Goal: Task Accomplishment & Management: Manage account settings

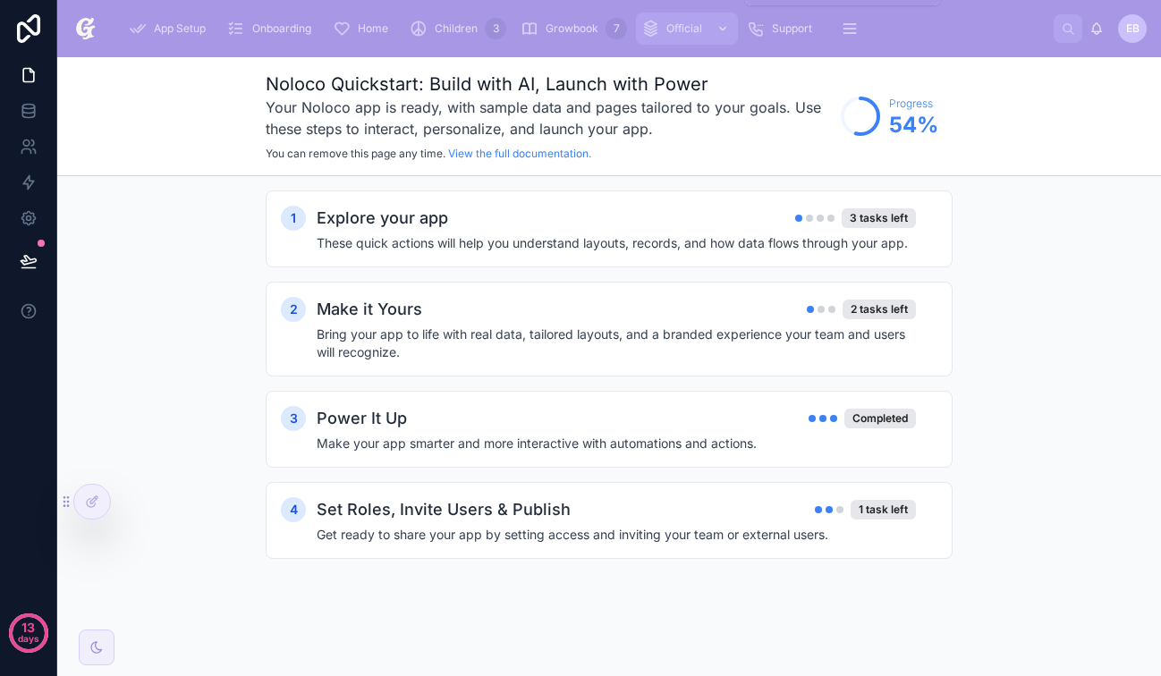
click at [686, 31] on span "Official" at bounding box center [684, 28] width 36 height 14
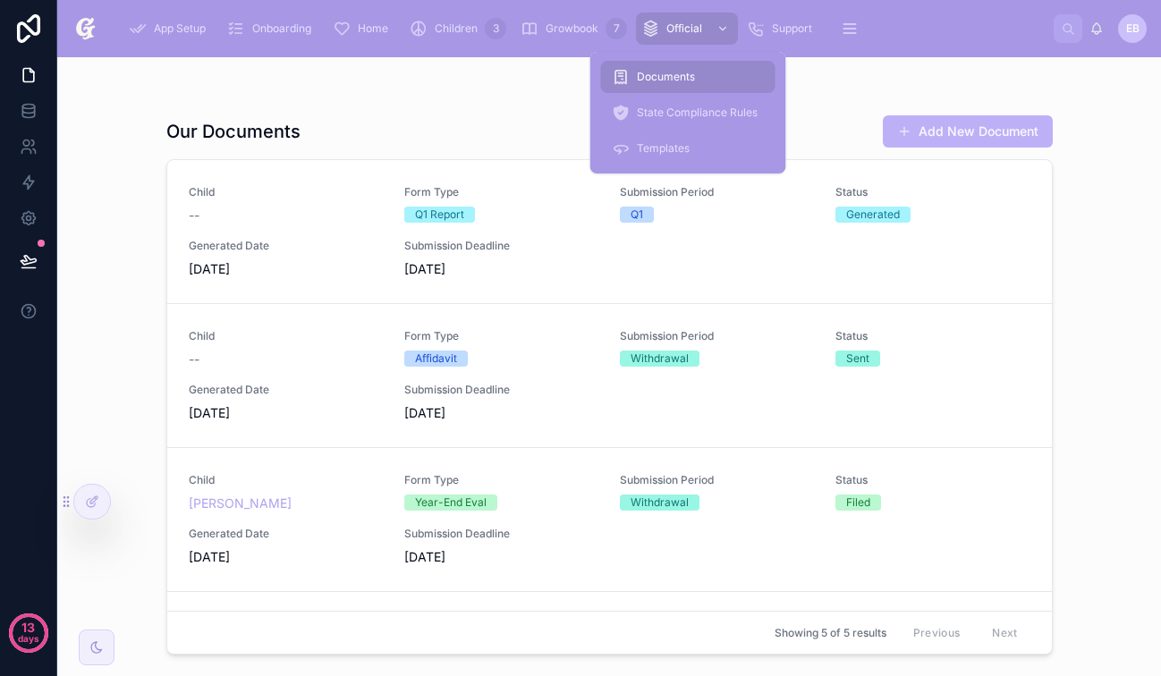
click at [698, 82] on div "Documents" at bounding box center [688, 77] width 153 height 29
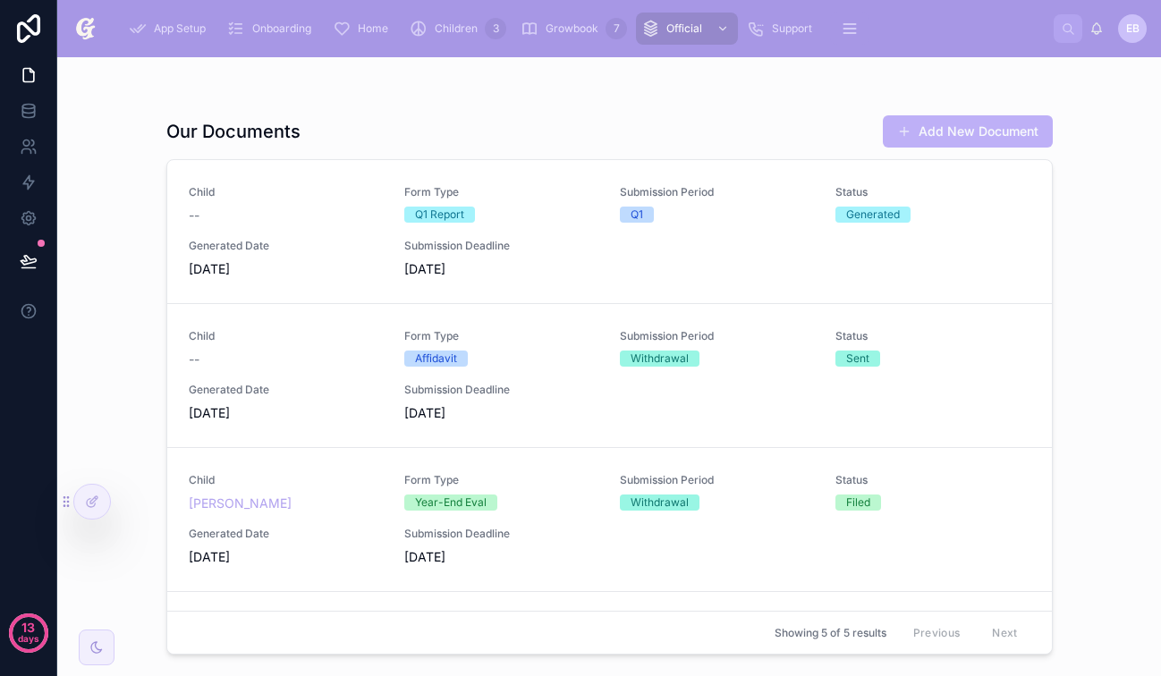
click at [521, 120] on div "Our Documents Add New Document" at bounding box center [609, 131] width 886 height 34
click at [574, 195] on span "Form Type" at bounding box center [501, 192] width 194 height 14
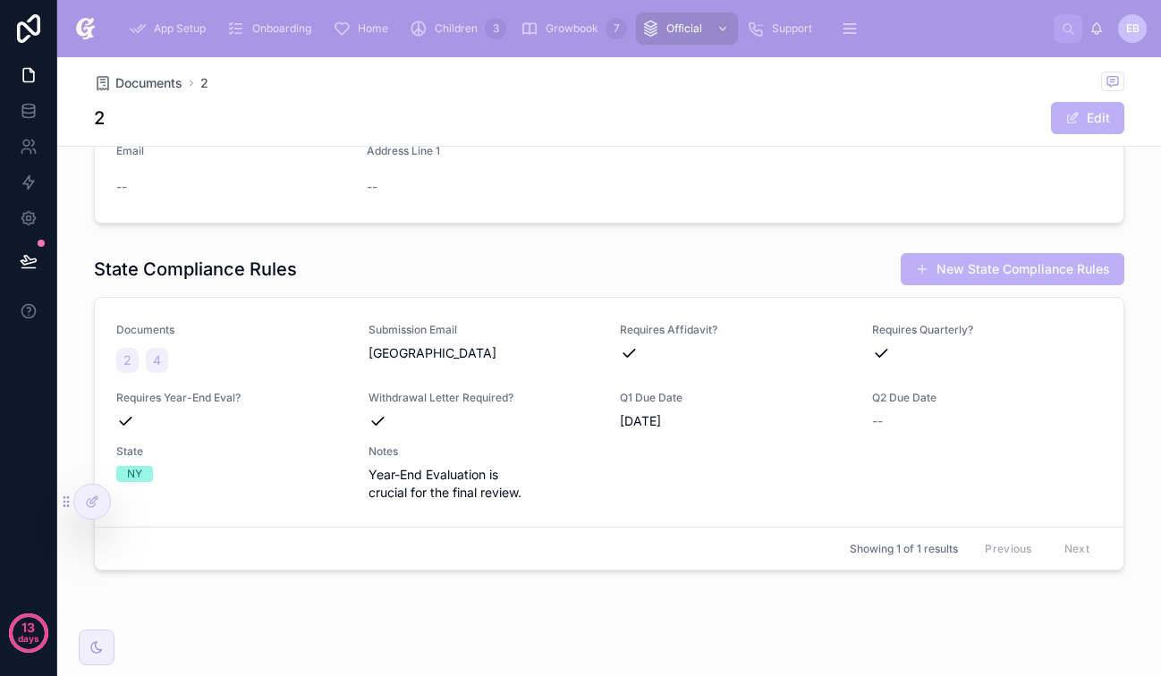
scroll to position [711, 0]
click at [99, 501] on div at bounding box center [92, 502] width 36 height 34
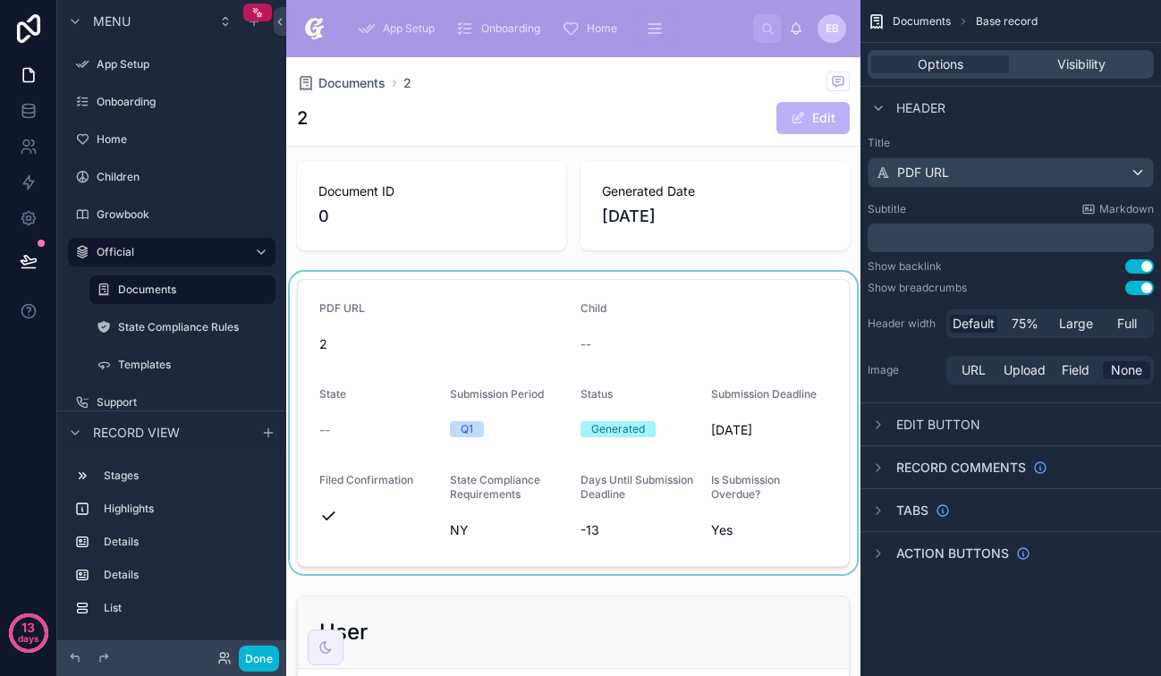
scroll to position [0, 0]
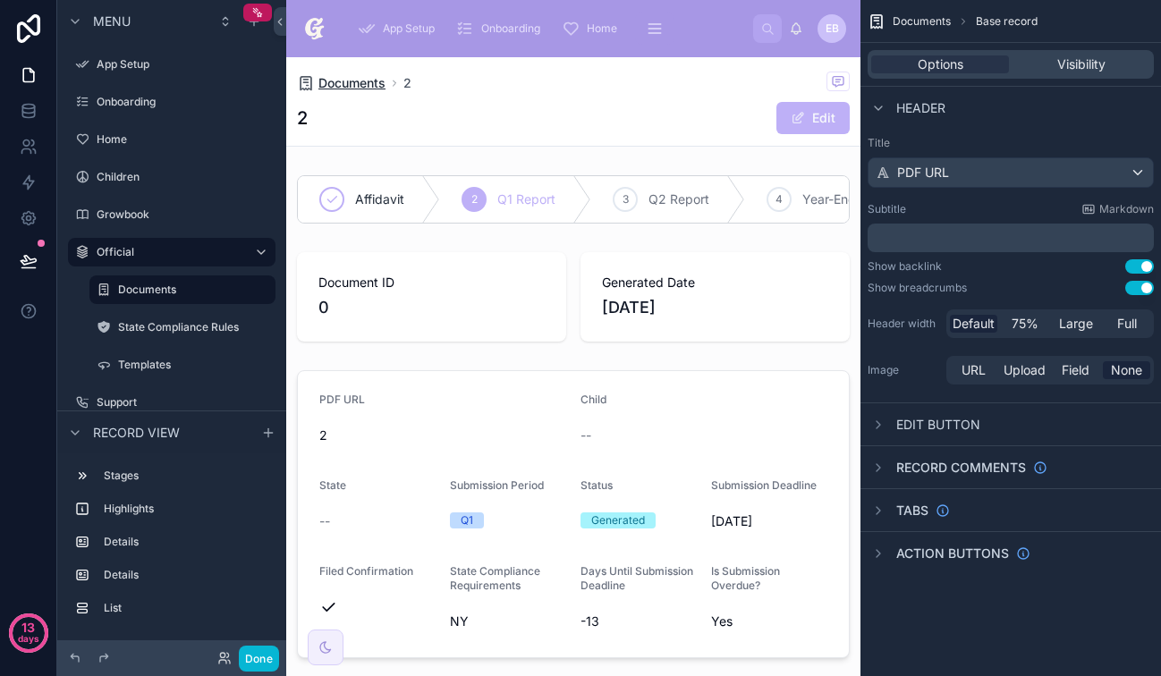
click at [363, 84] on span "Documents" at bounding box center [351, 83] width 67 height 18
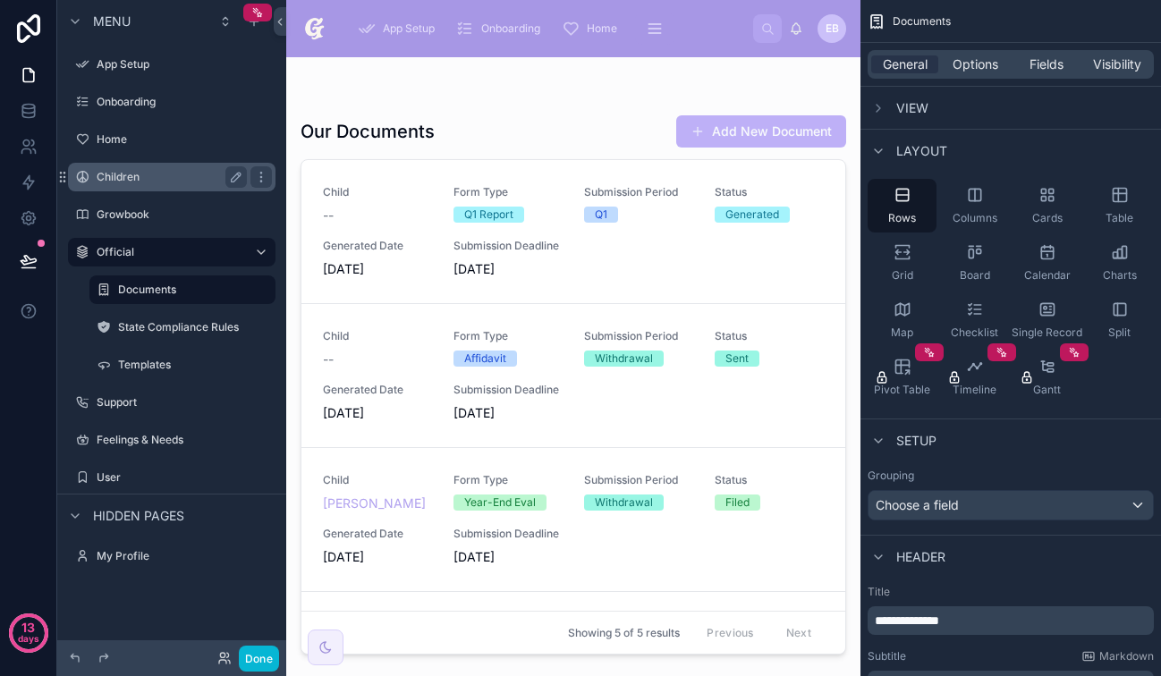
click at [189, 182] on label "Children" at bounding box center [168, 177] width 143 height 14
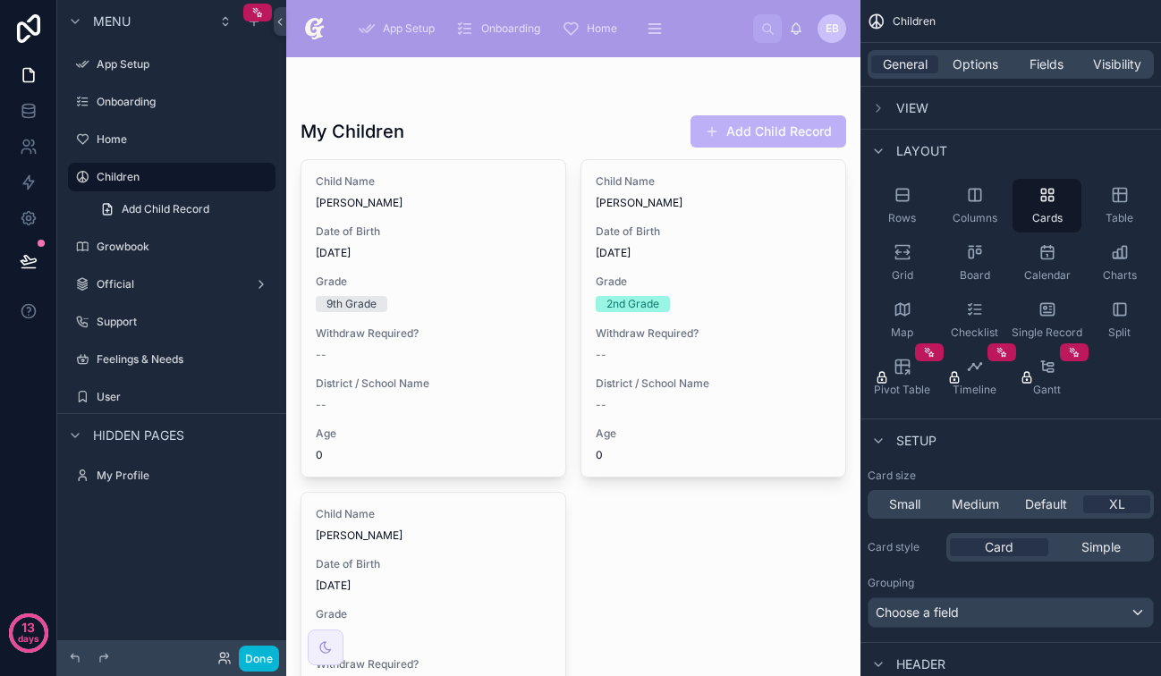
click at [436, 206] on div at bounding box center [573, 489] width 574 height 865
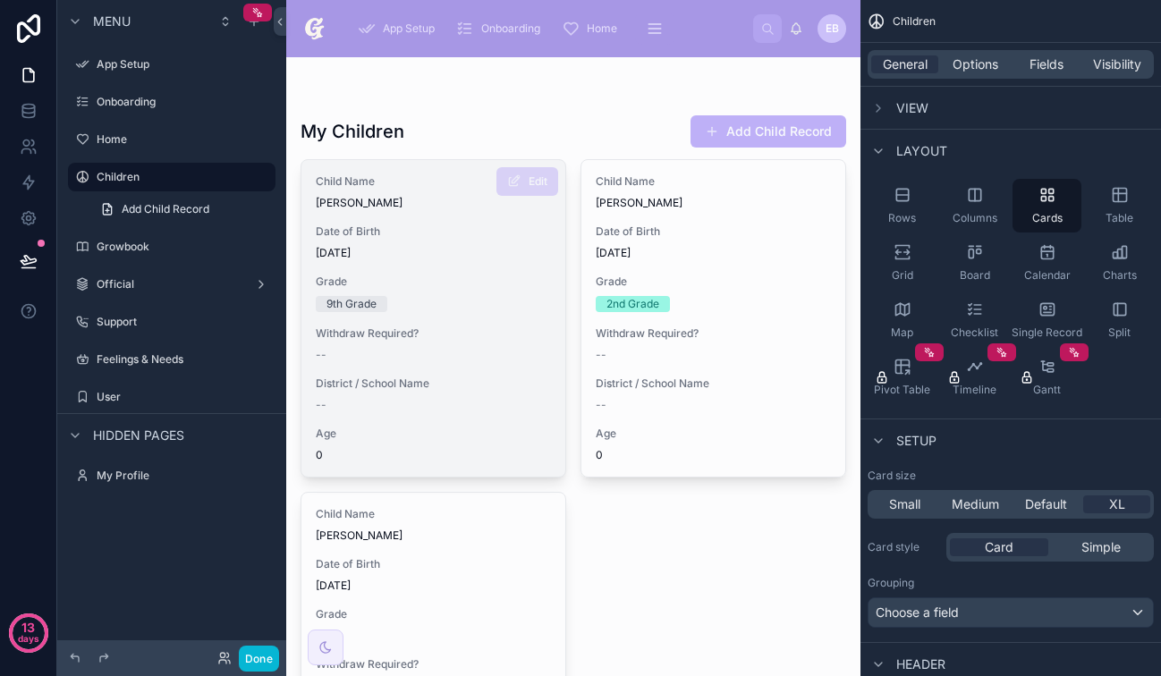
click at [438, 210] on div "Child Name Brian Welsh Date of Birth 7/17/2025 Grade 9th Grade Withdraw Require…" at bounding box center [433, 318] width 264 height 317
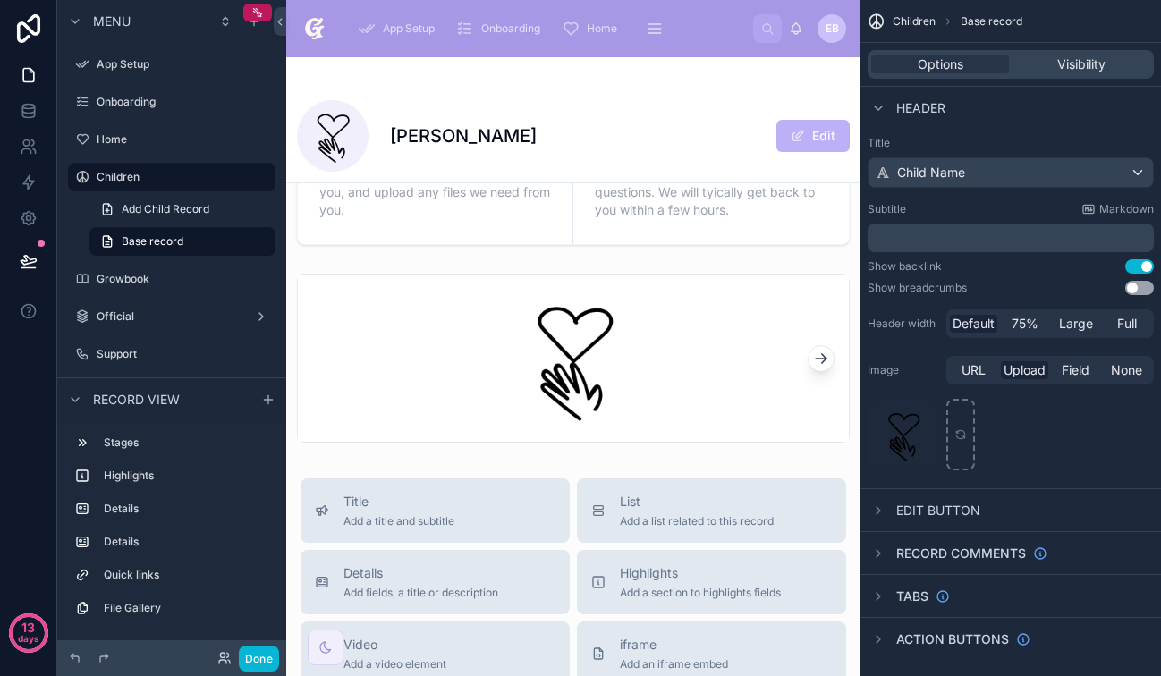
scroll to position [805, 0]
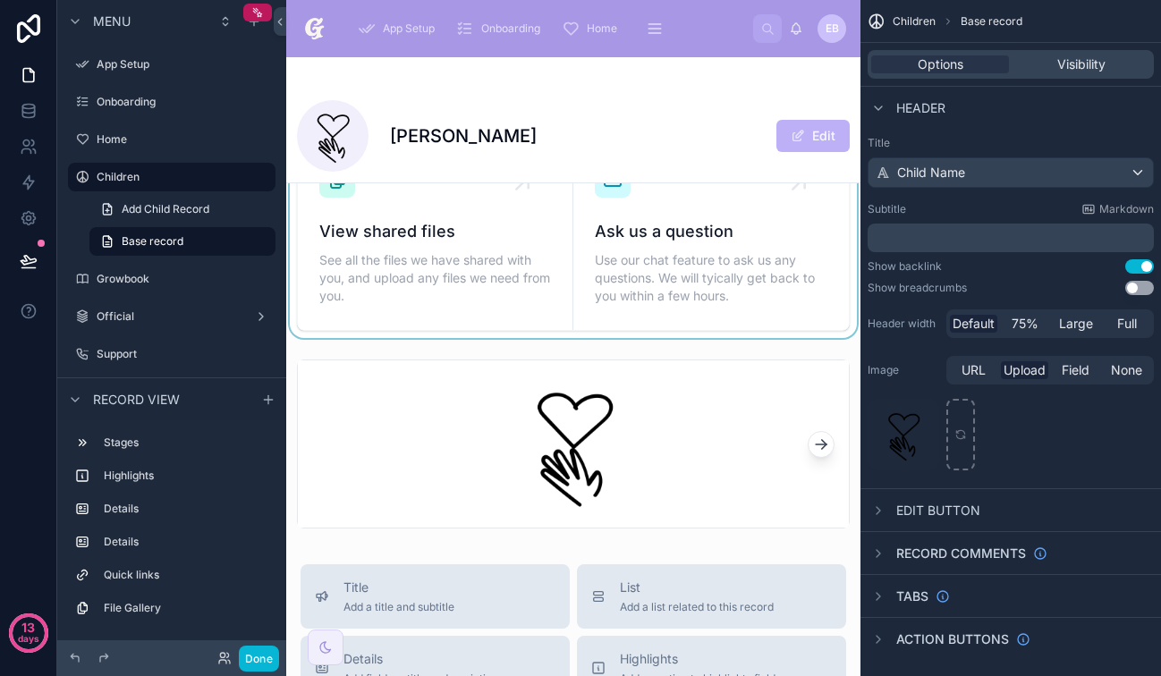
click at [478, 267] on div at bounding box center [573, 140] width 574 height 396
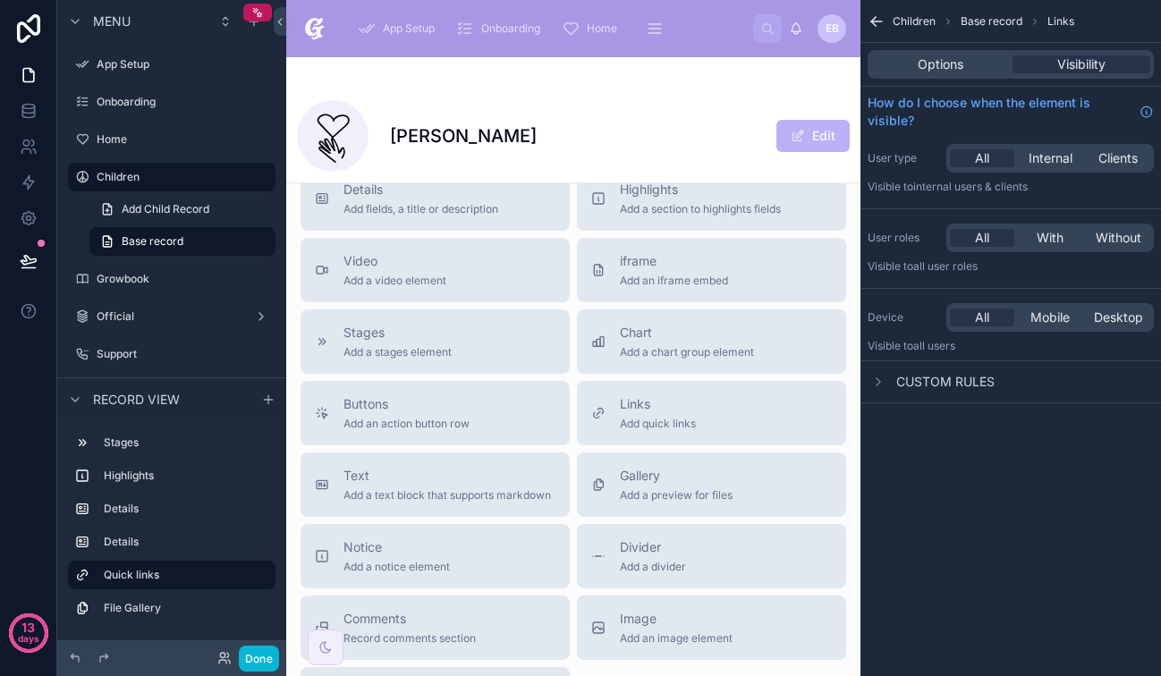
scroll to position [1487, 0]
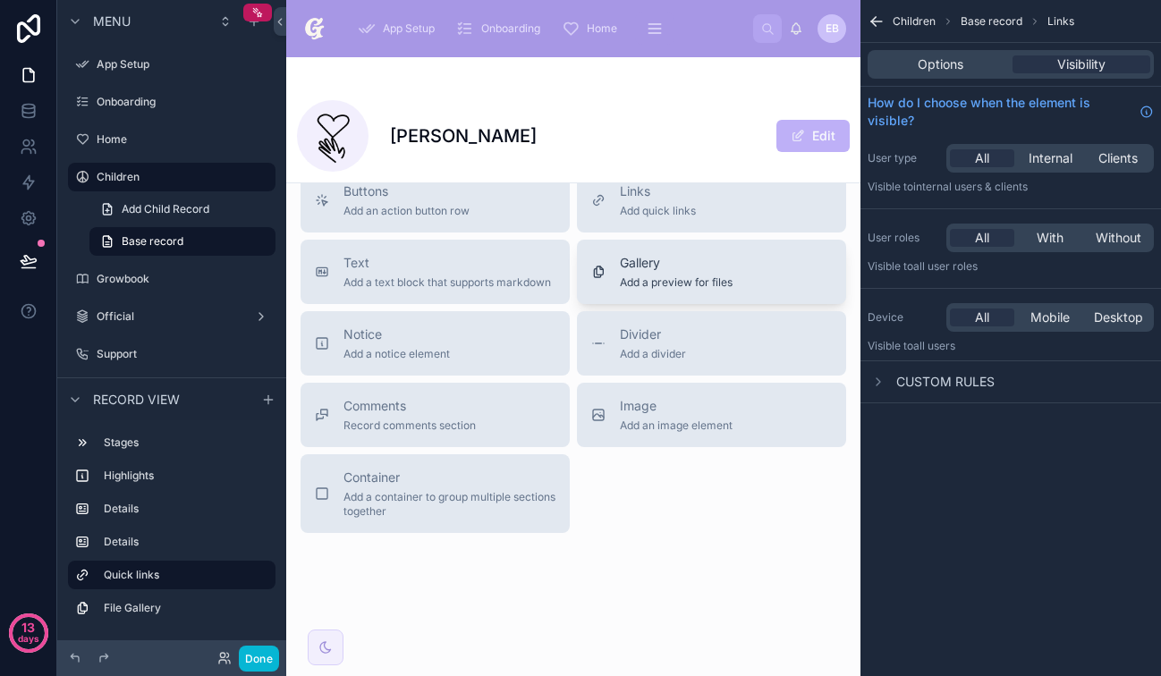
click at [644, 281] on span "Add a preview for files" at bounding box center [676, 282] width 113 height 14
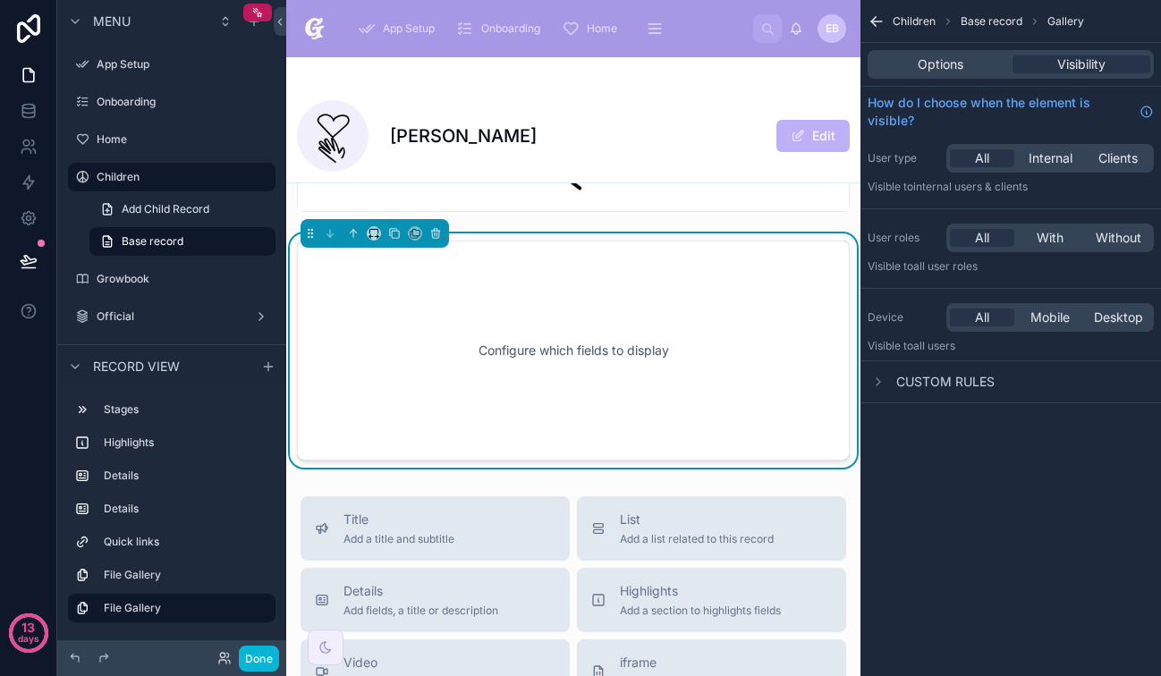
scroll to position [1105, 0]
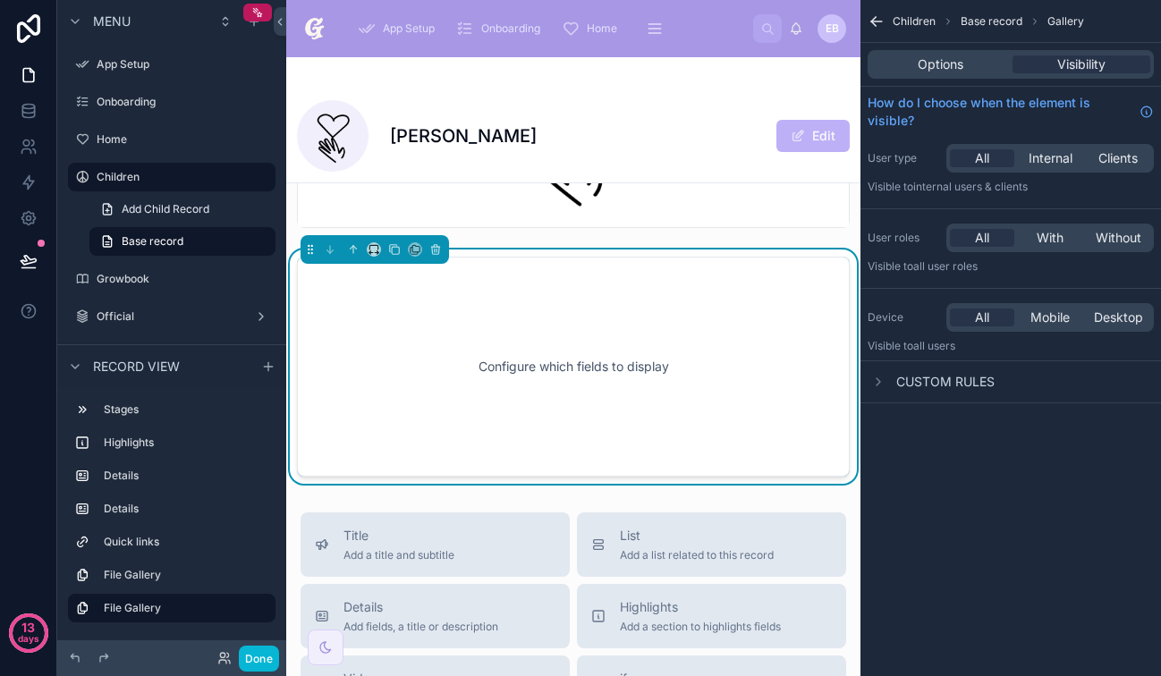
click at [631, 351] on div "Configure which fields to display" at bounding box center [573, 366] width 494 height 161
click at [969, 71] on div "Options" at bounding box center [940, 64] width 138 height 18
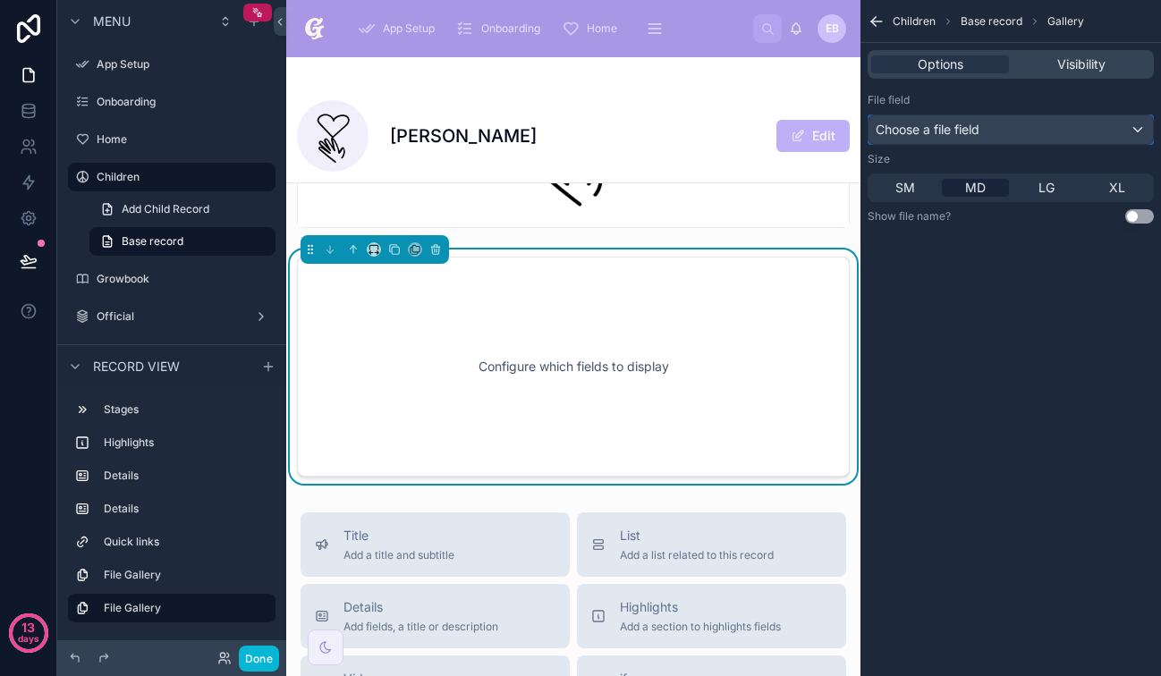
click at [989, 122] on div "Choose a file field" at bounding box center [1010, 129] width 284 height 29
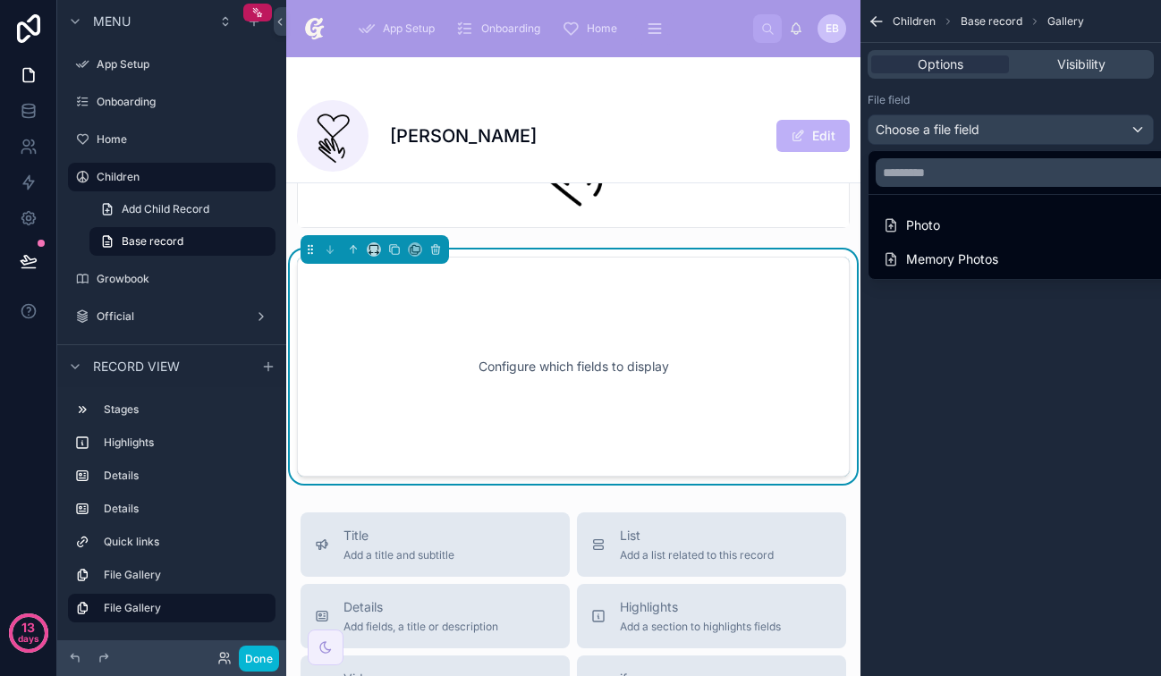
click at [1029, 308] on div "scrollable content" at bounding box center [580, 338] width 1161 height 676
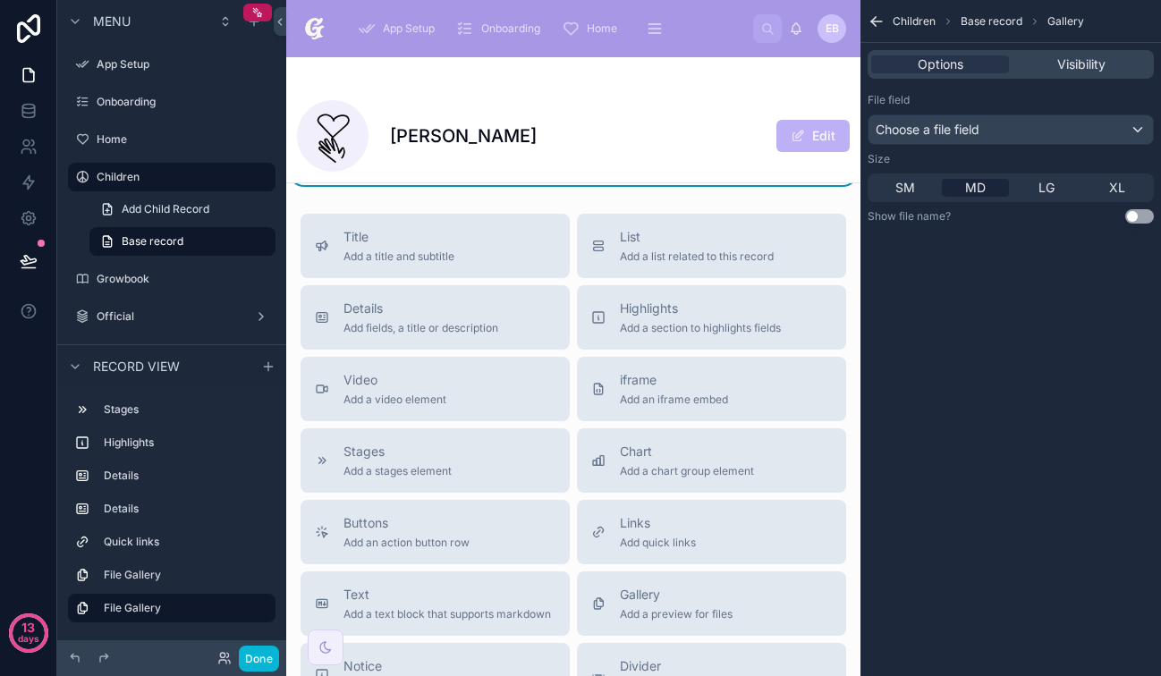
scroll to position [1477, 0]
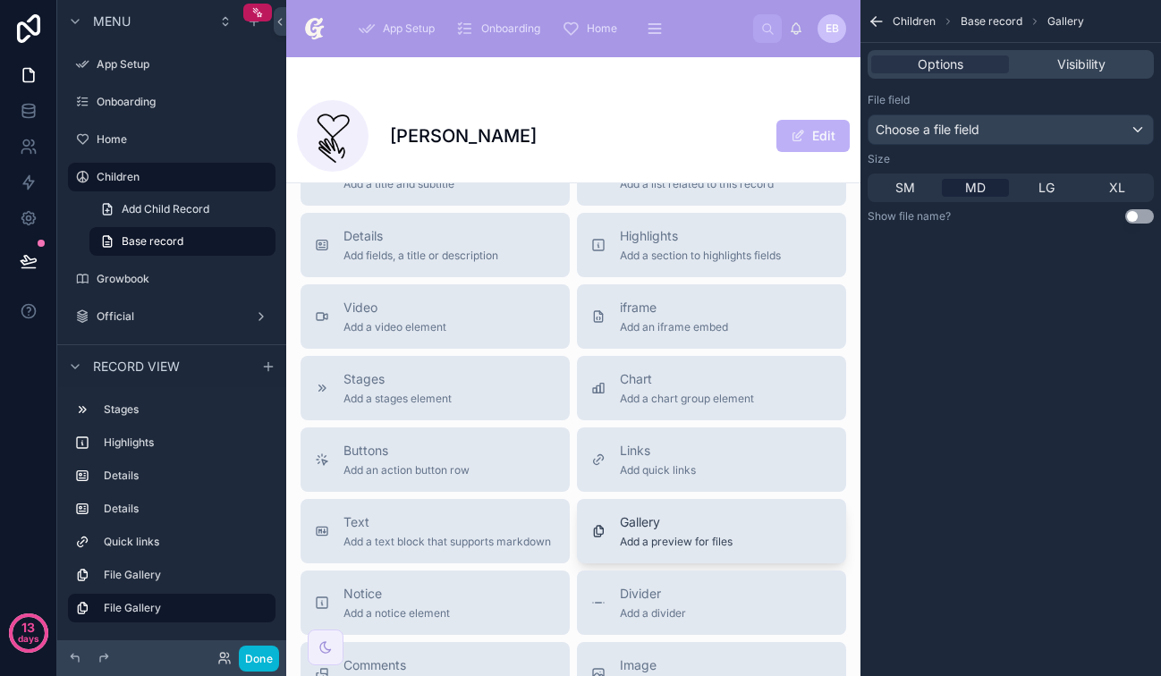
click at [655, 562] on button "Gallery Add a preview for files" at bounding box center [711, 531] width 269 height 64
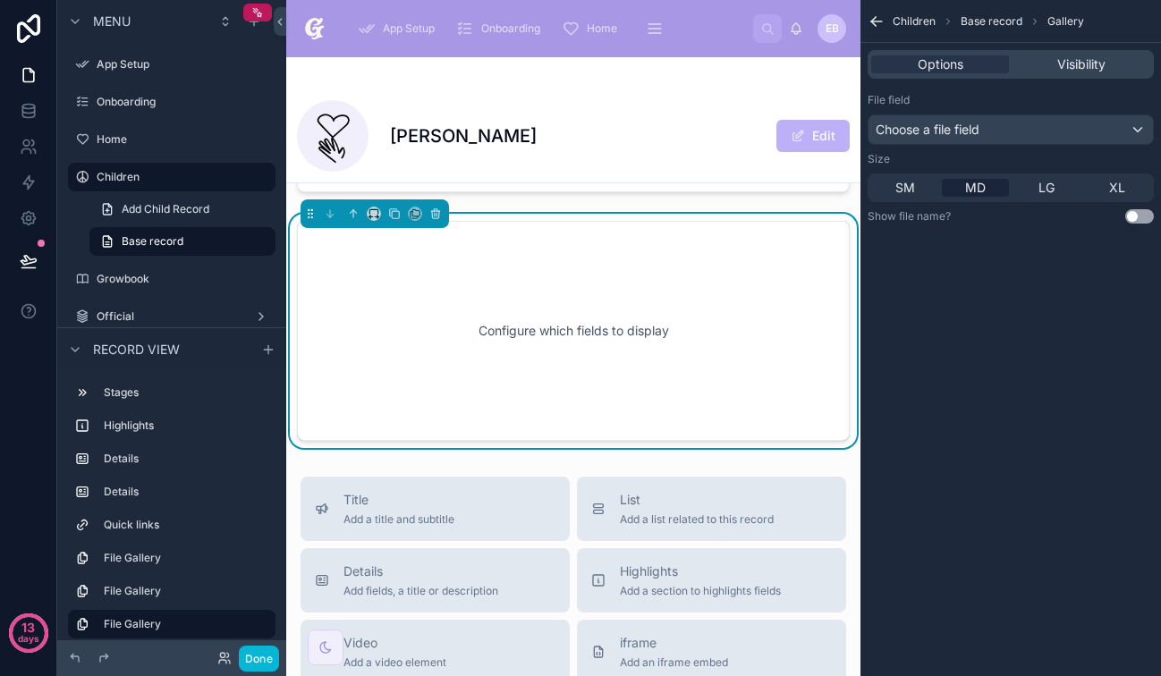
scroll to position [1354, 0]
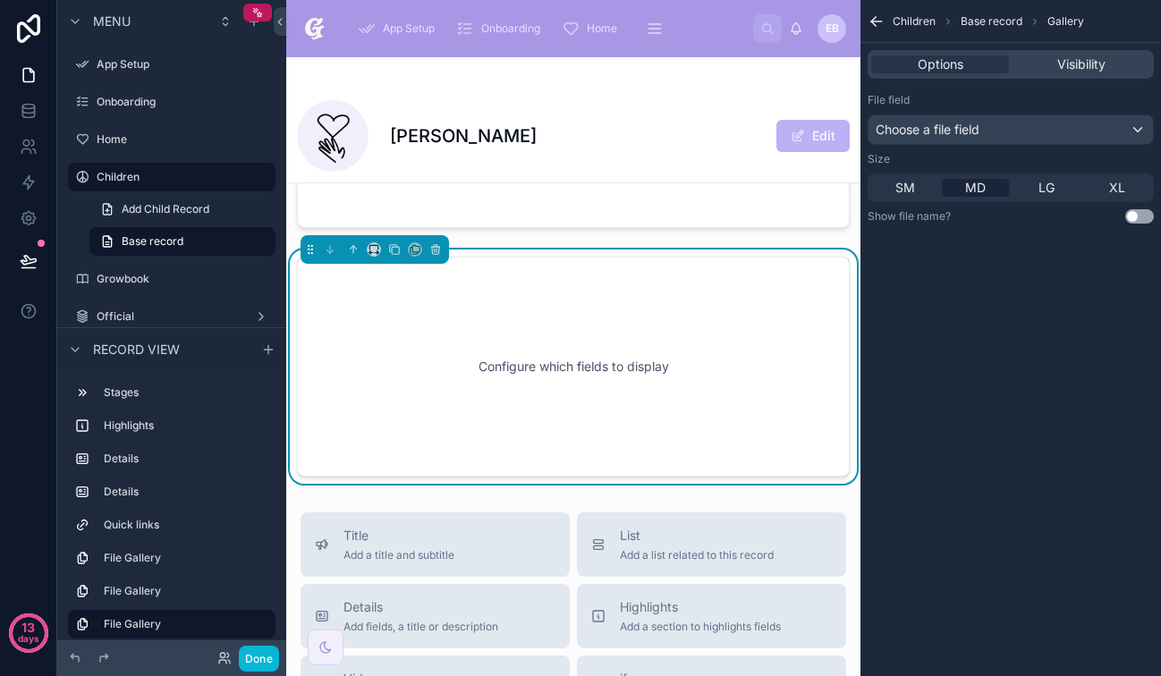
click at [663, 325] on div "Configure which fields to display" at bounding box center [573, 366] width 494 height 161
click at [1001, 135] on div "Choose a file field" at bounding box center [1010, 129] width 284 height 29
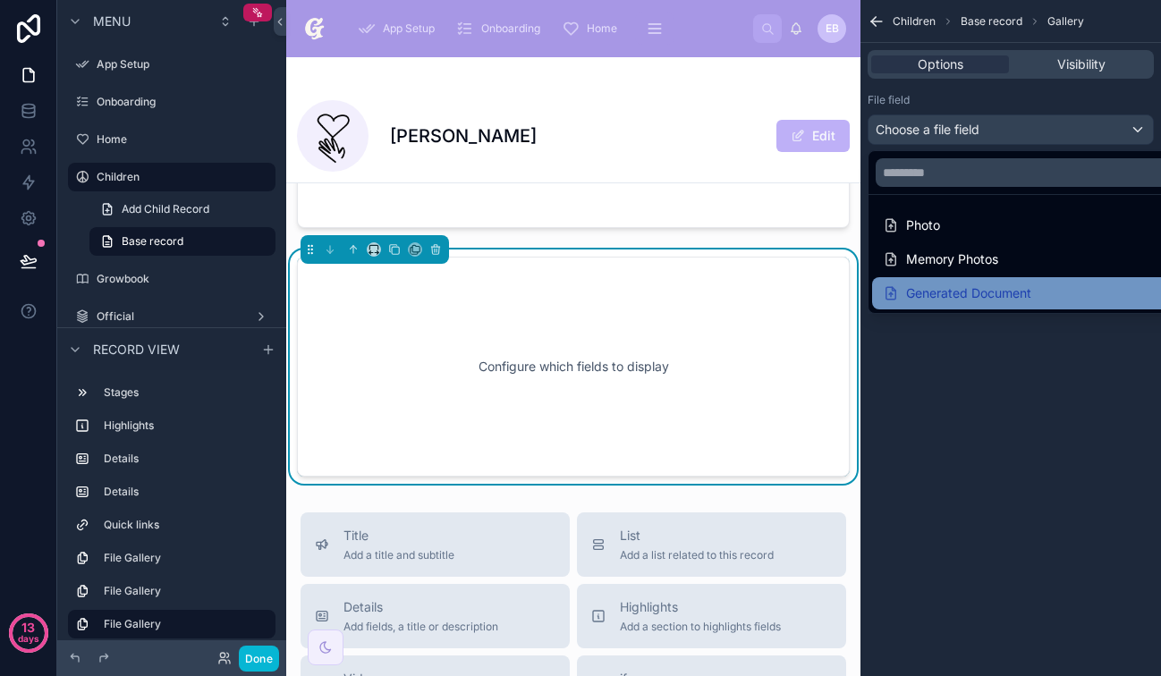
click at [1007, 284] on div "Generated Document" at bounding box center [957, 293] width 148 height 21
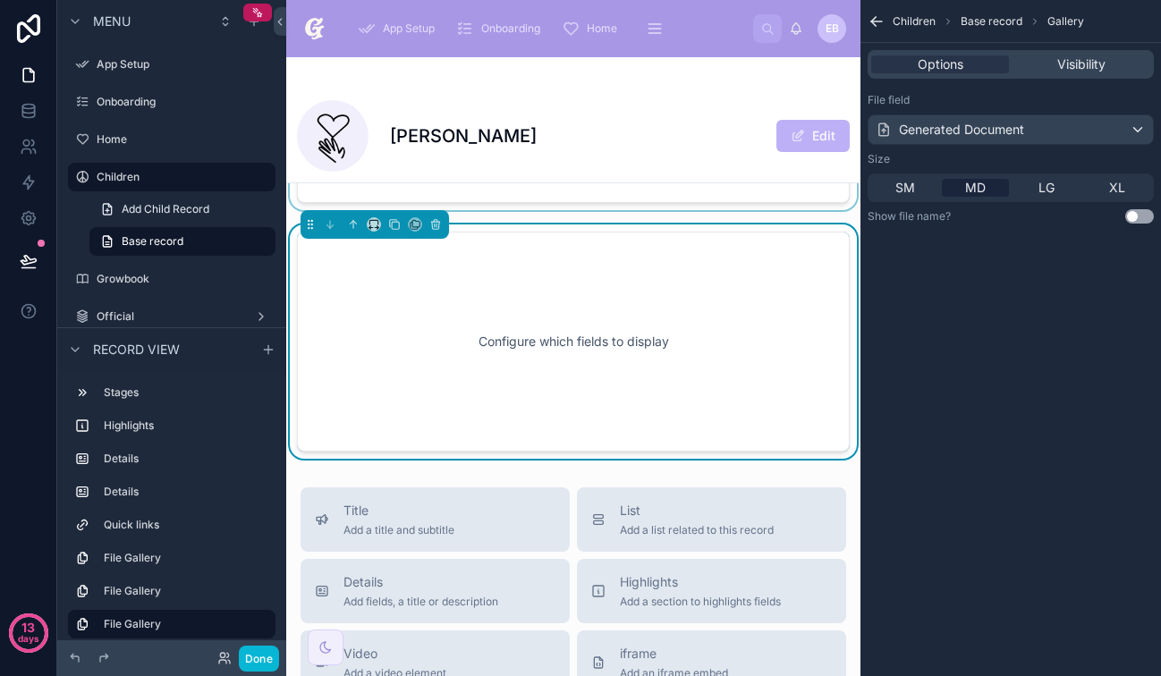
scroll to position [1394, 0]
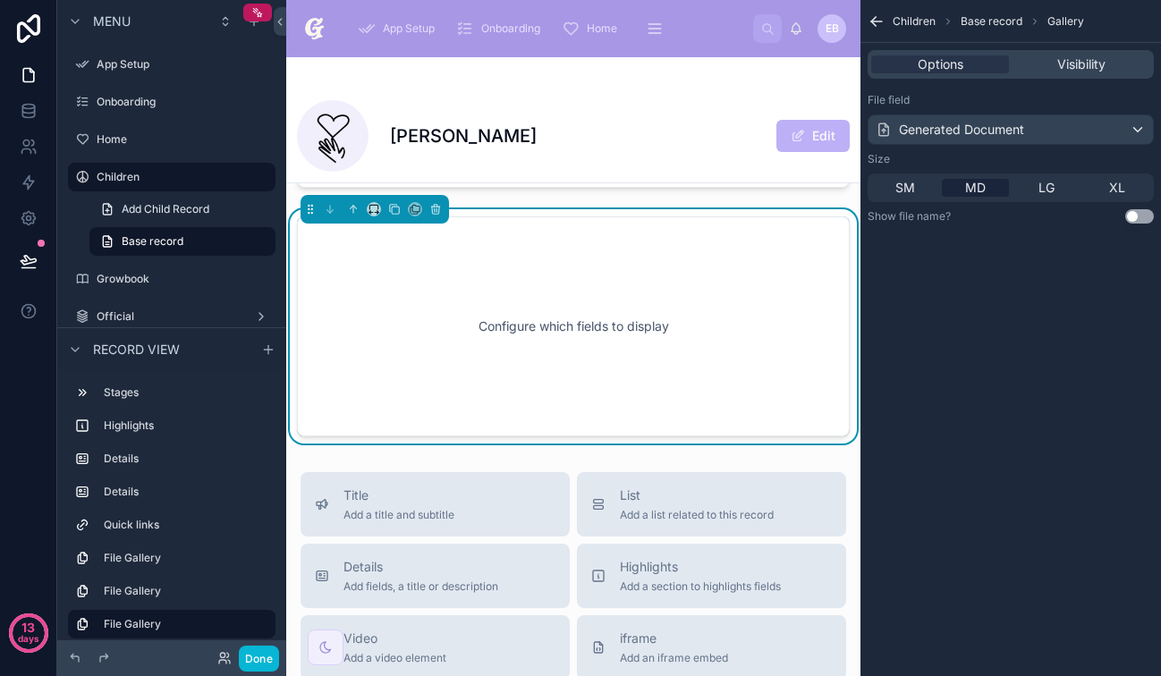
click at [647, 337] on div "Configure which fields to display" at bounding box center [573, 326] width 494 height 161
click at [1112, 186] on span "XL" at bounding box center [1117, 188] width 16 height 18
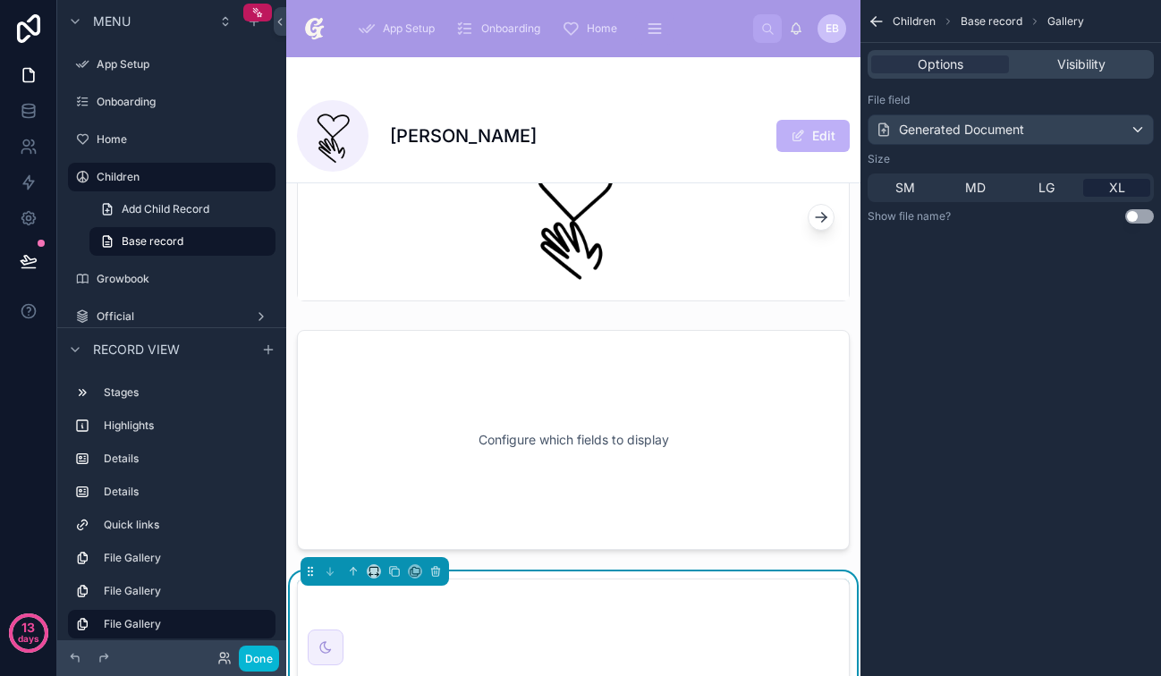
scroll to position [1017, 0]
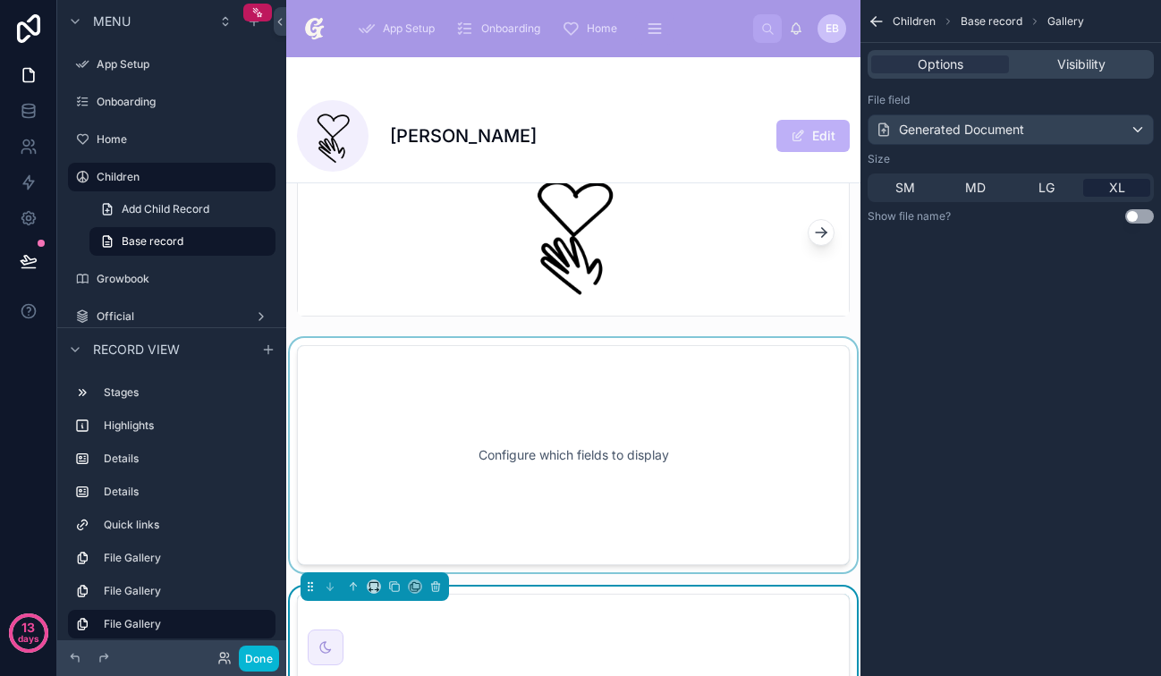
click at [582, 374] on div at bounding box center [573, 455] width 574 height 234
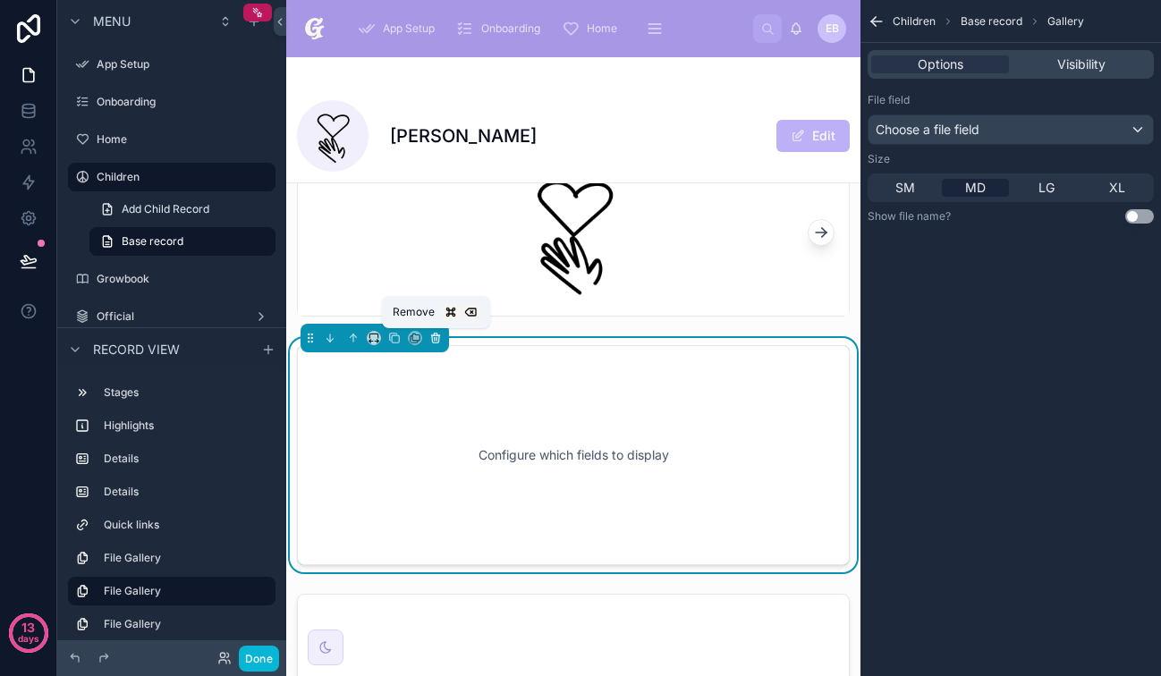
click at [436, 339] on icon at bounding box center [436, 339] width 0 height 4
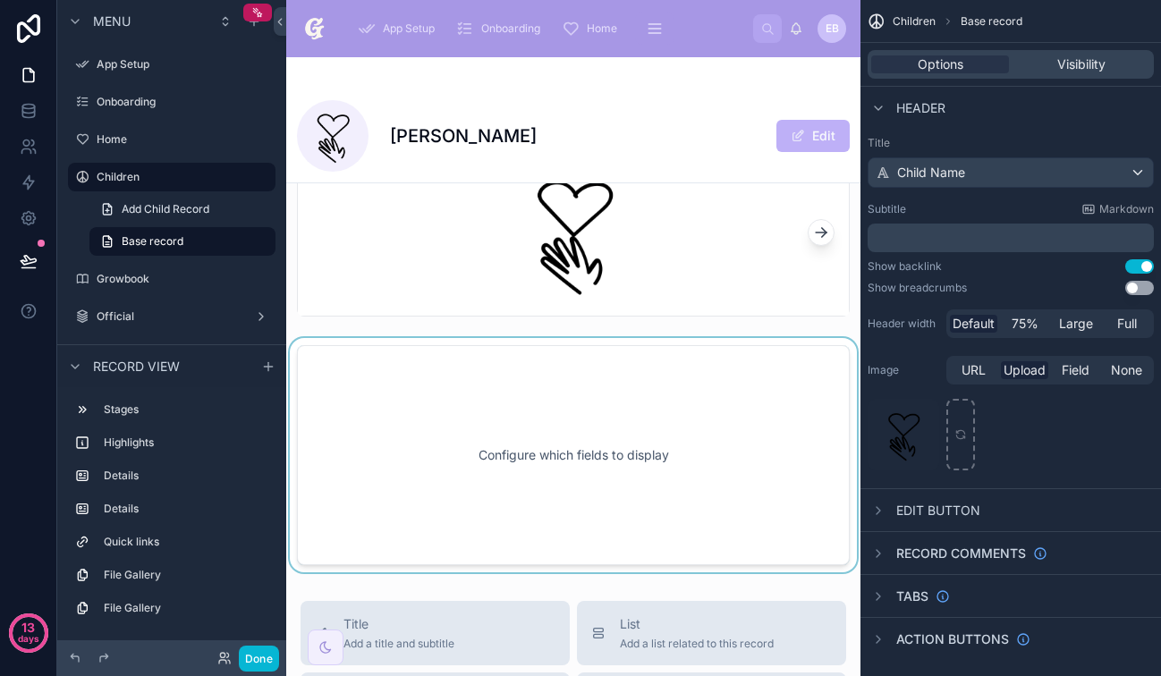
click at [563, 412] on div at bounding box center [573, 455] width 574 height 234
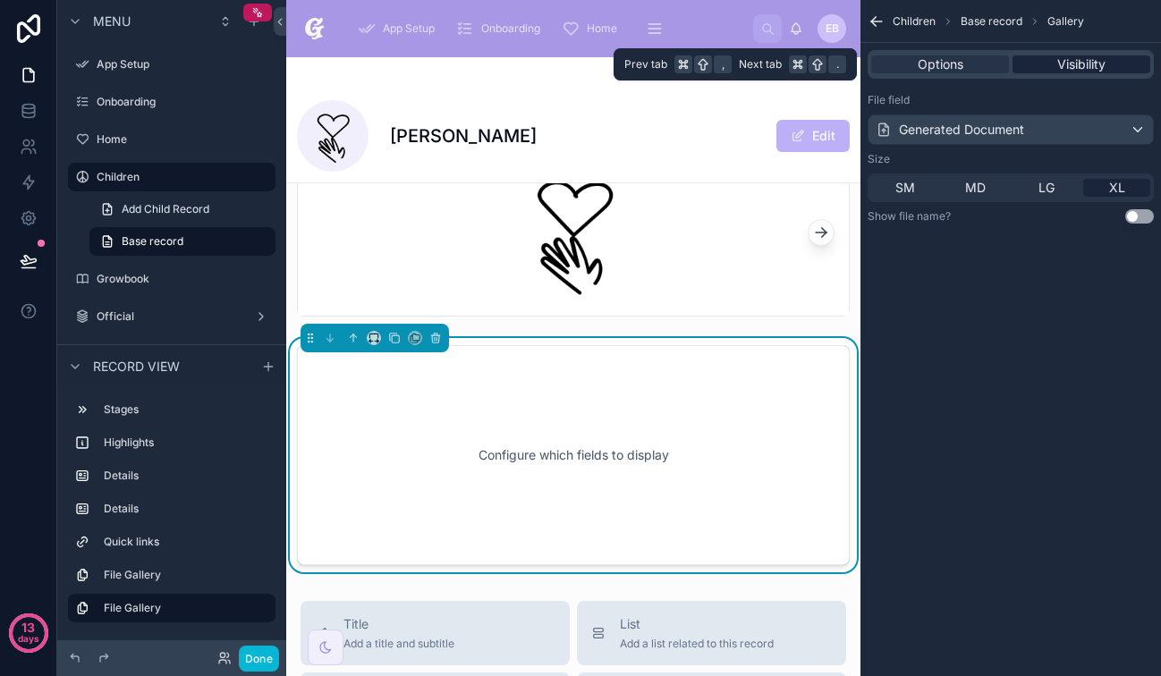
click at [1084, 67] on span "Visibility" at bounding box center [1081, 64] width 48 height 18
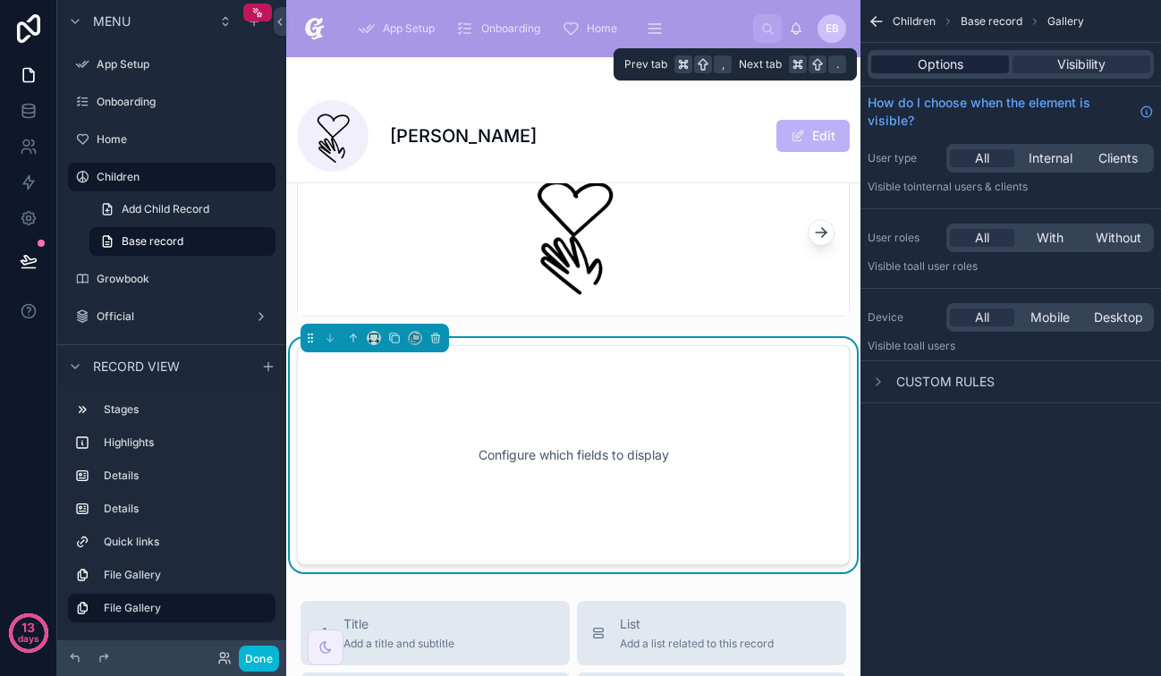
click at [978, 64] on div "Options" at bounding box center [940, 64] width 138 height 18
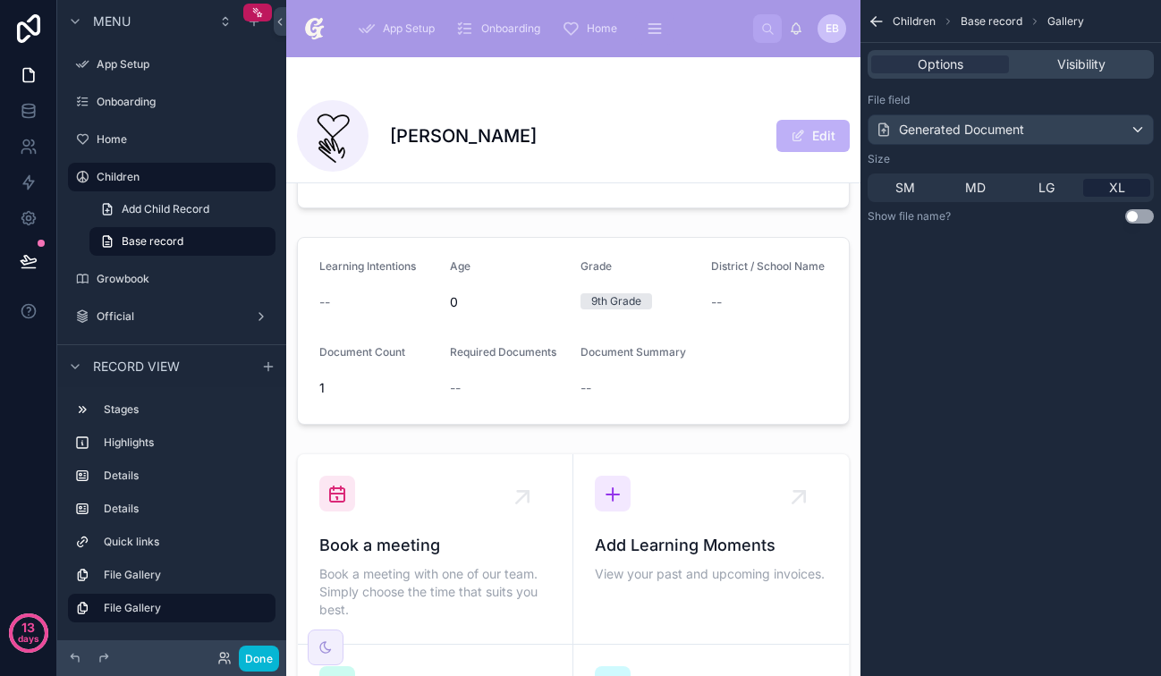
scroll to position [363, 0]
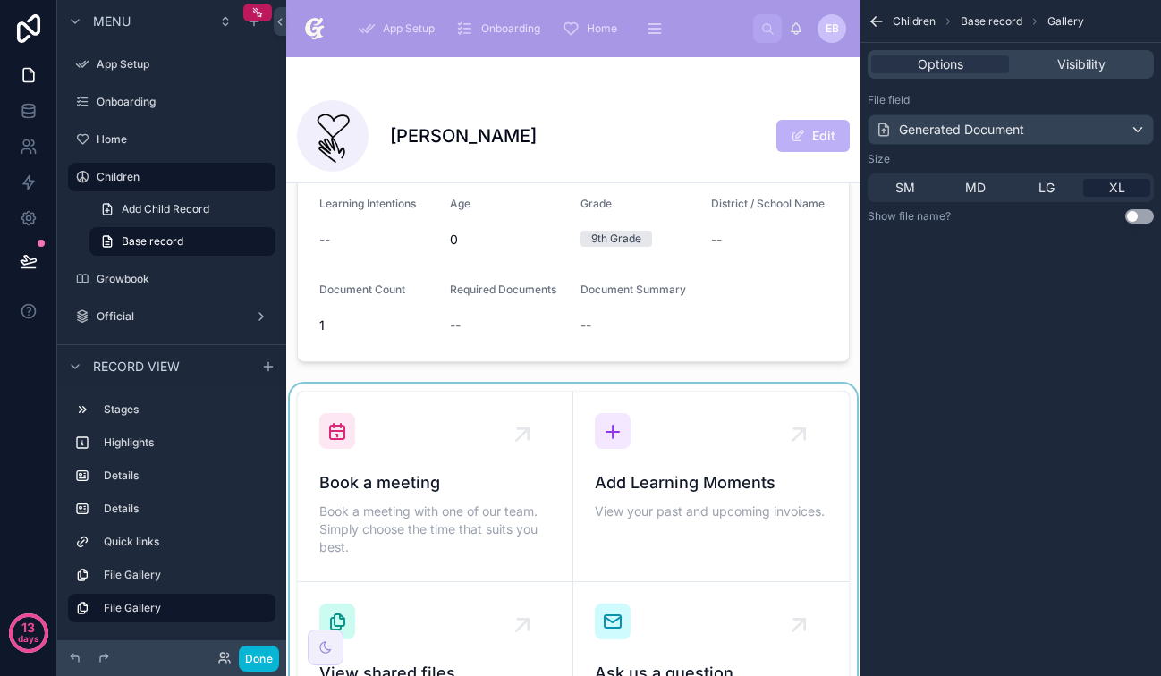
click at [477, 404] on div at bounding box center [573, 582] width 574 height 396
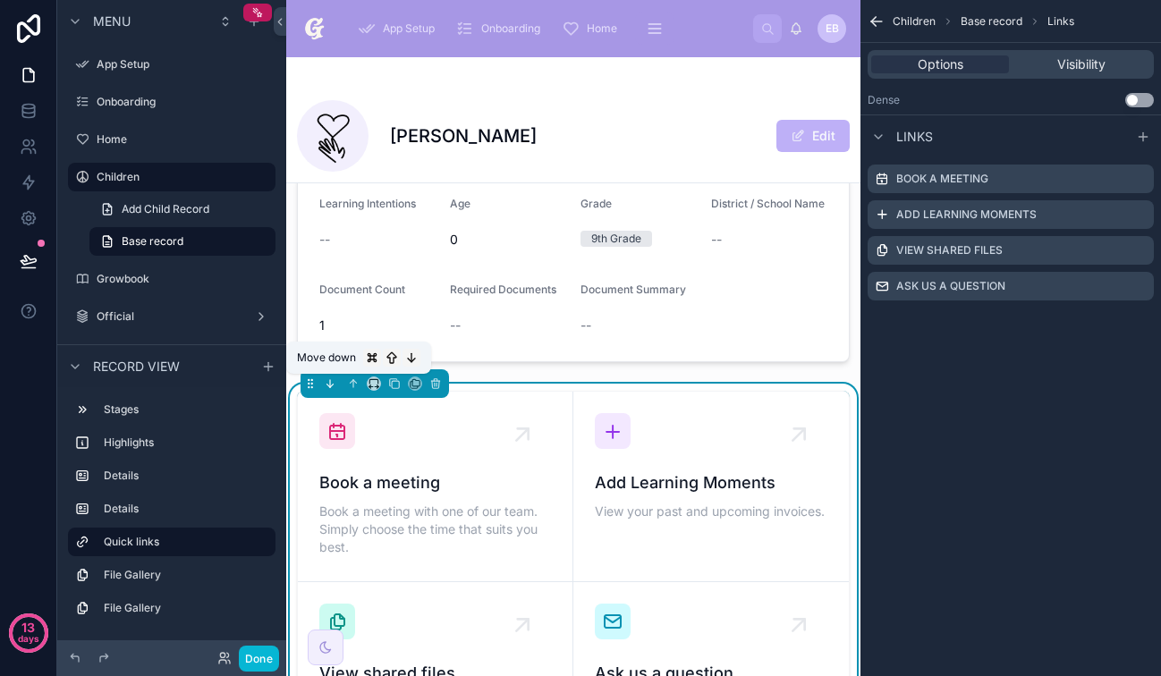
click at [332, 385] on icon at bounding box center [330, 383] width 13 height 13
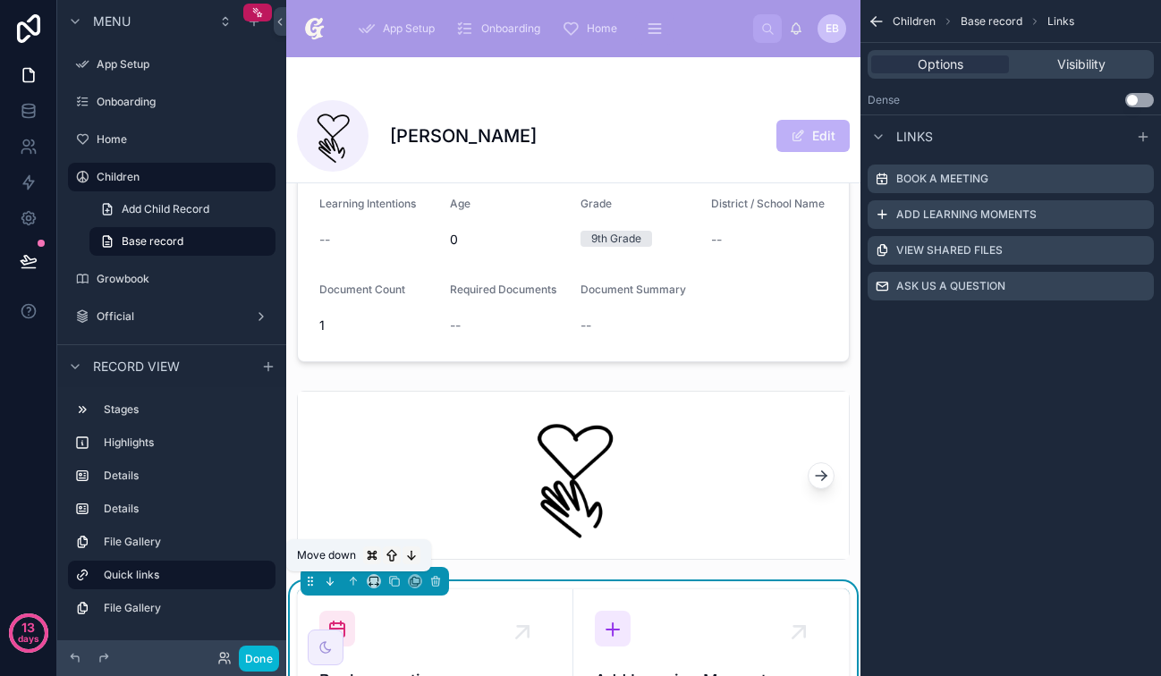
click at [330, 579] on icon at bounding box center [330, 581] width 13 height 13
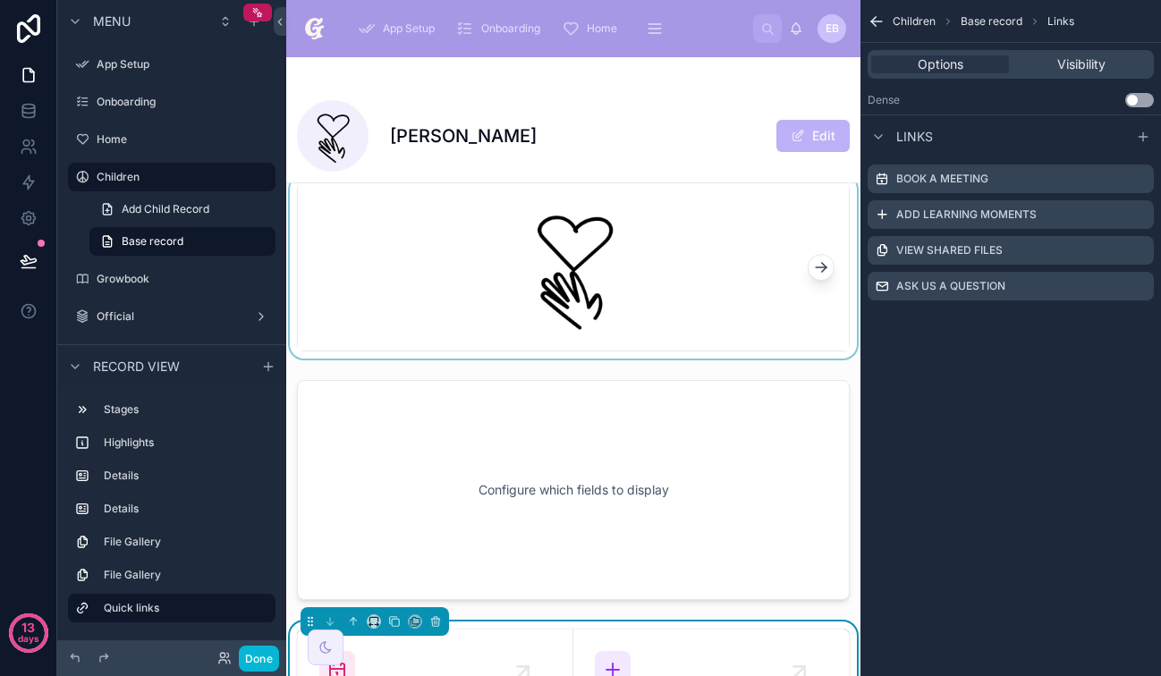
scroll to position [564, 0]
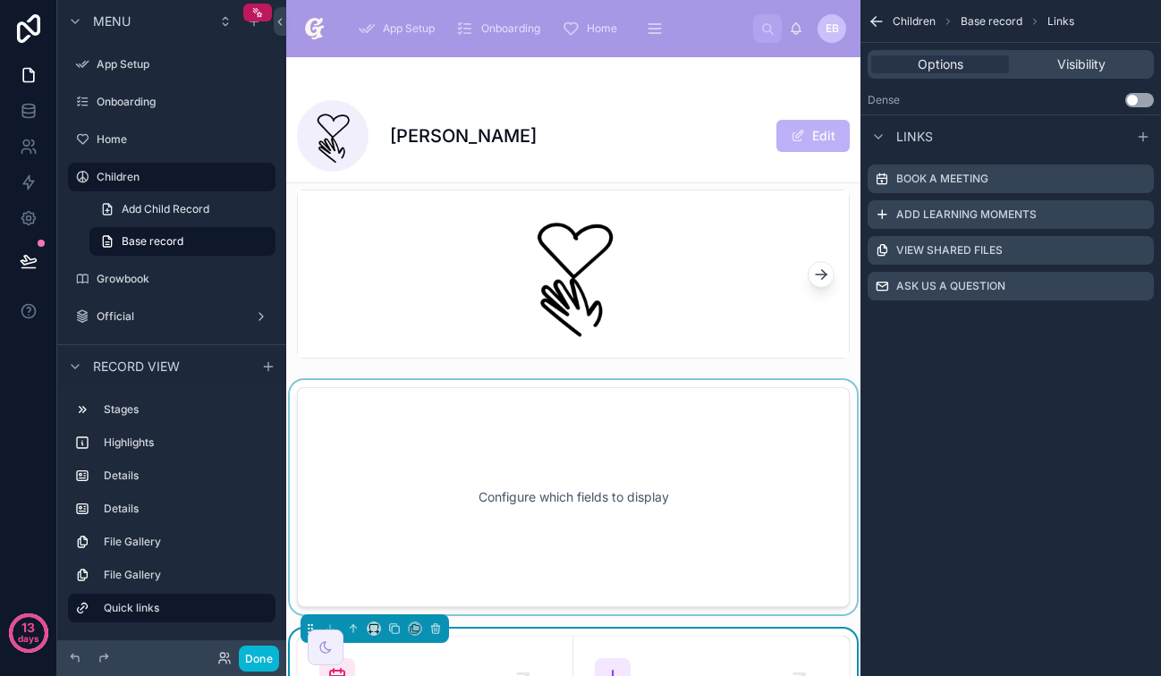
click at [636, 446] on div at bounding box center [573, 497] width 574 height 234
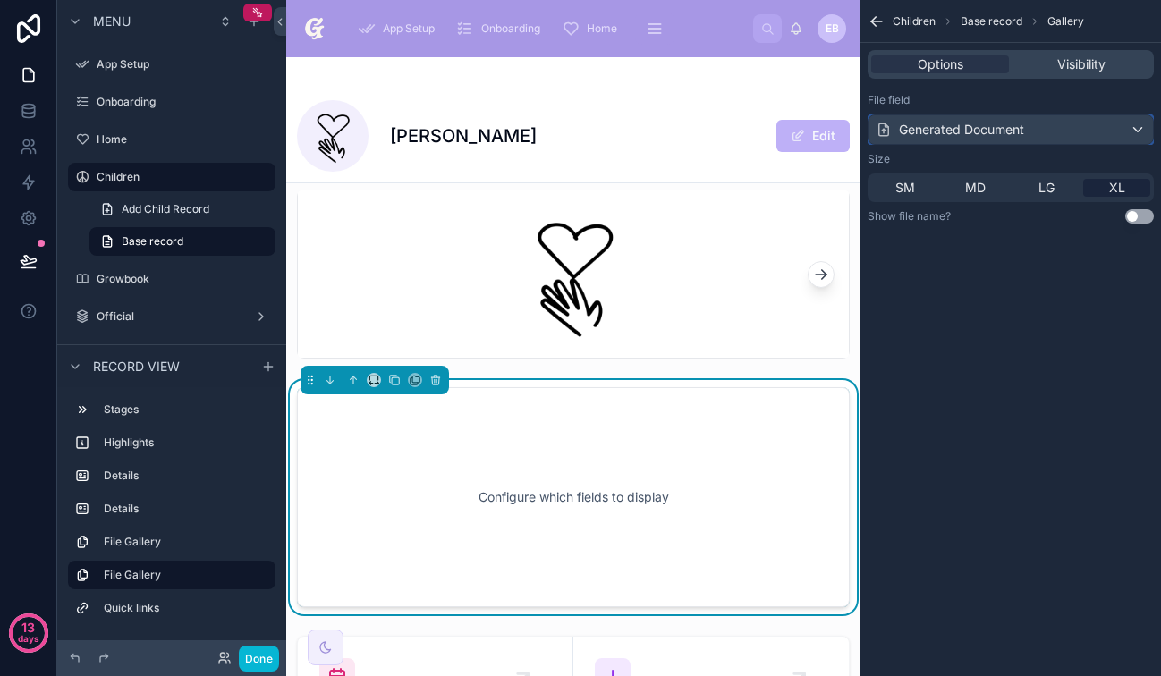
click at [1017, 133] on div "Generated Document" at bounding box center [950, 130] width 148 height 18
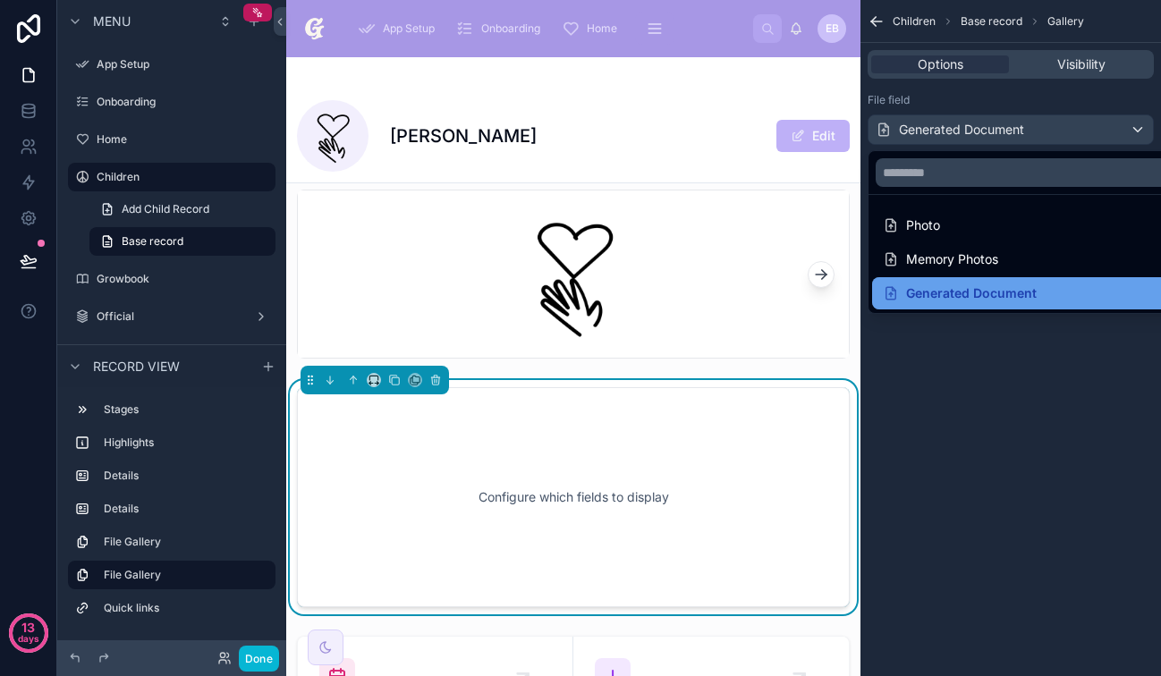
click at [992, 297] on div "Generated Document" at bounding box center [960, 293] width 154 height 21
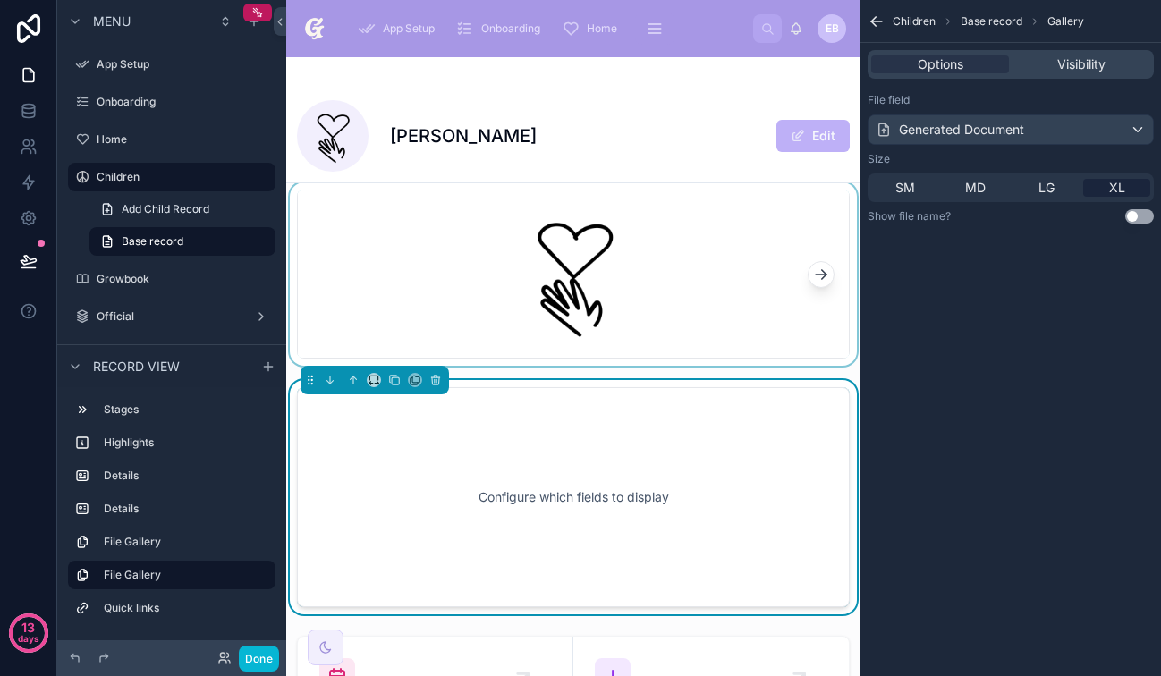
click at [734, 357] on div at bounding box center [573, 273] width 574 height 183
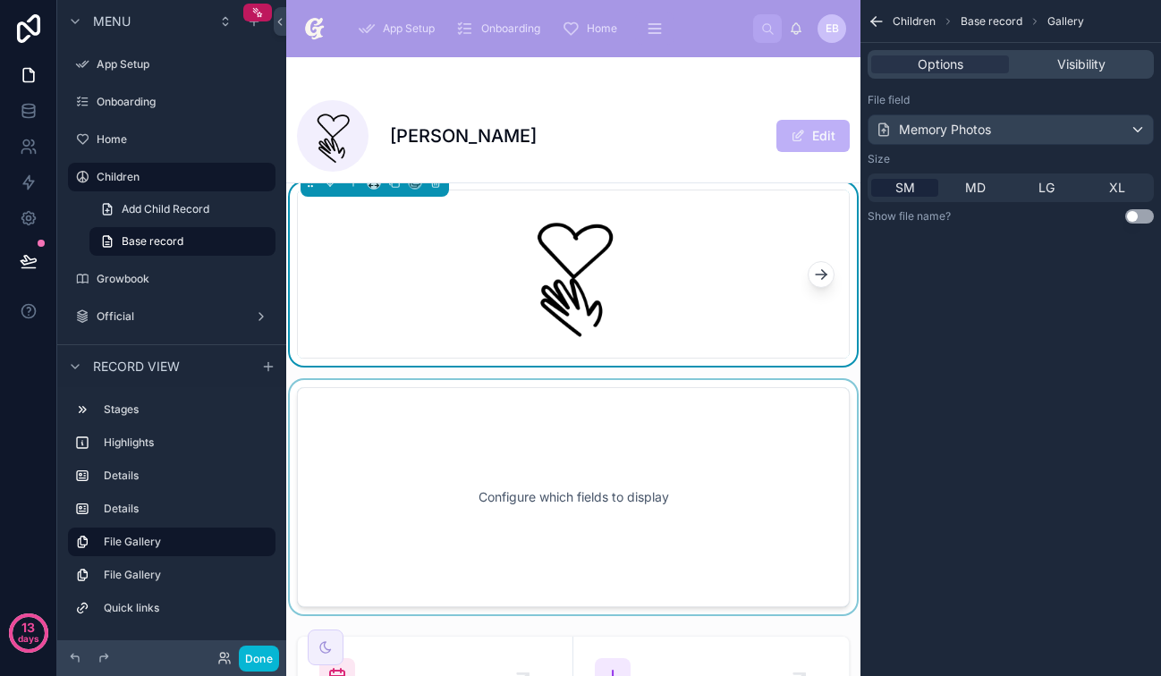
click at [787, 461] on div at bounding box center [573, 497] width 574 height 234
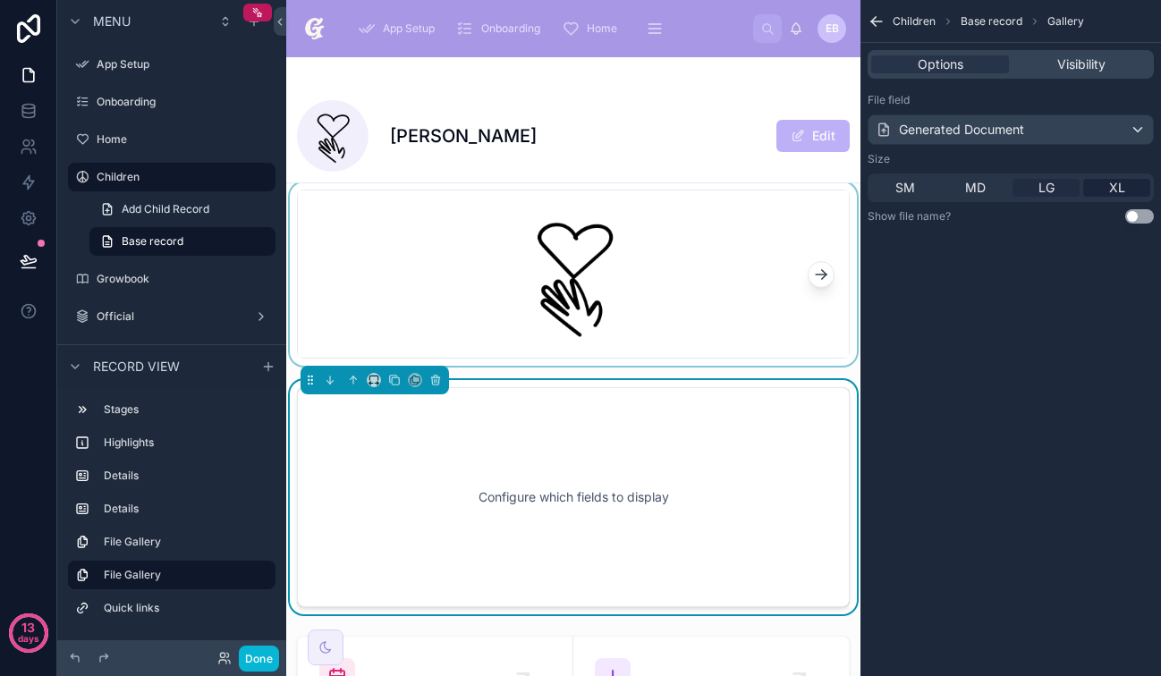
click at [1063, 190] on div "LG" at bounding box center [1045, 188] width 67 height 18
click at [713, 486] on div "Configure which fields to display" at bounding box center [573, 497] width 494 height 161
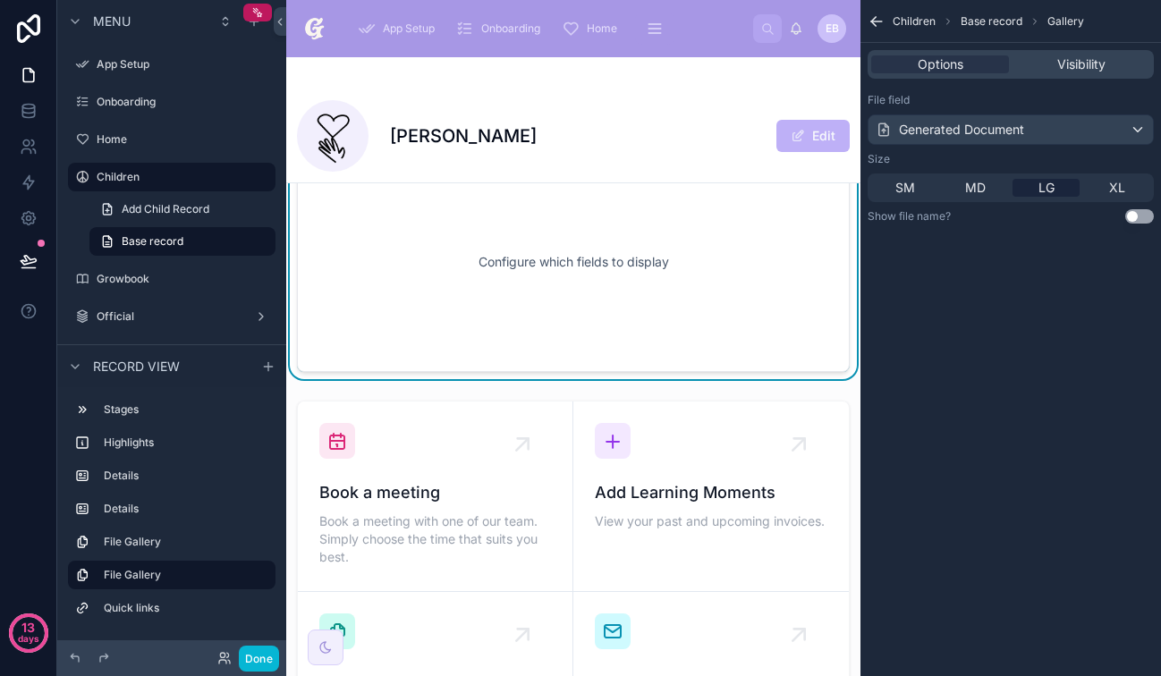
scroll to position [800, 0]
click at [149, 204] on span "Add Child Record" at bounding box center [166, 209] width 88 height 14
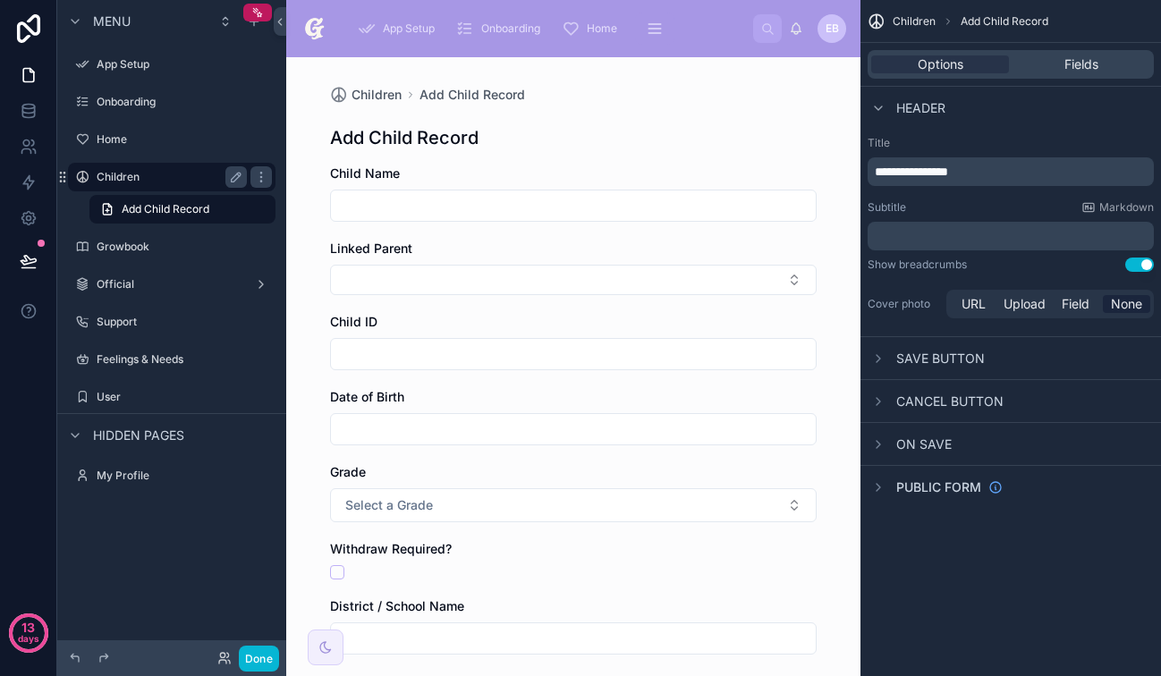
click at [165, 182] on label "Children" at bounding box center [168, 177] width 143 height 14
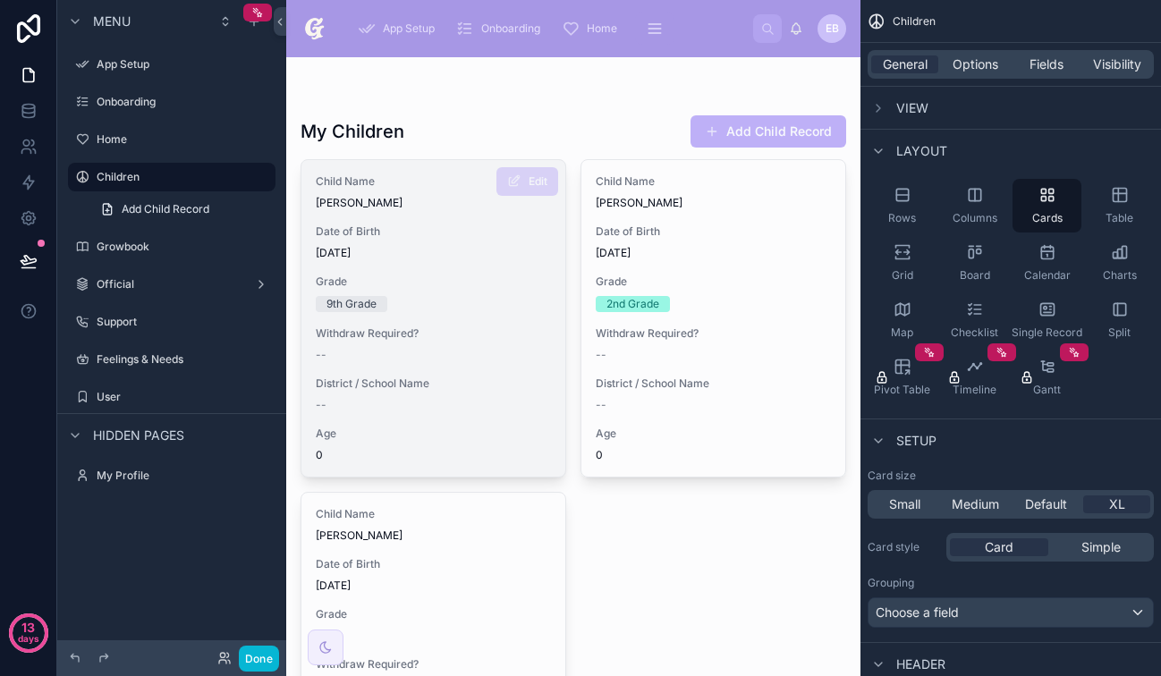
click at [392, 289] on div "Grade 9th Grade" at bounding box center [433, 294] width 235 height 38
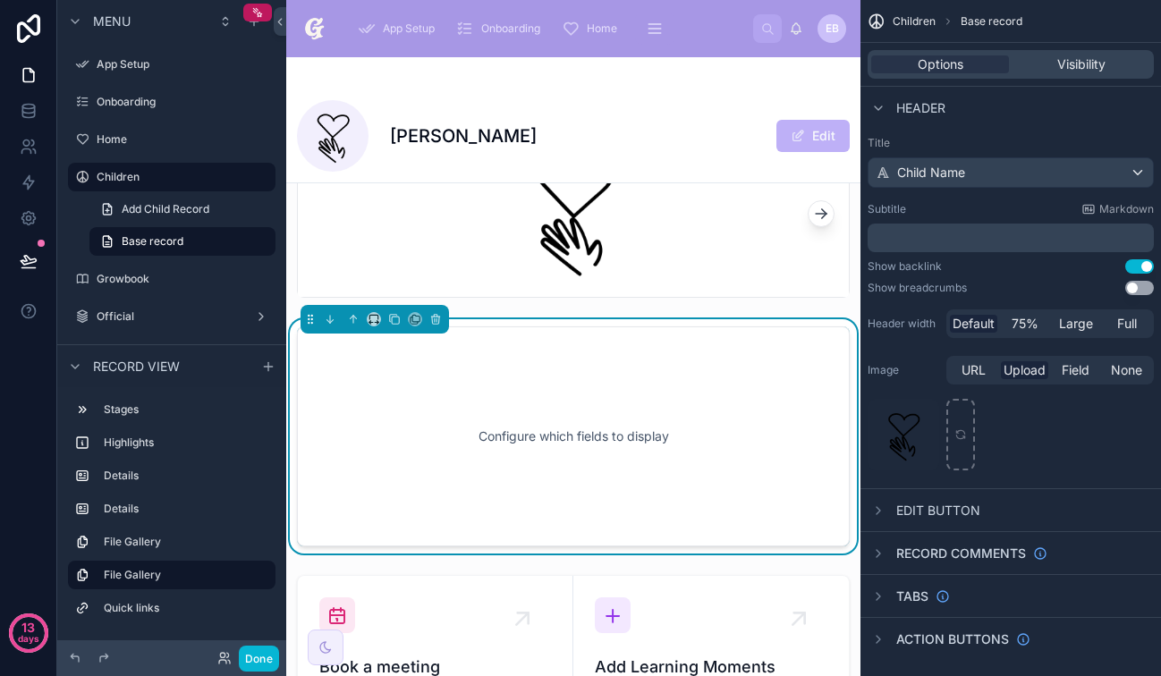
scroll to position [622, 0]
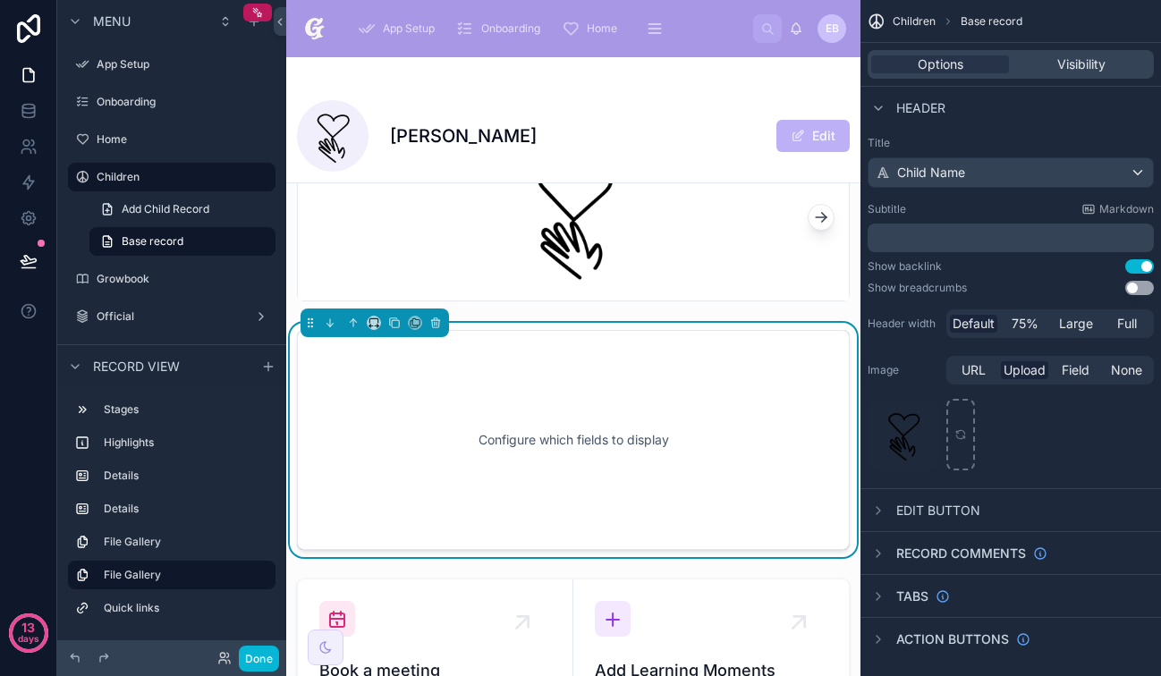
click at [629, 477] on div "Configure which fields to display" at bounding box center [573, 440] width 494 height 161
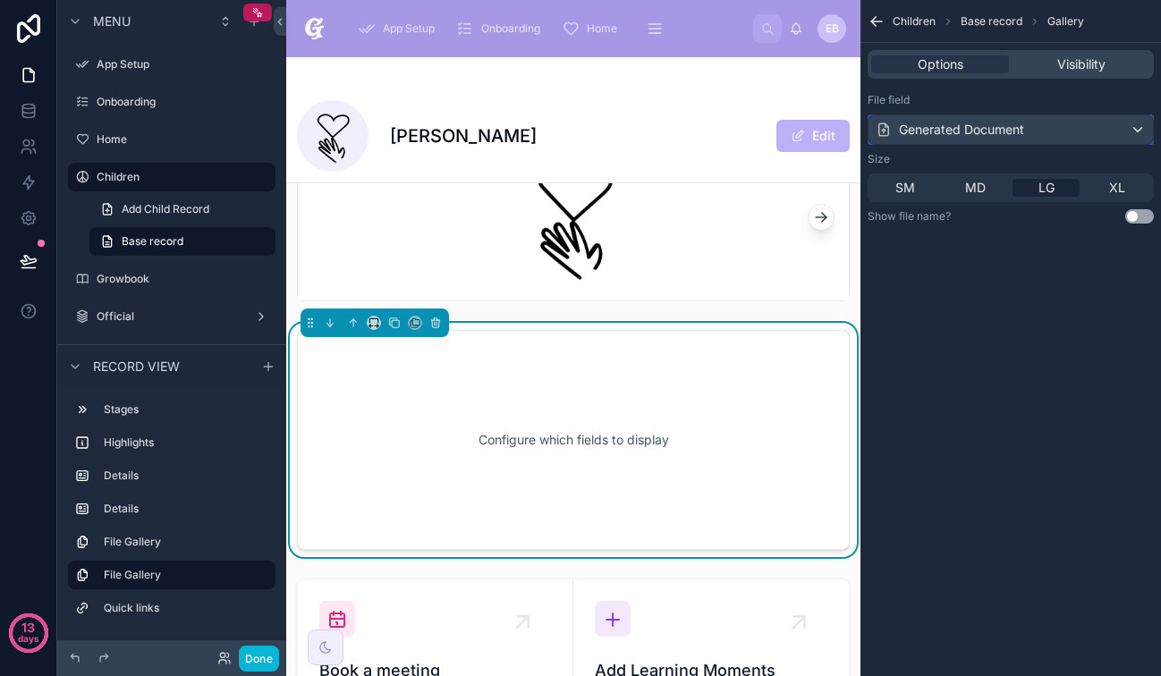
click at [962, 129] on div "Generated Document" at bounding box center [950, 130] width 148 height 18
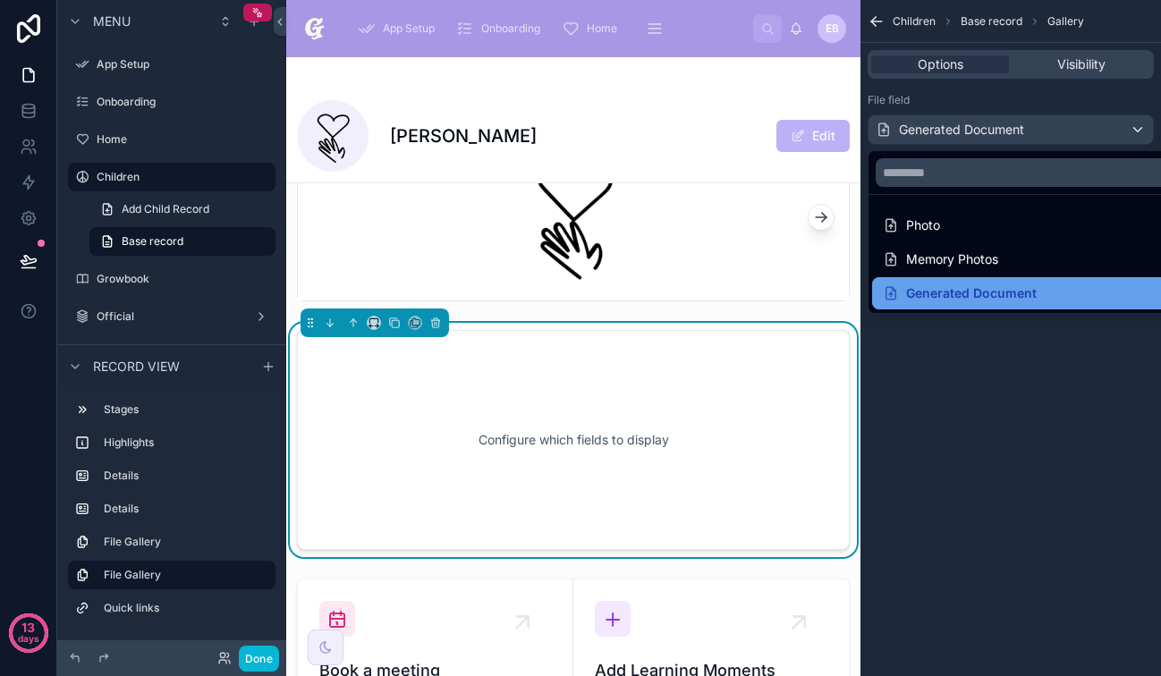
click at [986, 299] on div "Generated Document" at bounding box center [960, 293] width 154 height 21
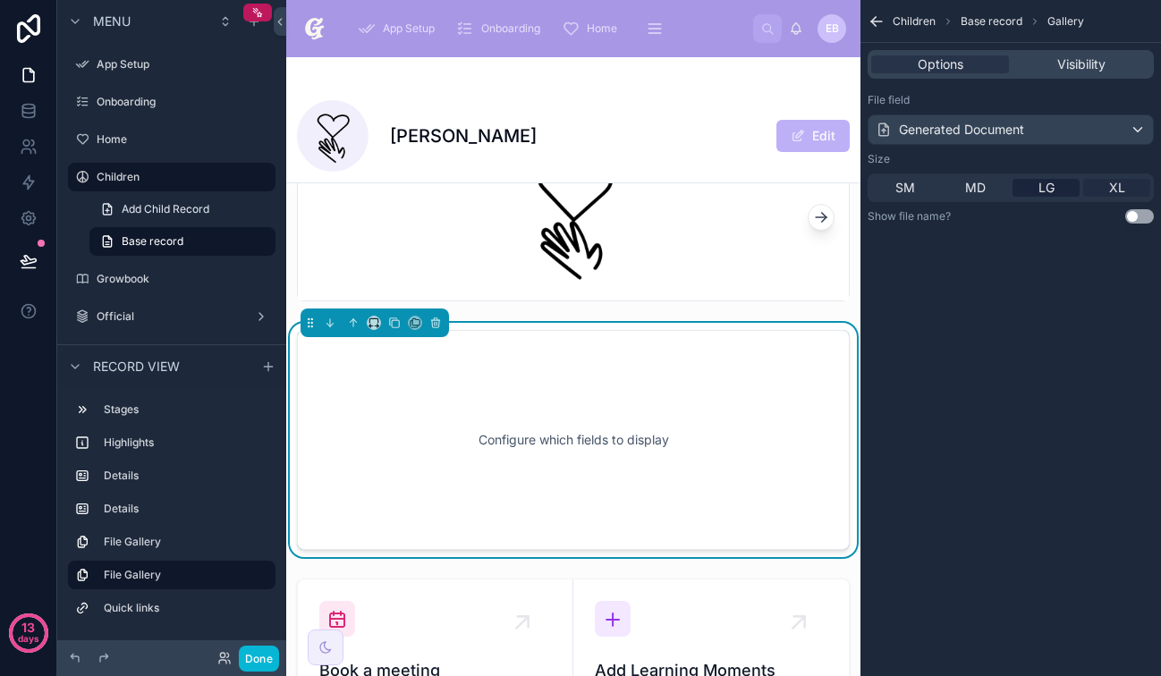
click at [1114, 196] on span "XL" at bounding box center [1117, 188] width 16 height 18
click at [1121, 188] on span "XL" at bounding box center [1117, 188] width 16 height 18
click at [1136, 217] on button "Use setting" at bounding box center [1139, 216] width 29 height 14
click at [1096, 270] on div "Children Base record Gallery Options Visibility File field Generated Document S…" at bounding box center [1010, 338] width 300 height 676
click at [221, 657] on icon at bounding box center [222, 655] width 4 height 4
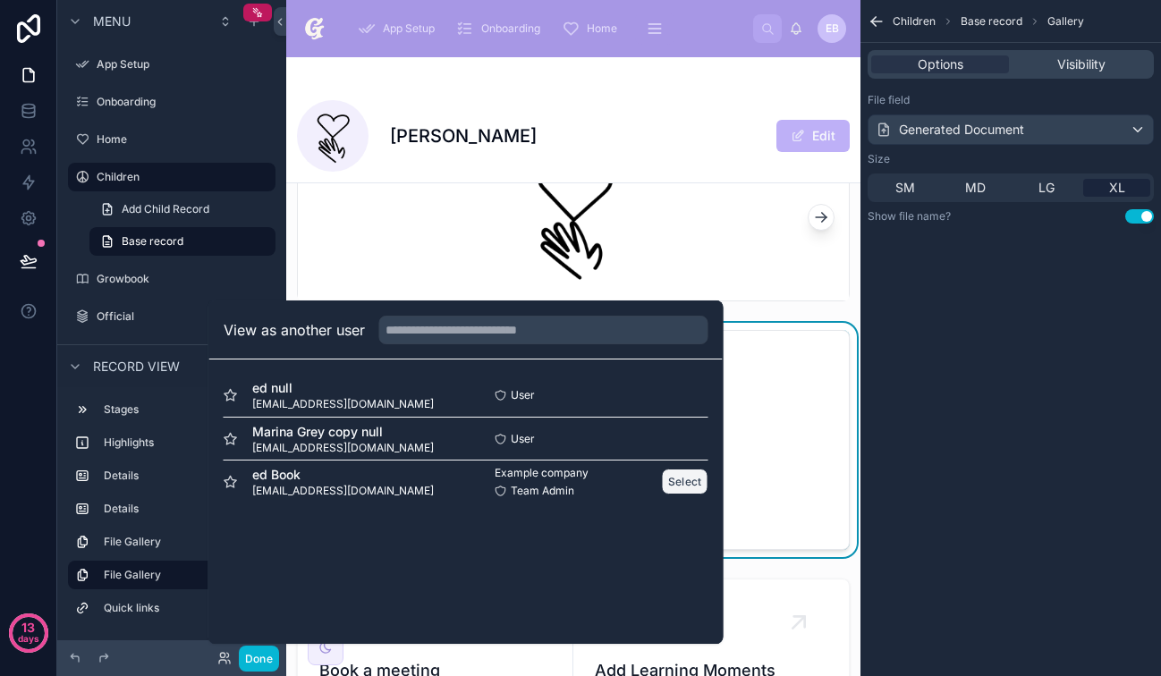
click at [689, 485] on button "Select" at bounding box center [685, 482] width 47 height 26
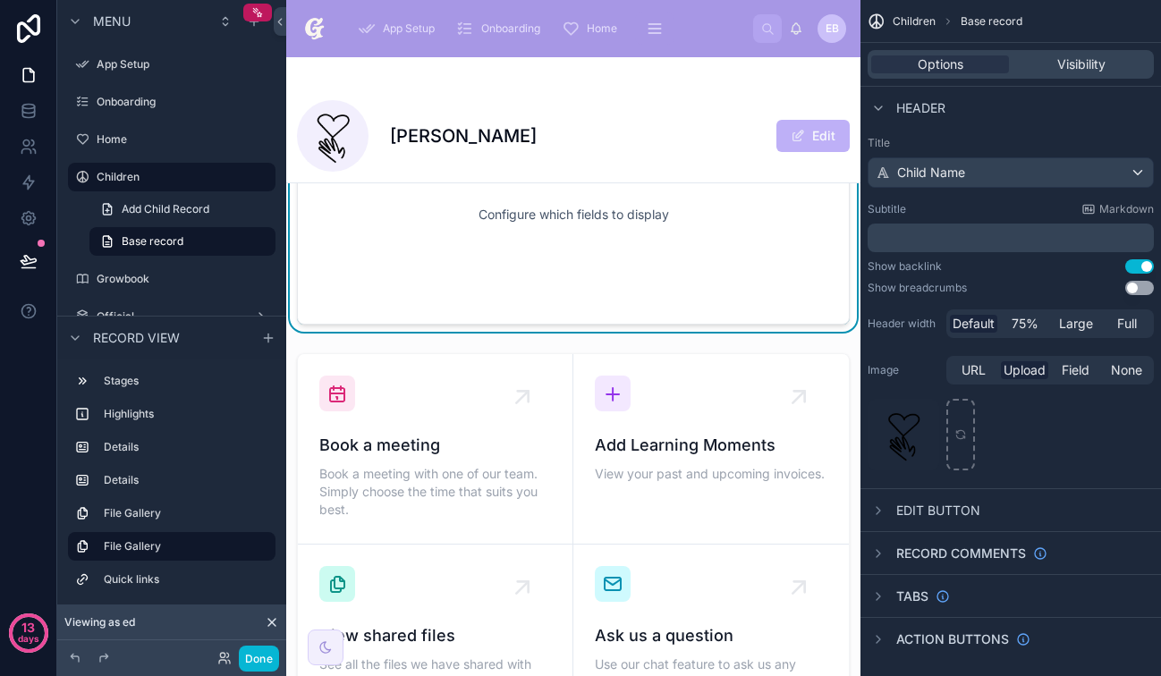
scroll to position [714, 0]
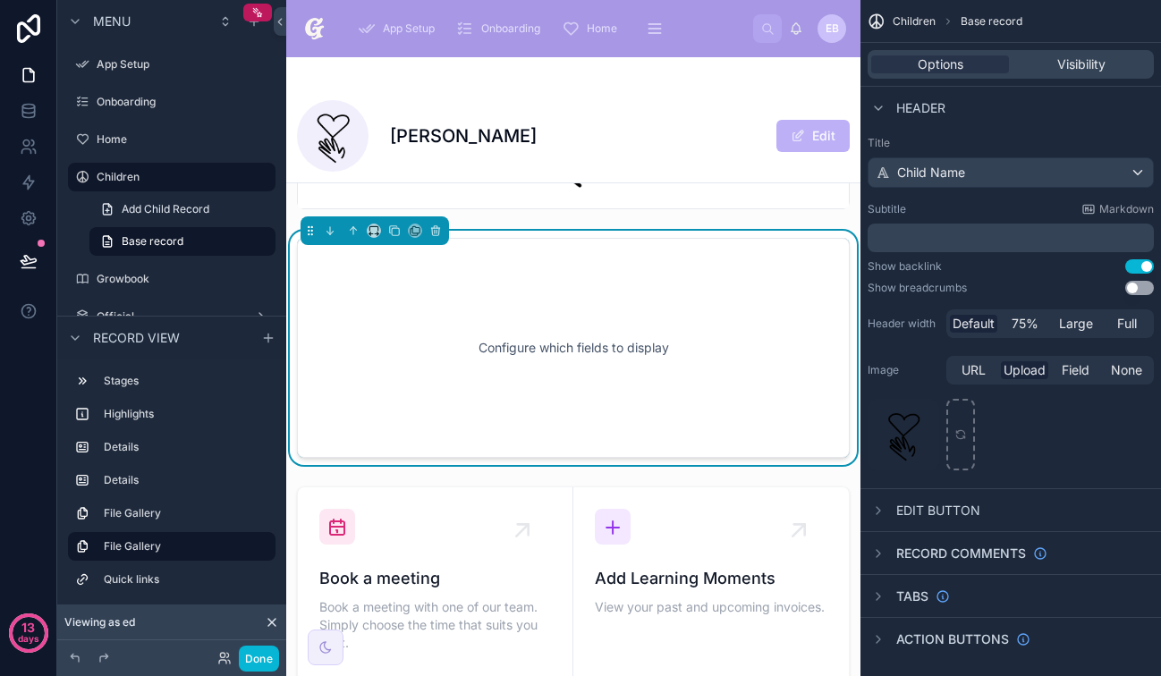
click at [683, 373] on div "Configure which fields to display" at bounding box center [573, 347] width 494 height 161
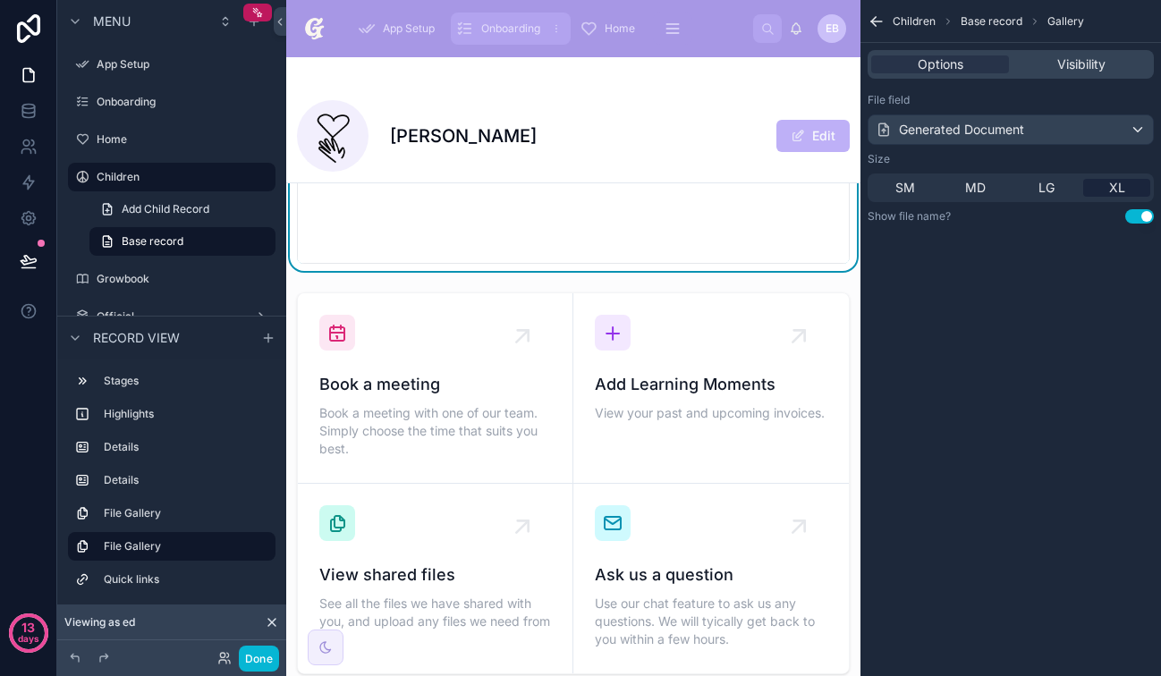
scroll to position [1820, 0]
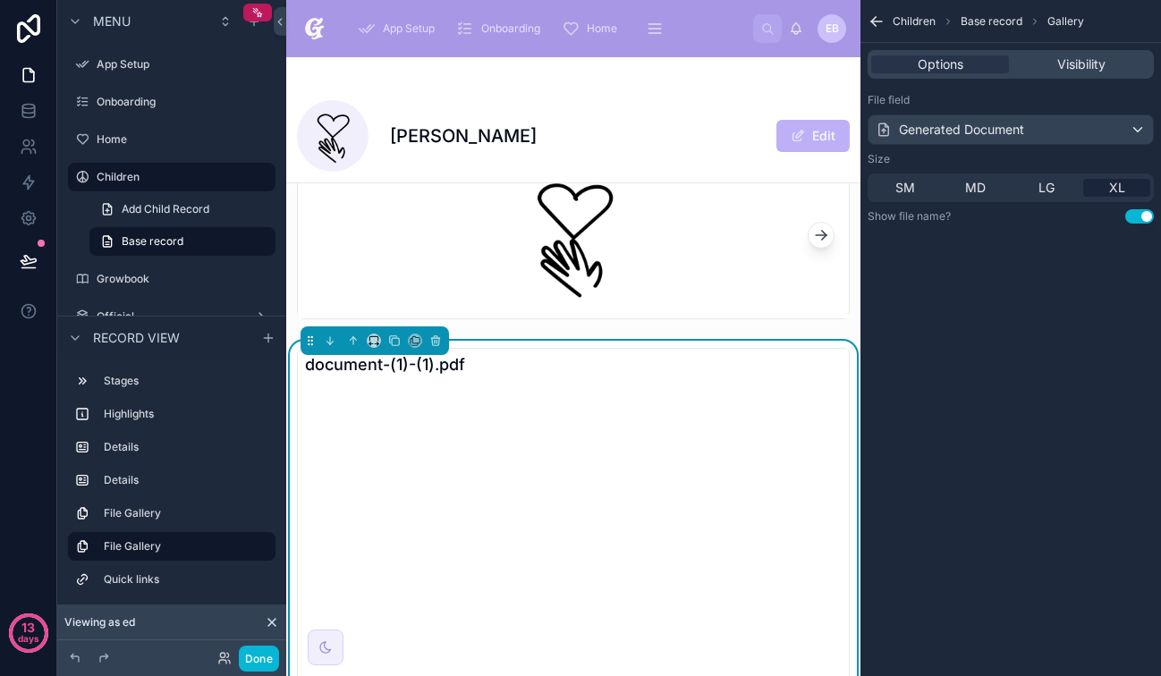
scroll to position [602, 0]
click at [646, 368] on div "document-(1)-(1).pdf" at bounding box center [573, 367] width 551 height 32
click at [967, 370] on div "Children Base record Gallery Options Visibility File field Generated Document S…" at bounding box center [1010, 338] width 300 height 676
click at [989, 190] on div "MD" at bounding box center [975, 188] width 67 height 18
click at [1029, 190] on div "LG" at bounding box center [1045, 188] width 67 height 18
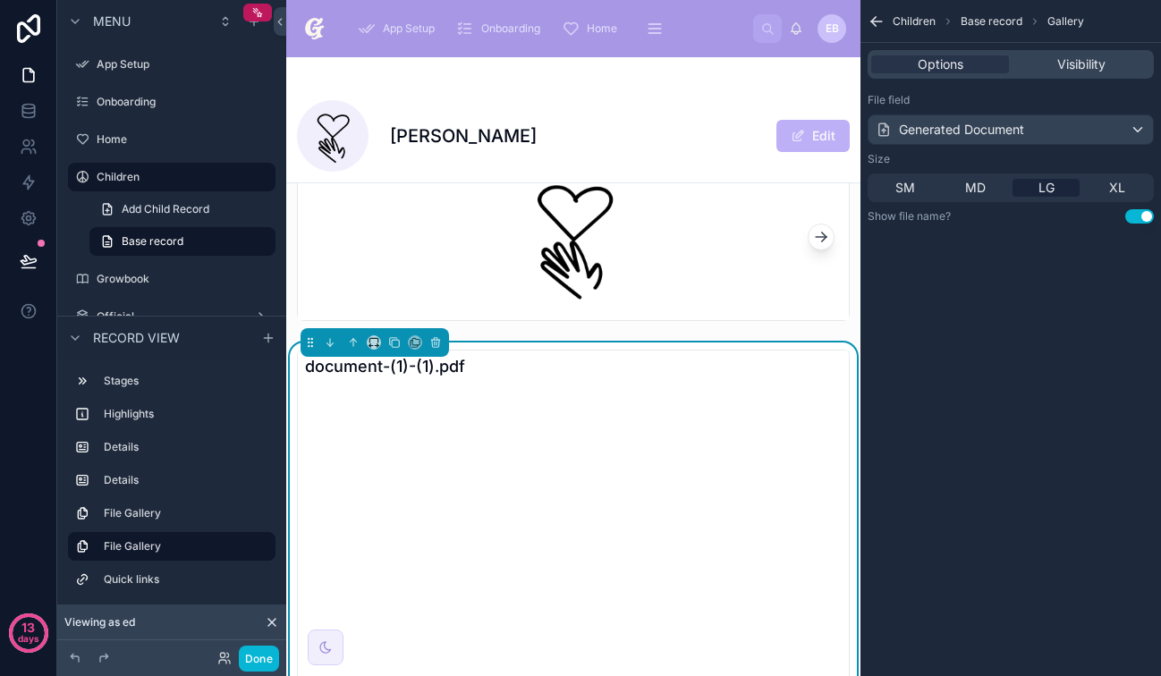
click at [1137, 216] on button "Use setting" at bounding box center [1139, 216] width 29 height 14
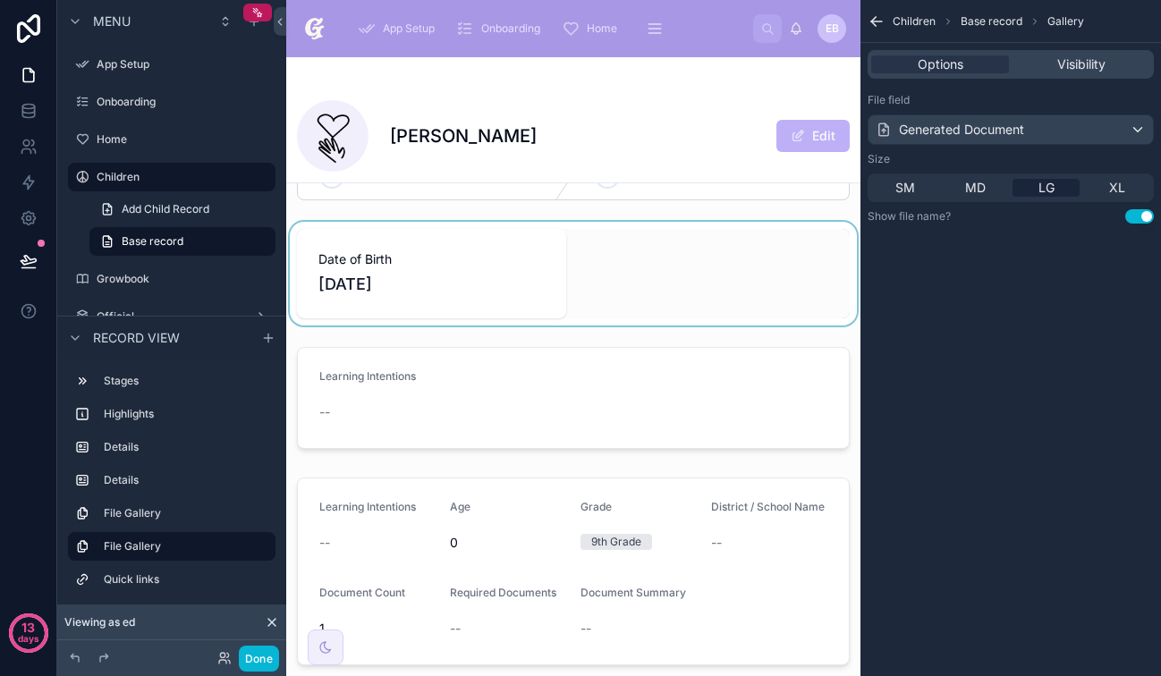
scroll to position [0, 0]
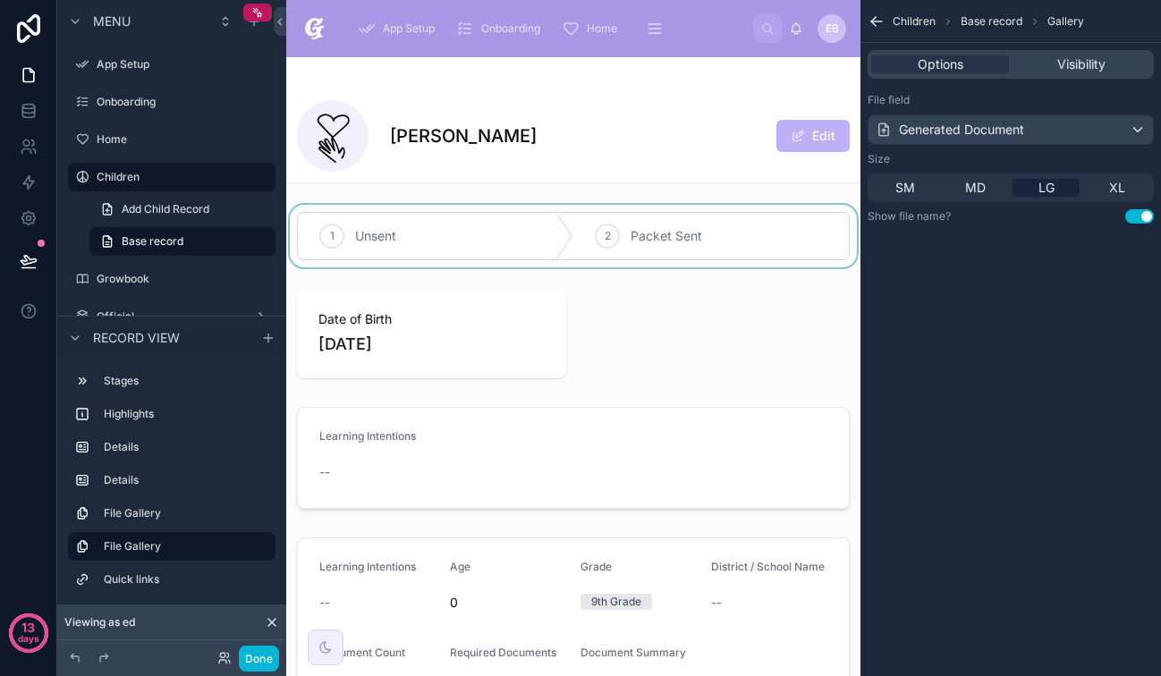
click at [478, 242] on div at bounding box center [573, 236] width 574 height 63
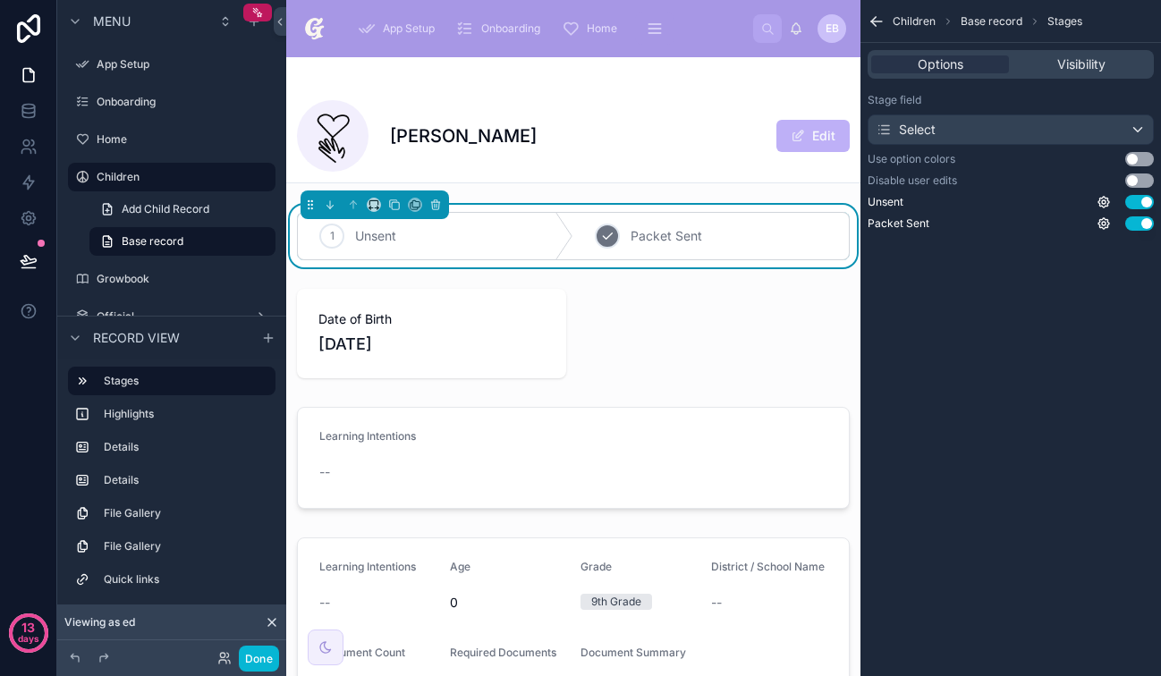
click at [637, 237] on span "Packet Sent" at bounding box center [667, 236] width 72 height 18
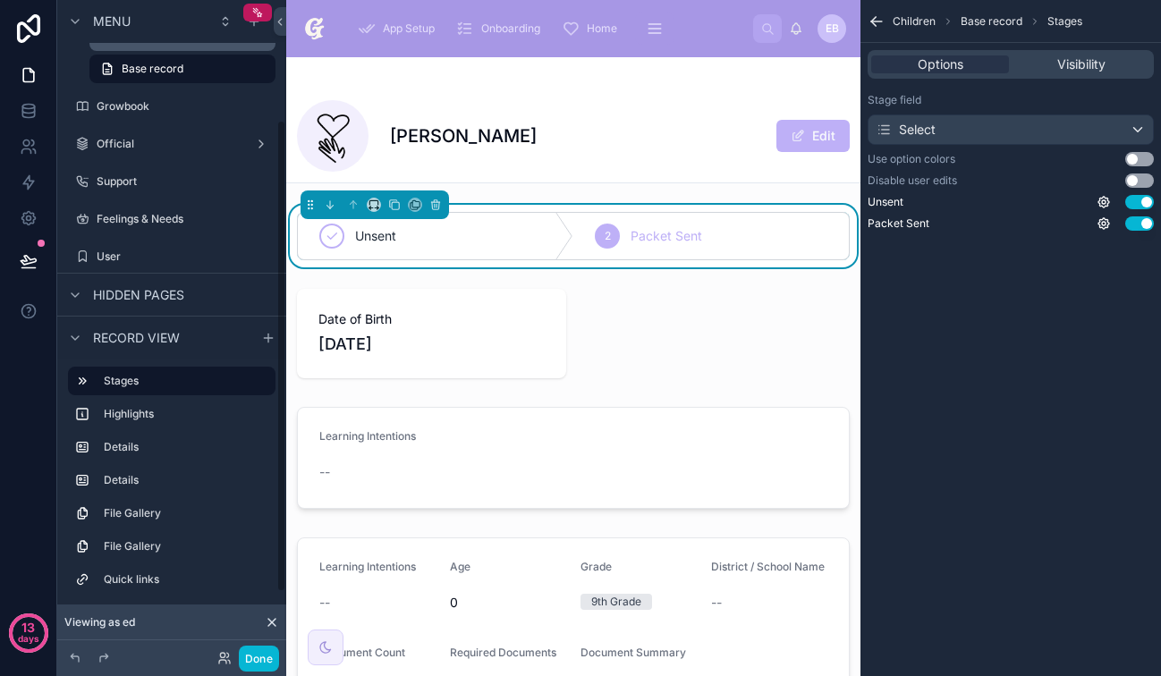
scroll to position [174, 0]
click at [195, 124] on div "scrollable content" at bounding box center [171, 124] width 229 height 4
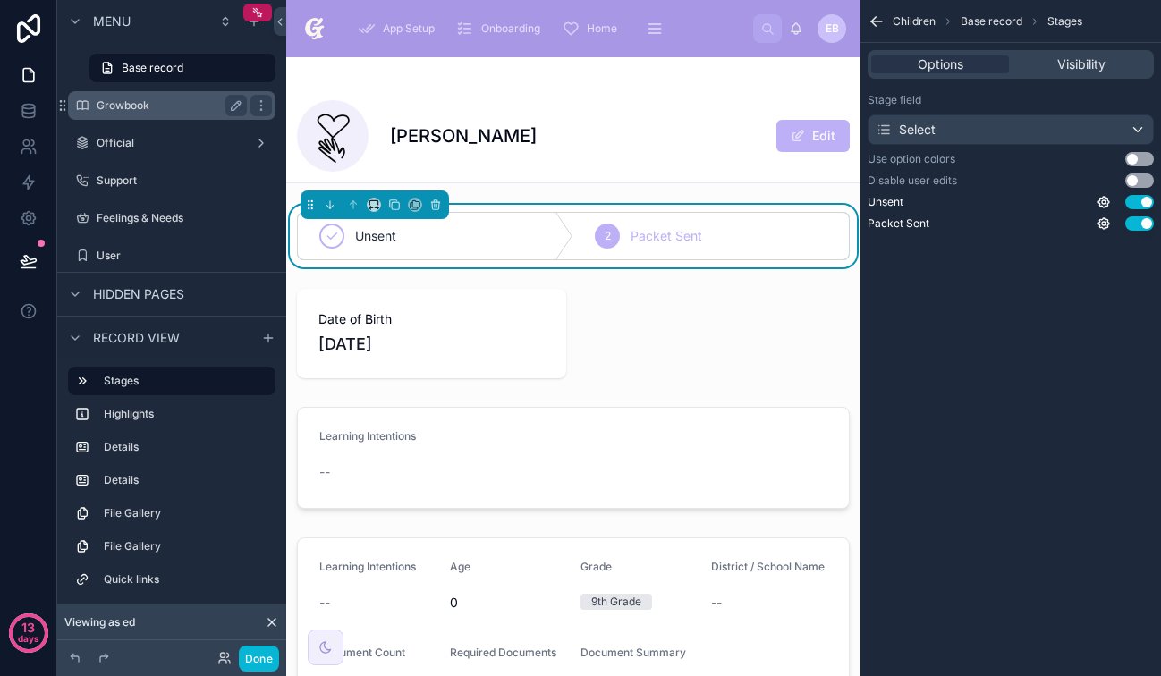
click at [198, 116] on div "Growbook" at bounding box center [172, 105] width 200 height 29
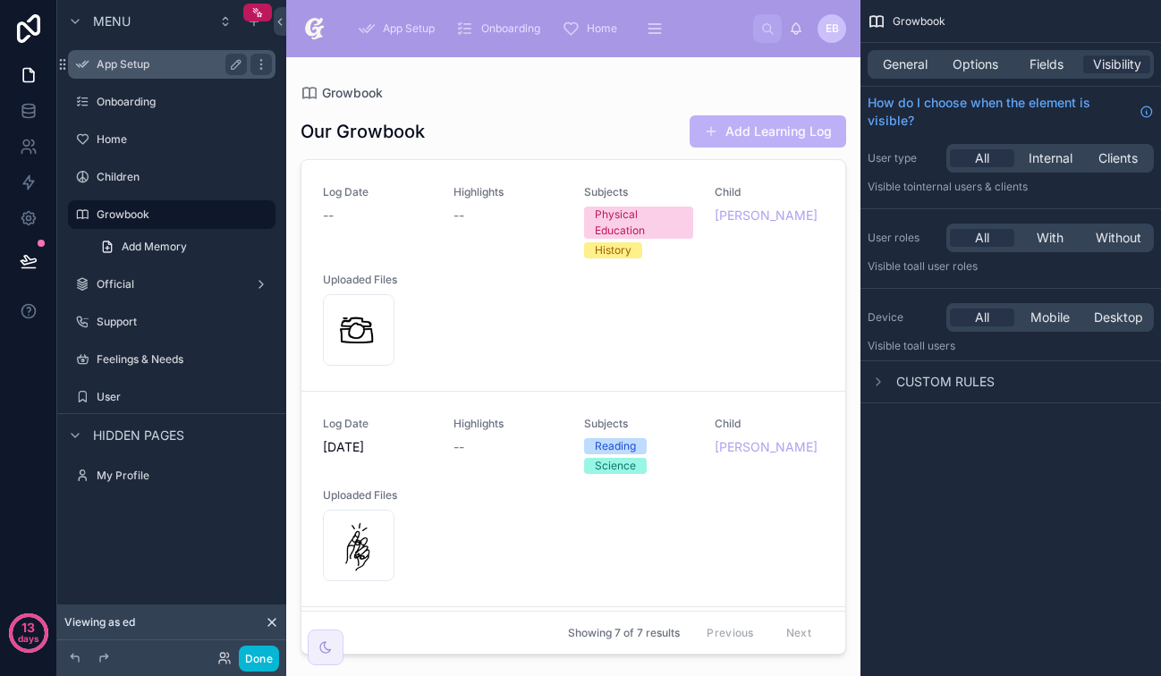
click at [164, 72] on div "App Setup" at bounding box center [172, 64] width 150 height 21
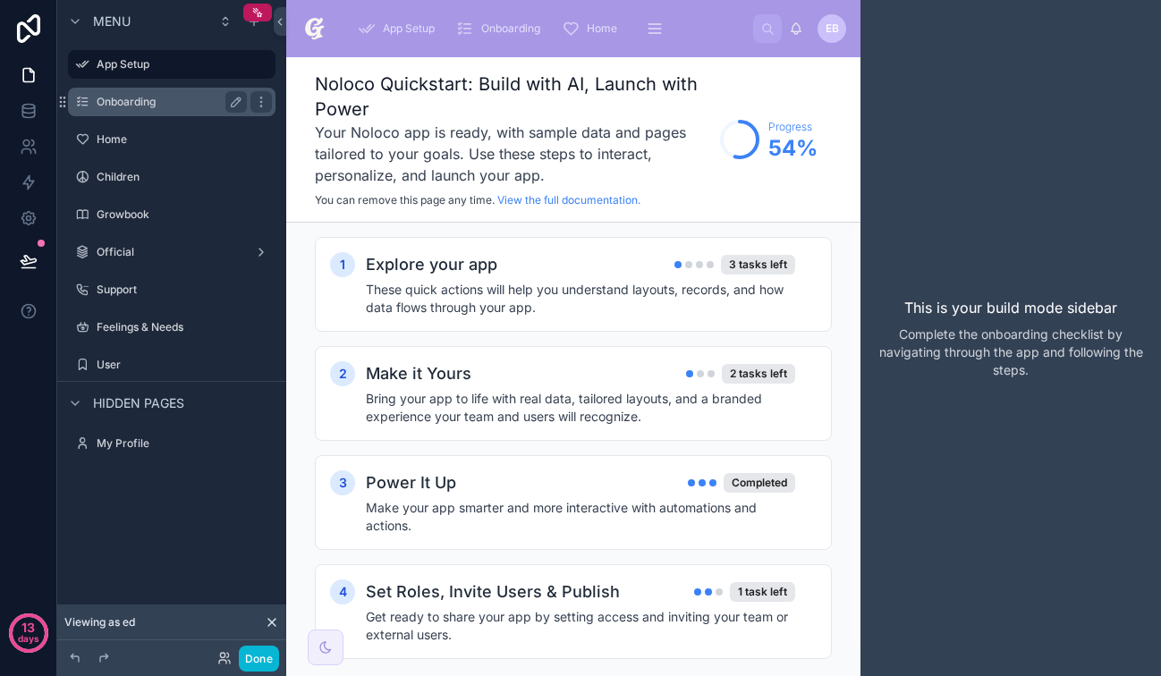
click at [179, 103] on label "Onboarding" at bounding box center [168, 102] width 143 height 14
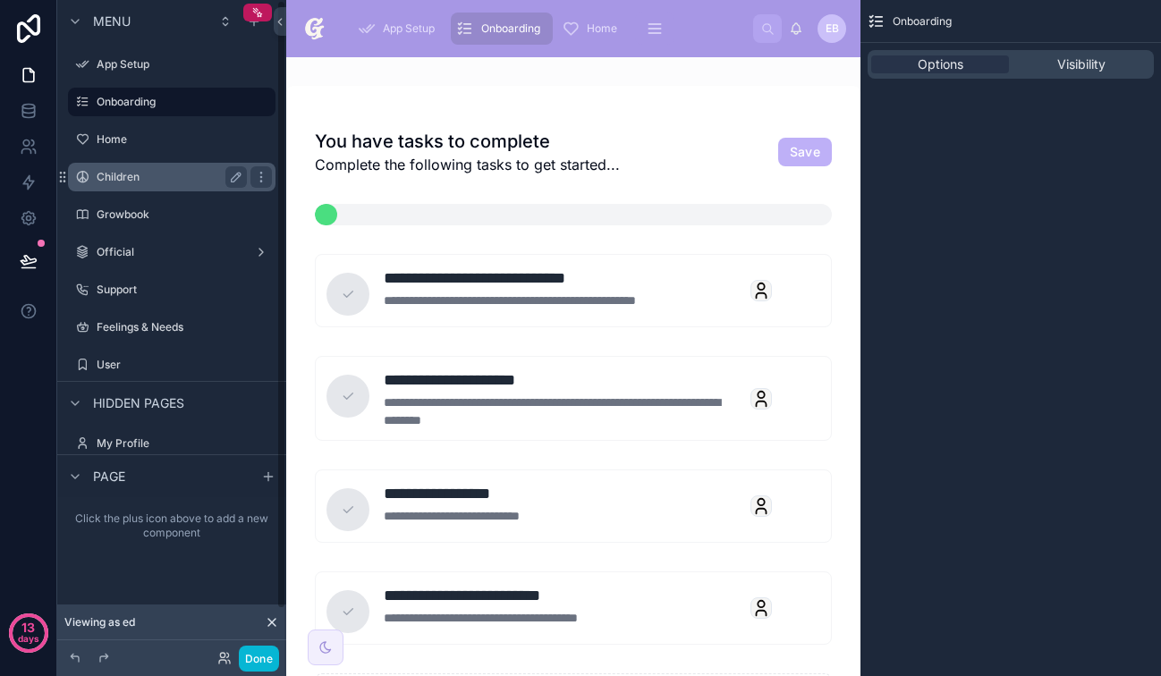
click at [208, 187] on div "Children" at bounding box center [172, 176] width 150 height 21
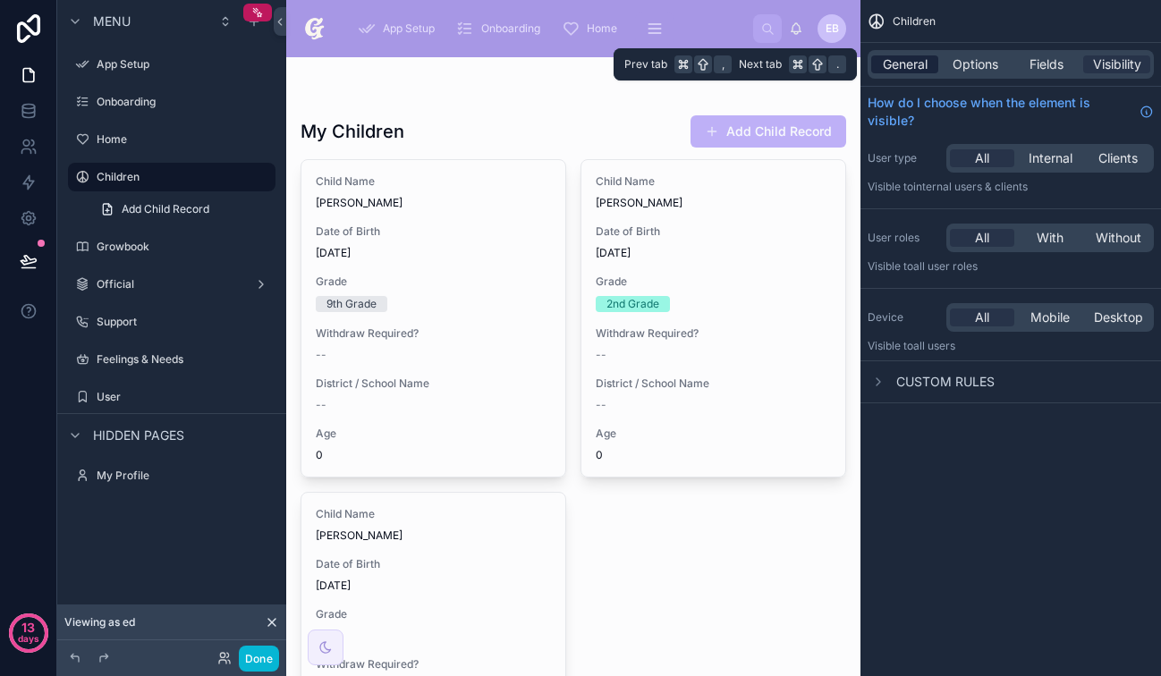
click at [897, 71] on span "General" at bounding box center [905, 64] width 45 height 18
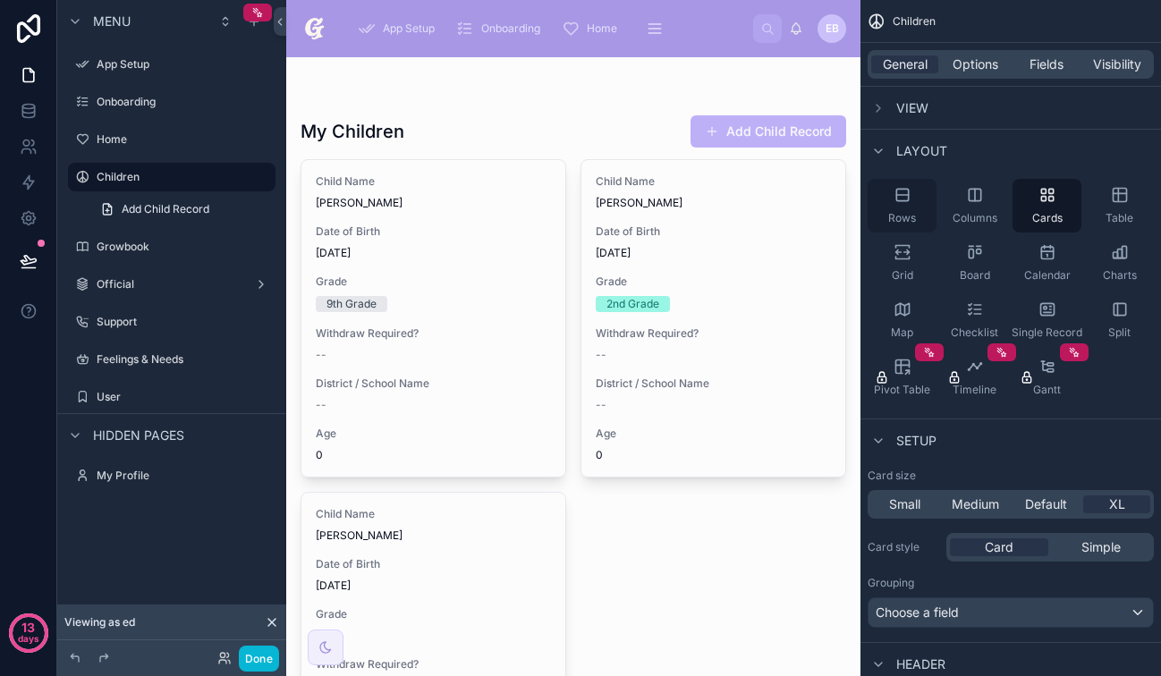
click at [912, 202] on div "Rows" at bounding box center [902, 206] width 69 height 54
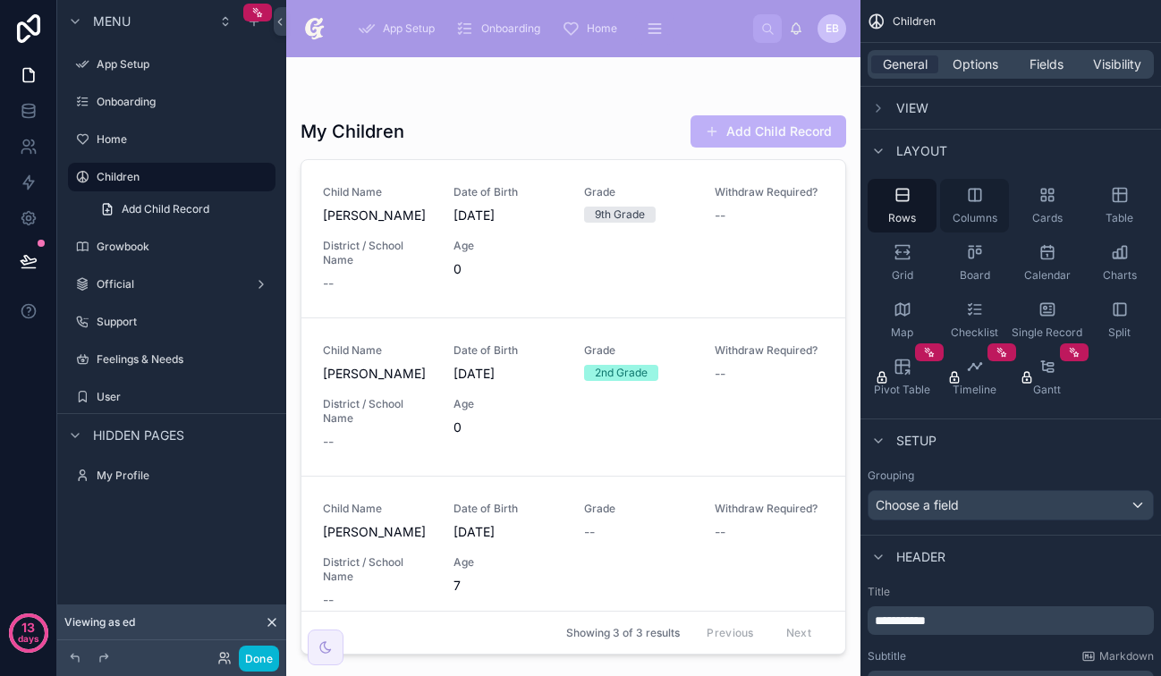
click at [962, 205] on div "Columns" at bounding box center [974, 206] width 69 height 54
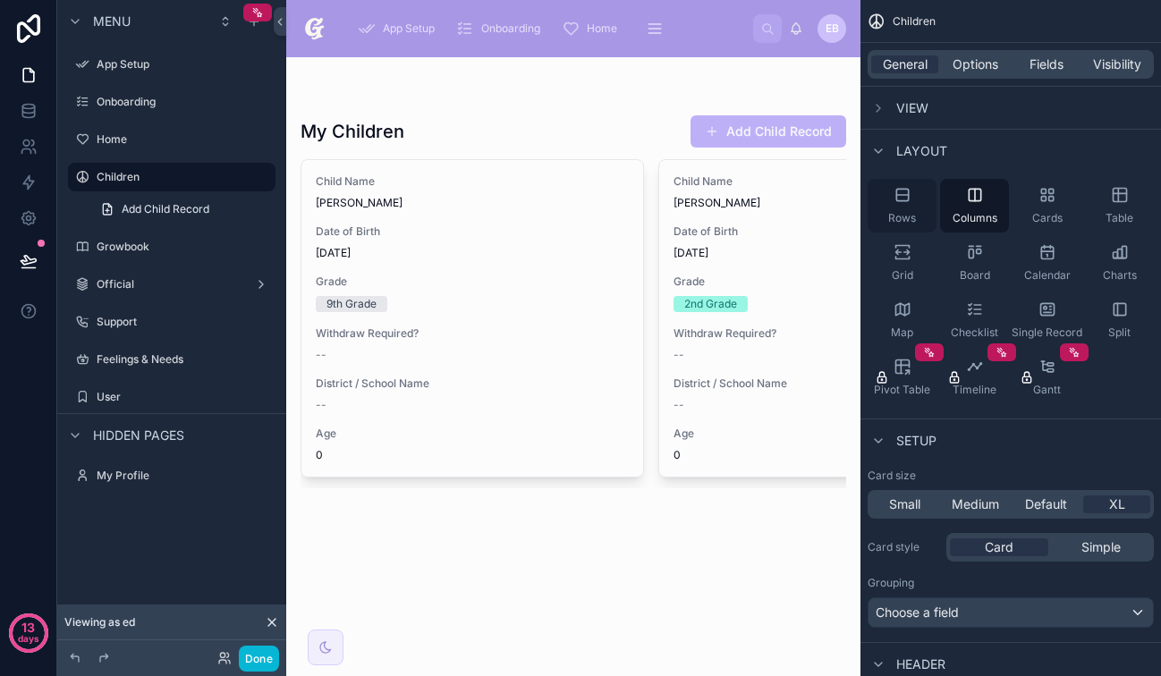
click at [914, 208] on div "Rows" at bounding box center [902, 206] width 69 height 54
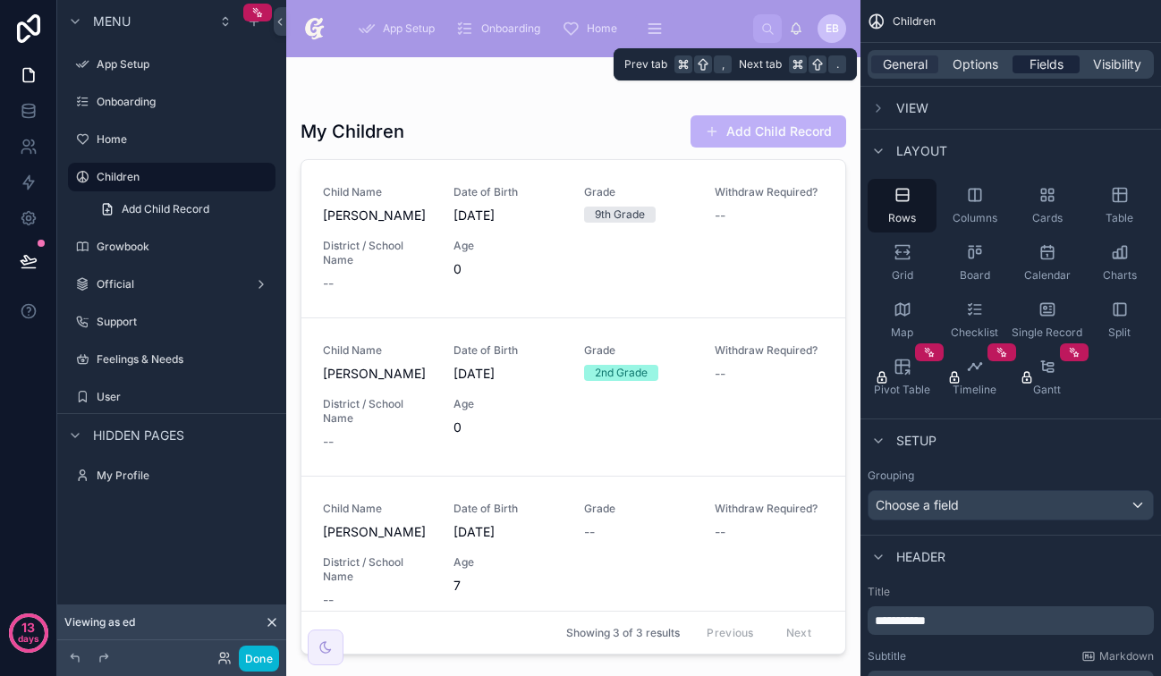
click at [1034, 72] on span "Fields" at bounding box center [1046, 64] width 34 height 18
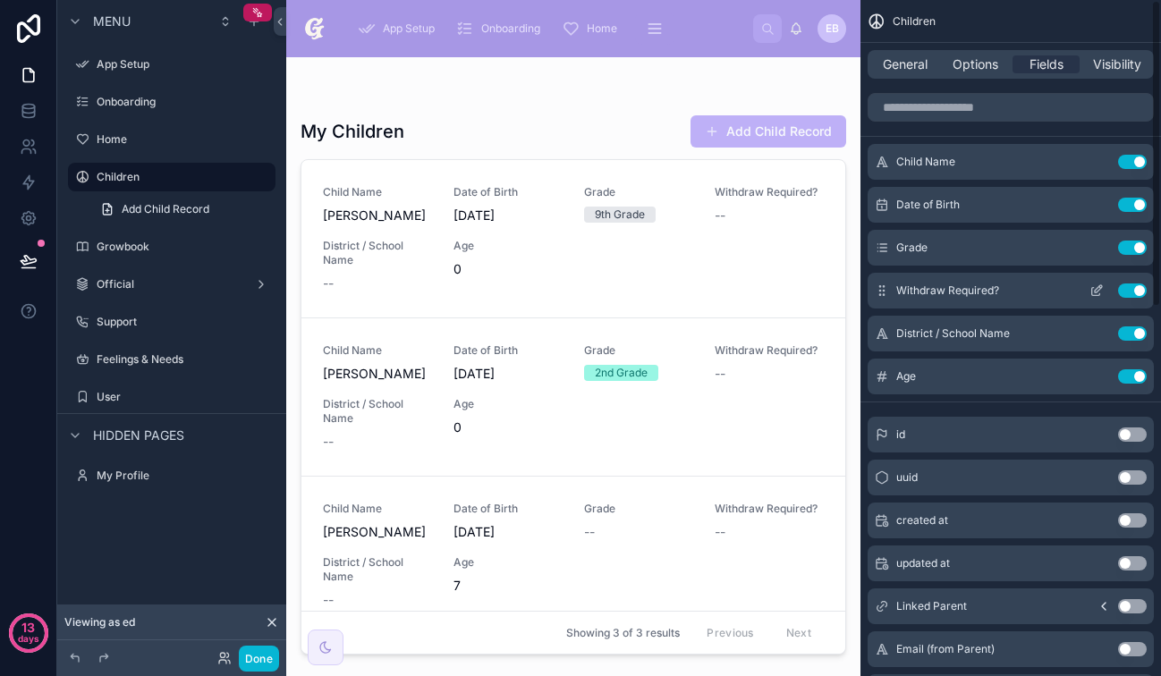
click at [1128, 293] on button "Use setting" at bounding box center [1132, 291] width 29 height 14
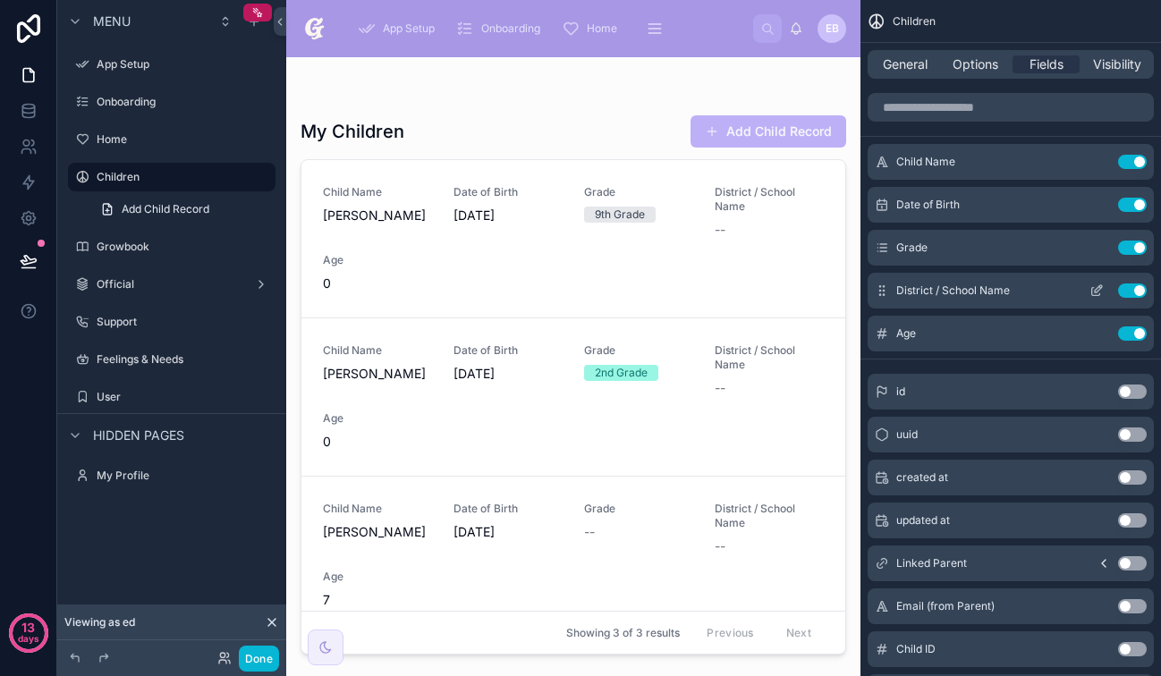
click at [1130, 288] on button "Use setting" at bounding box center [1132, 291] width 29 height 14
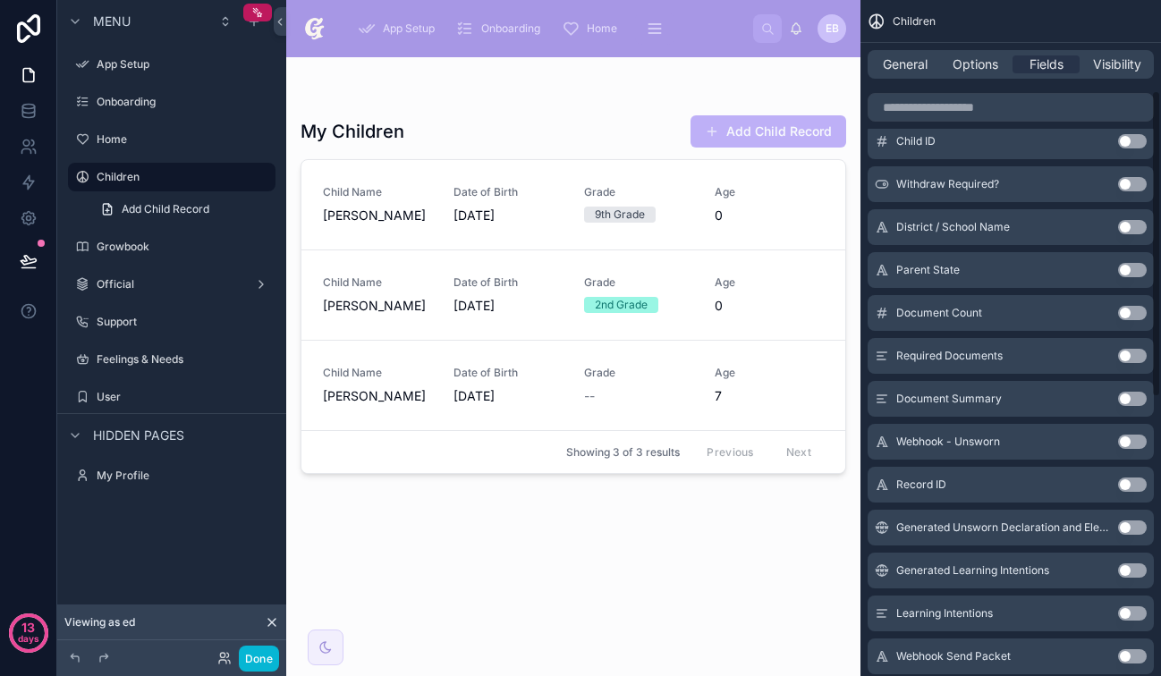
scroll to position [814, 0]
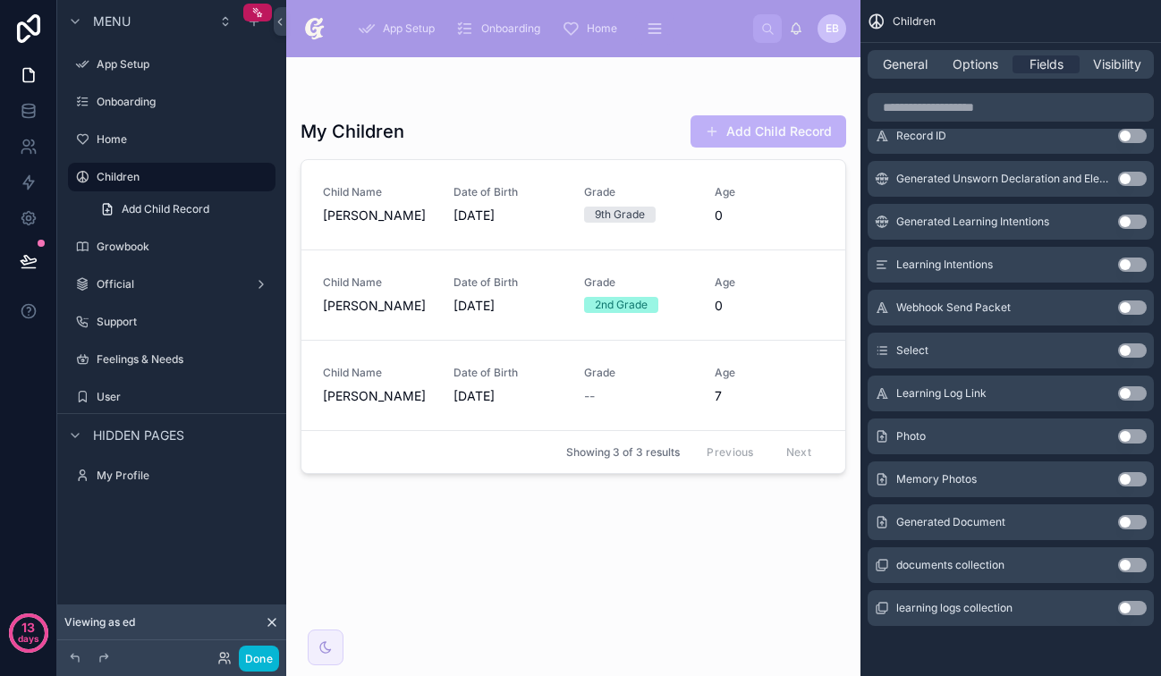
click at [1132, 435] on button "Use setting" at bounding box center [1132, 436] width 29 height 14
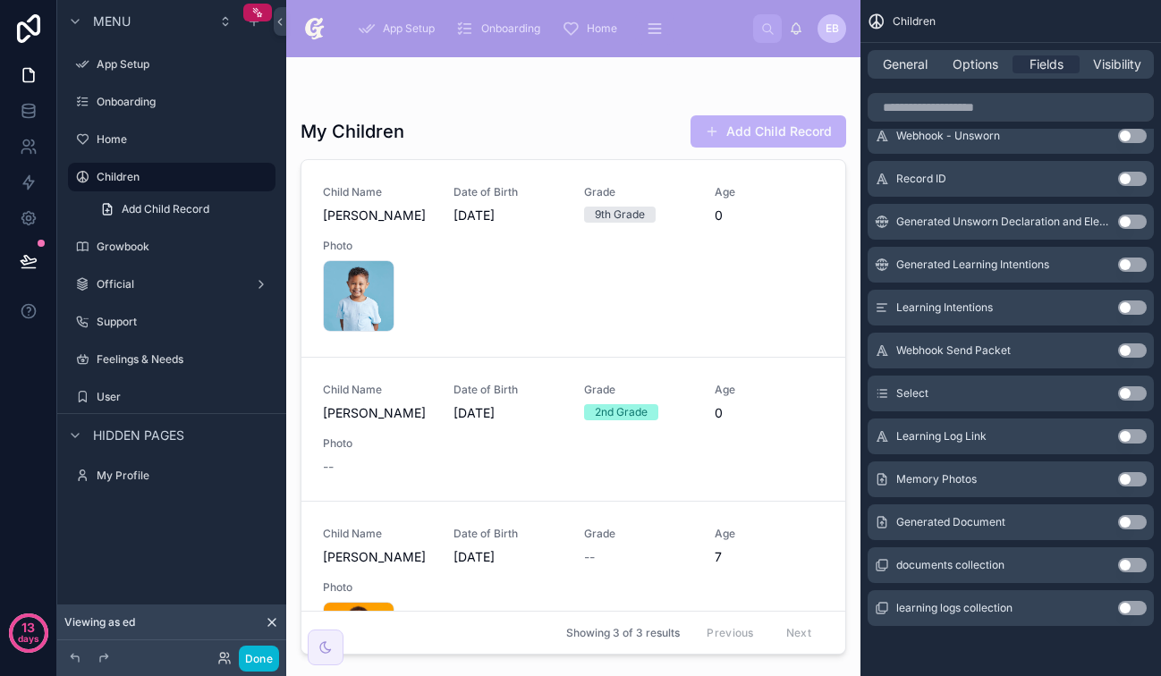
click at [1132, 435] on button "Use setting" at bounding box center [1132, 436] width 29 height 14
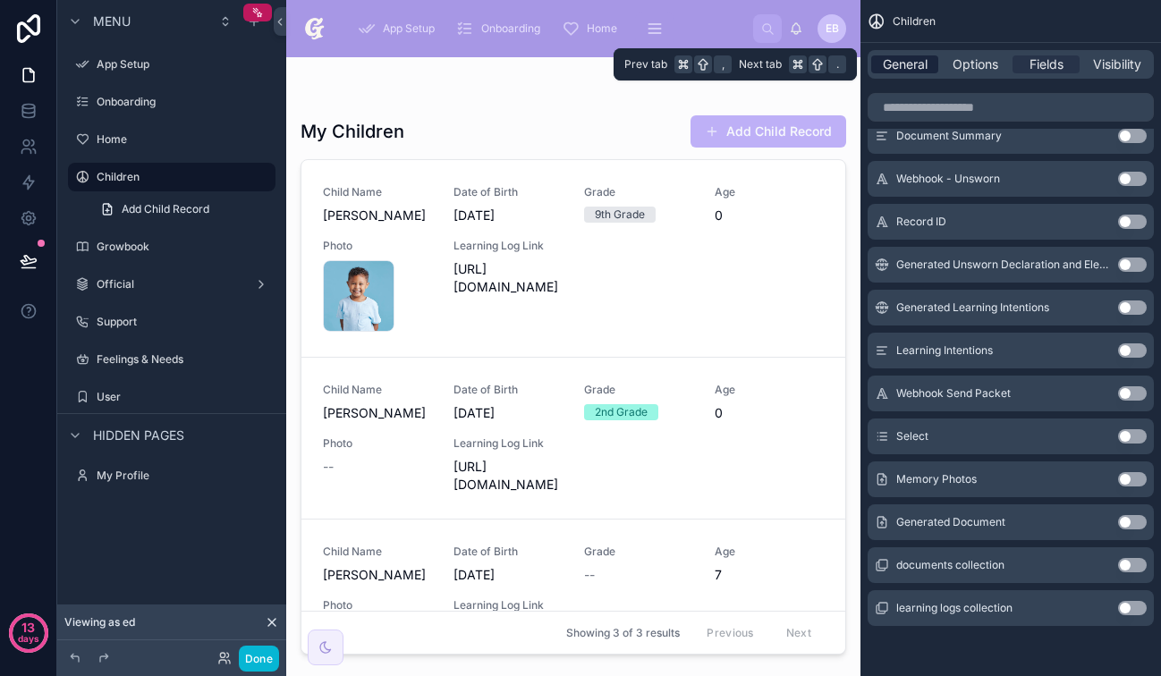
click at [914, 72] on span "General" at bounding box center [905, 64] width 45 height 18
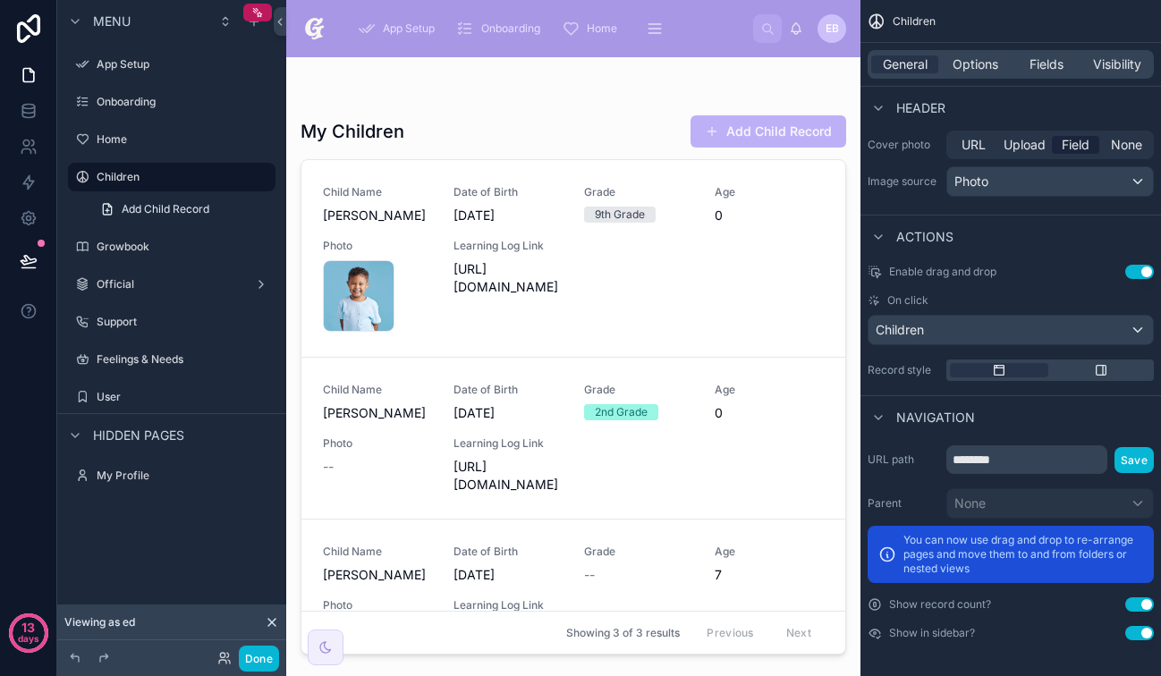
click at [906, 108] on span "Header" at bounding box center [920, 108] width 49 height 18
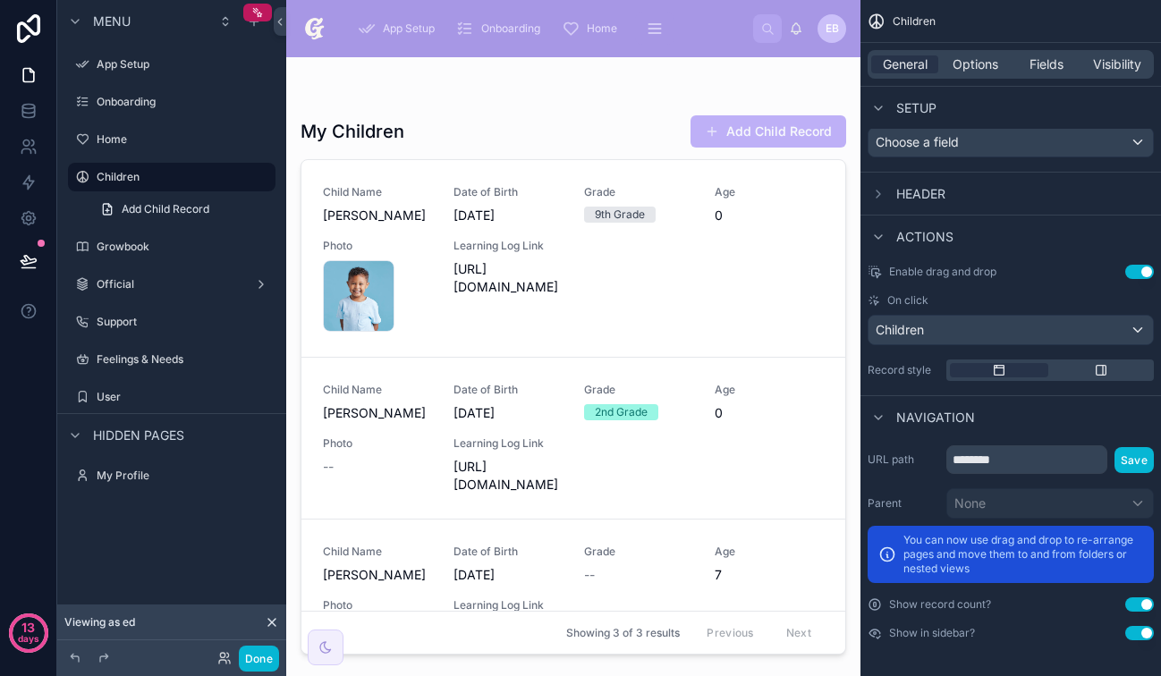
click at [907, 113] on span "Setup" at bounding box center [916, 108] width 40 height 18
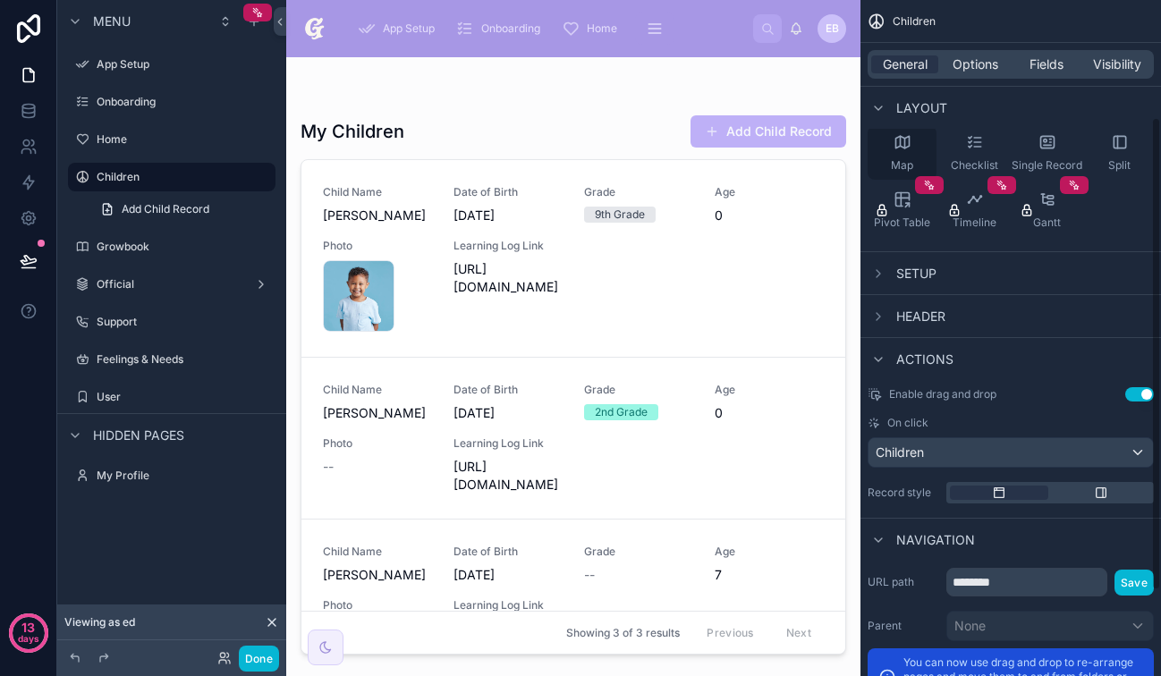
scroll to position [0, 0]
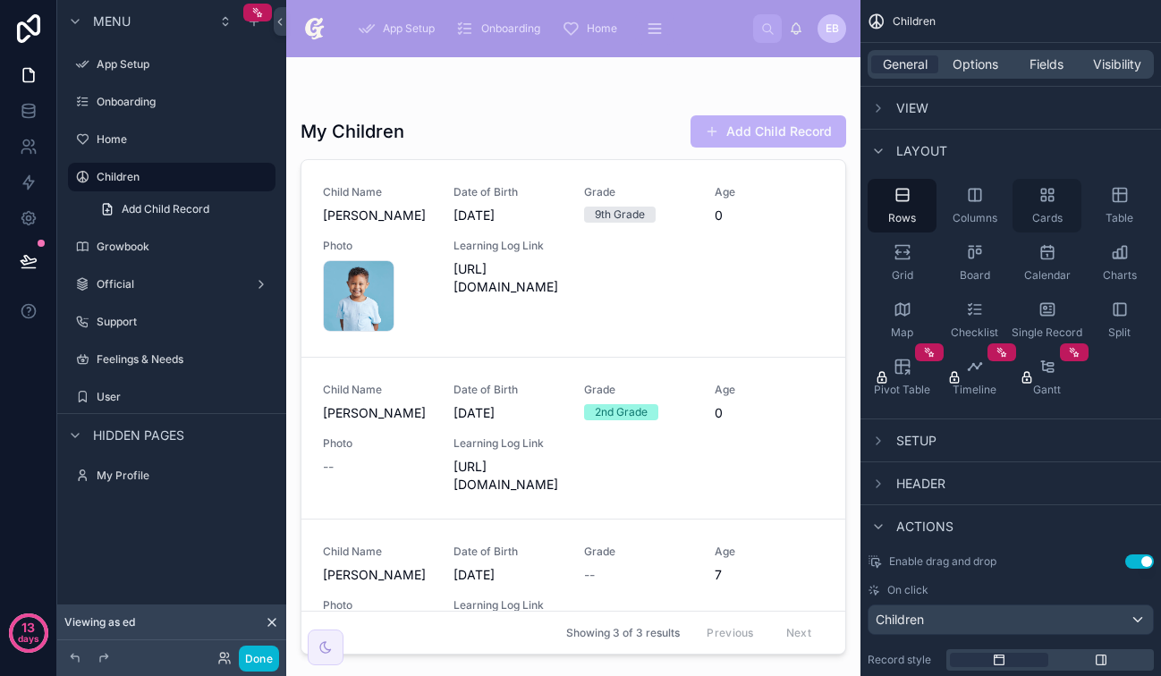
click at [1048, 216] on span "Cards" at bounding box center [1047, 218] width 30 height 14
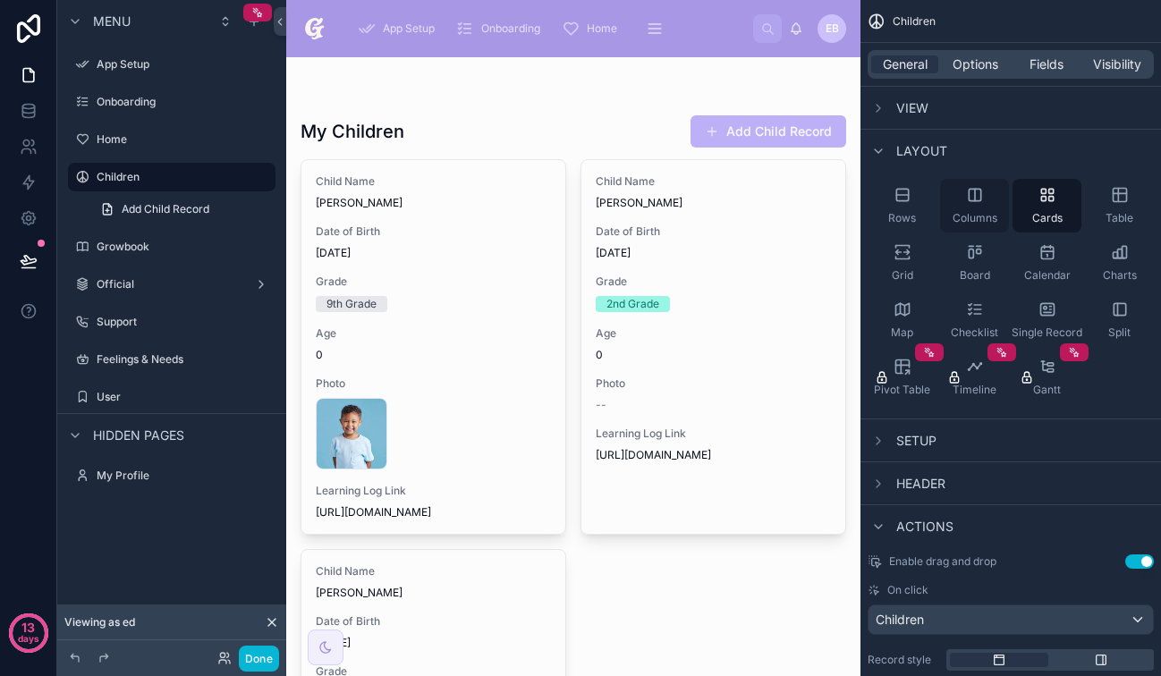
click at [1002, 211] on div "Columns" at bounding box center [974, 206] width 69 height 54
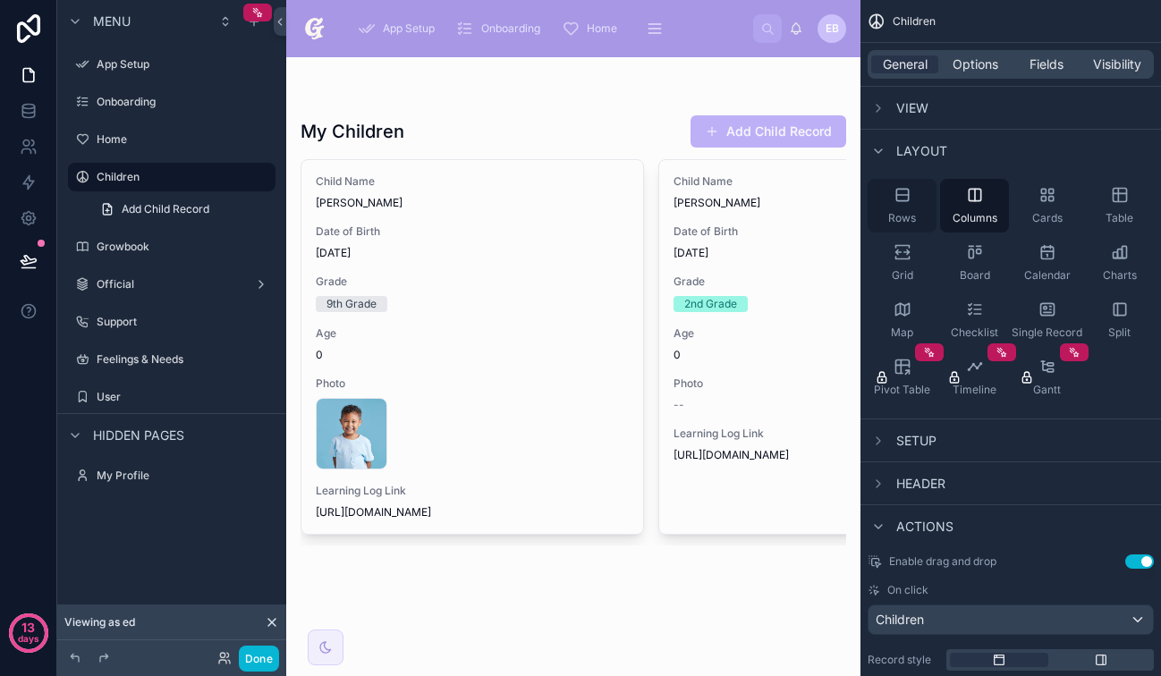
click at [925, 206] on div "Rows" at bounding box center [902, 206] width 69 height 54
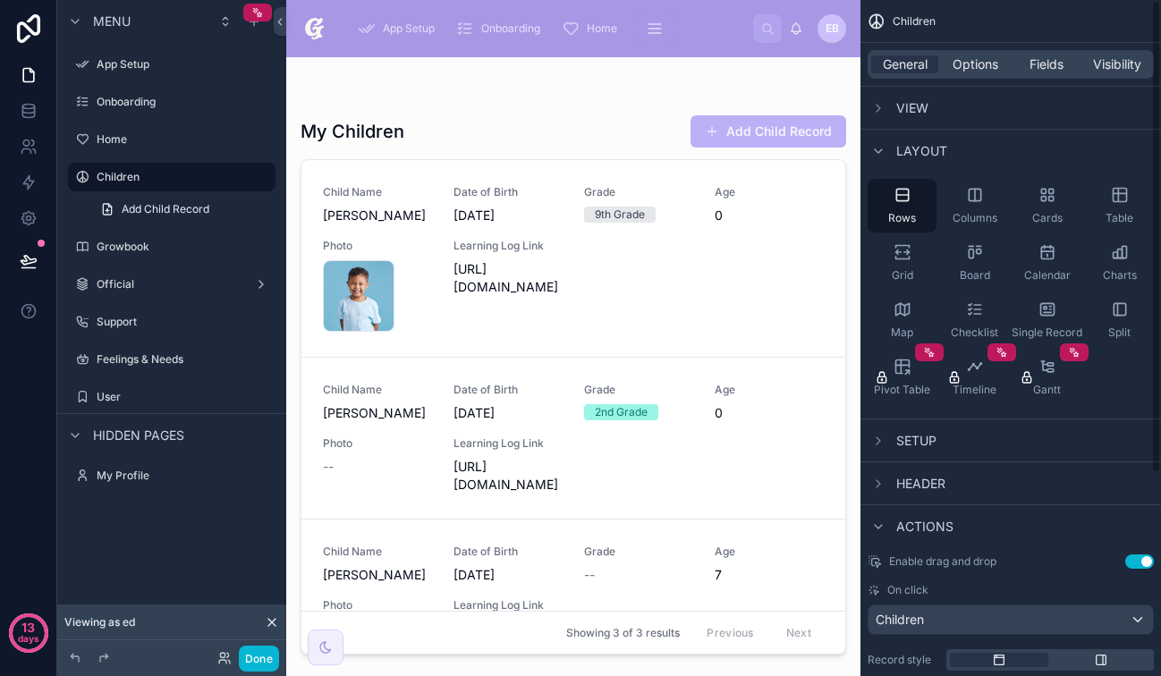
click at [913, 112] on span "View" at bounding box center [912, 108] width 32 height 18
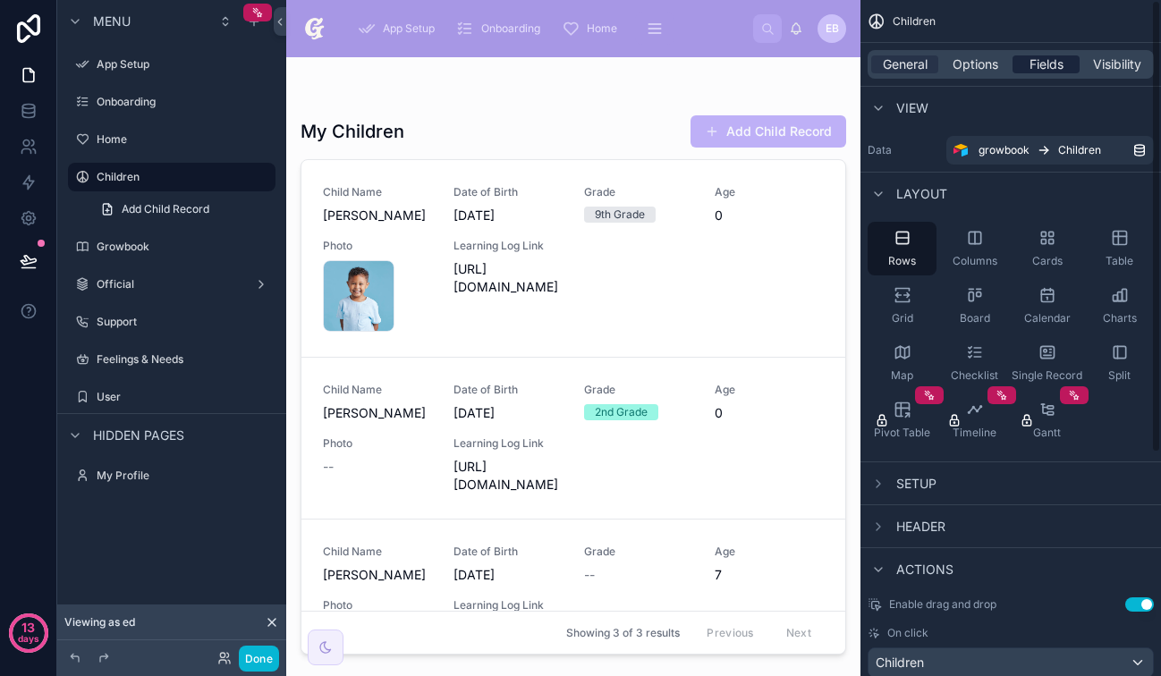
click at [1043, 68] on span "Fields" at bounding box center [1046, 64] width 34 height 18
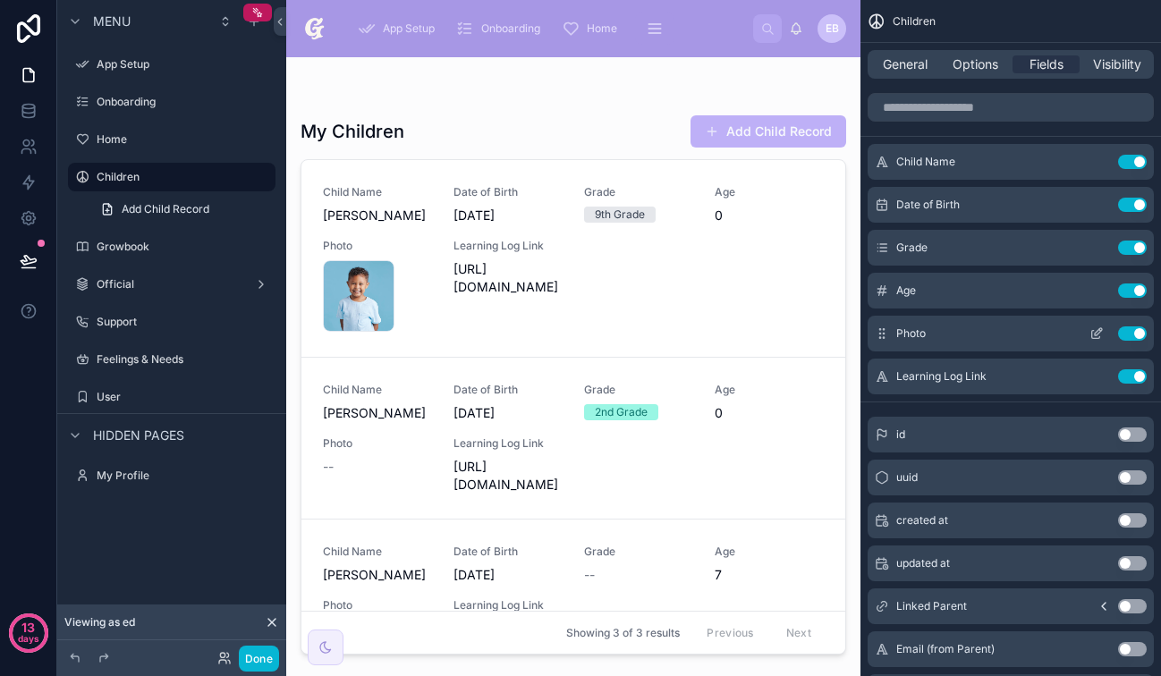
click at [1135, 335] on button "Use setting" at bounding box center [1132, 333] width 29 height 14
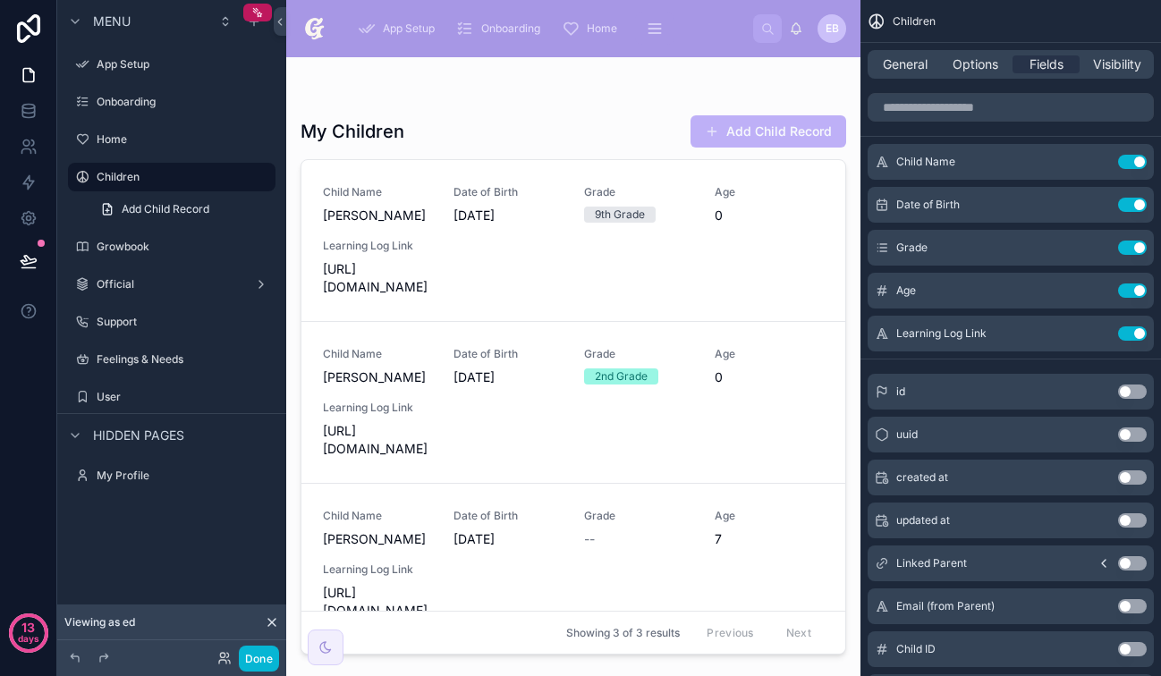
click at [1135, 335] on button "Use setting" at bounding box center [1132, 333] width 29 height 14
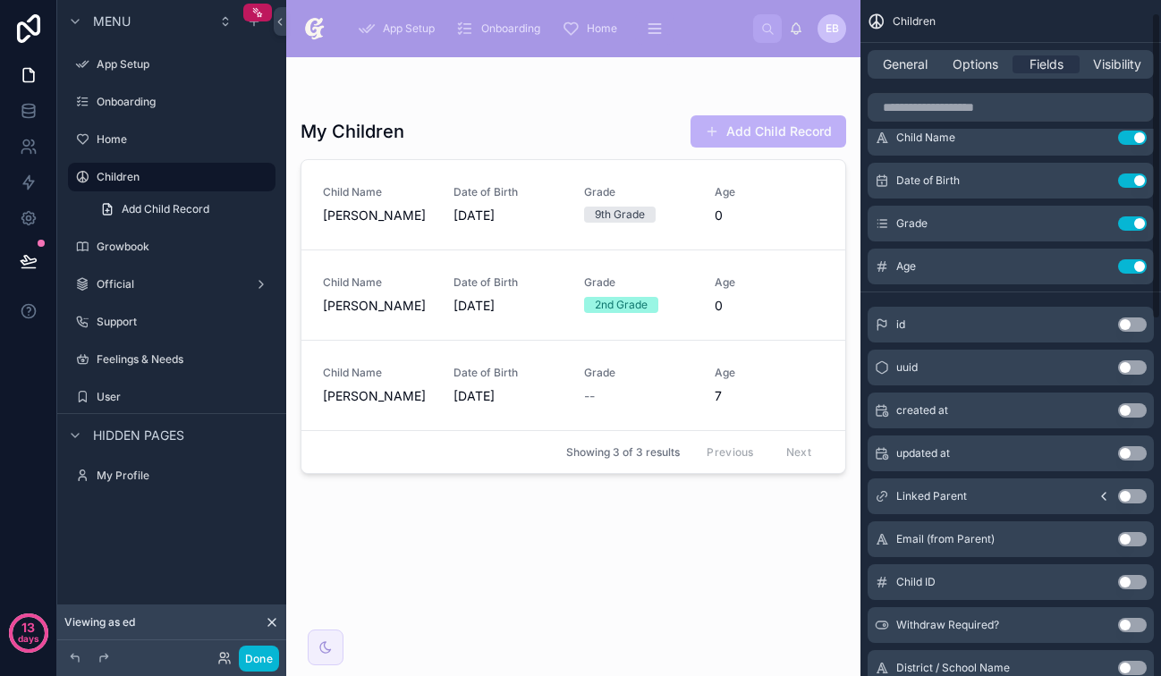
scroll to position [28, 0]
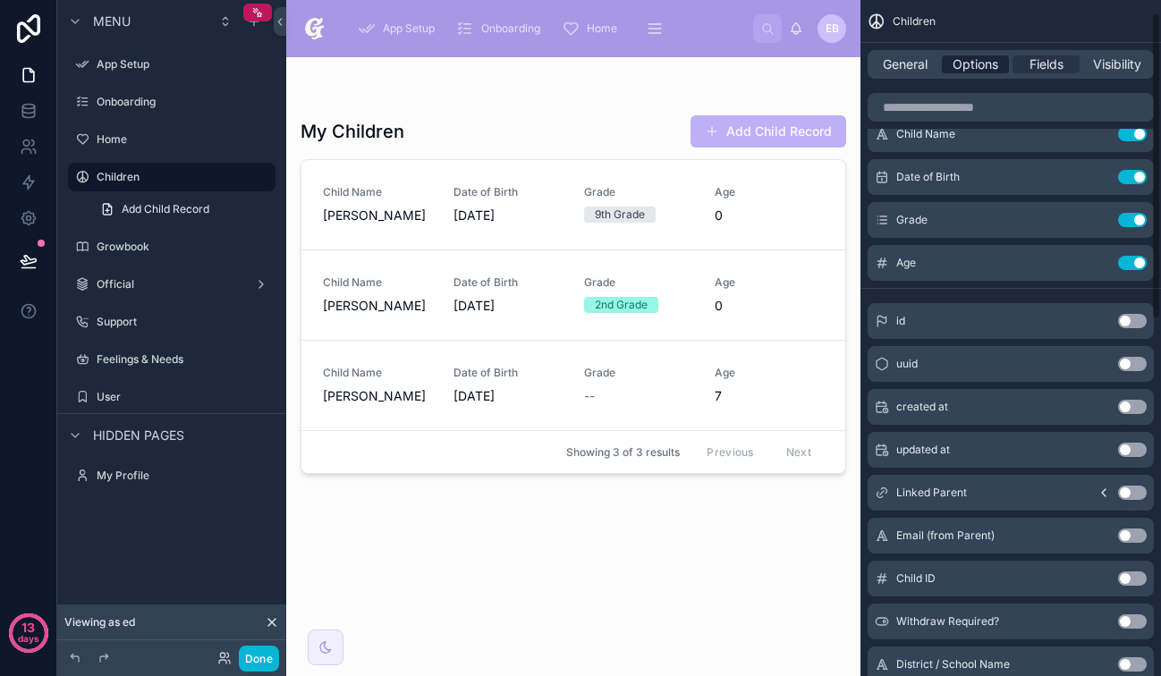
click at [982, 69] on span "Options" at bounding box center [975, 64] width 46 height 18
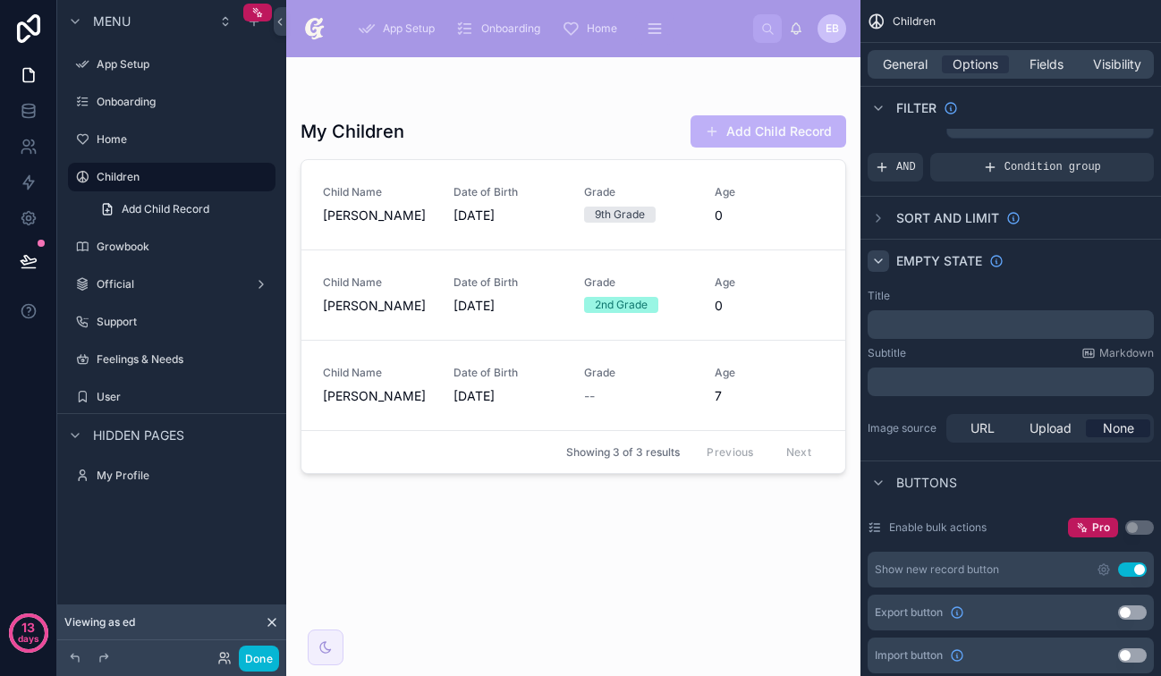
click at [880, 259] on icon "scrollable content" at bounding box center [878, 261] width 7 height 4
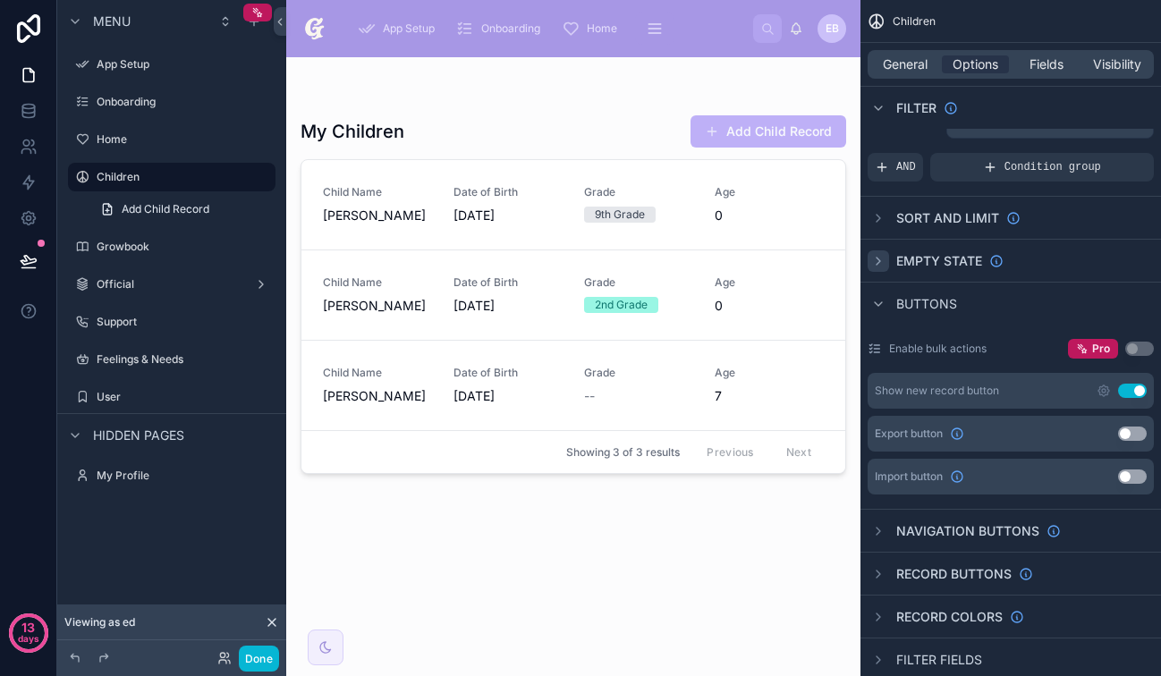
click at [880, 259] on icon "scrollable content" at bounding box center [878, 261] width 14 height 14
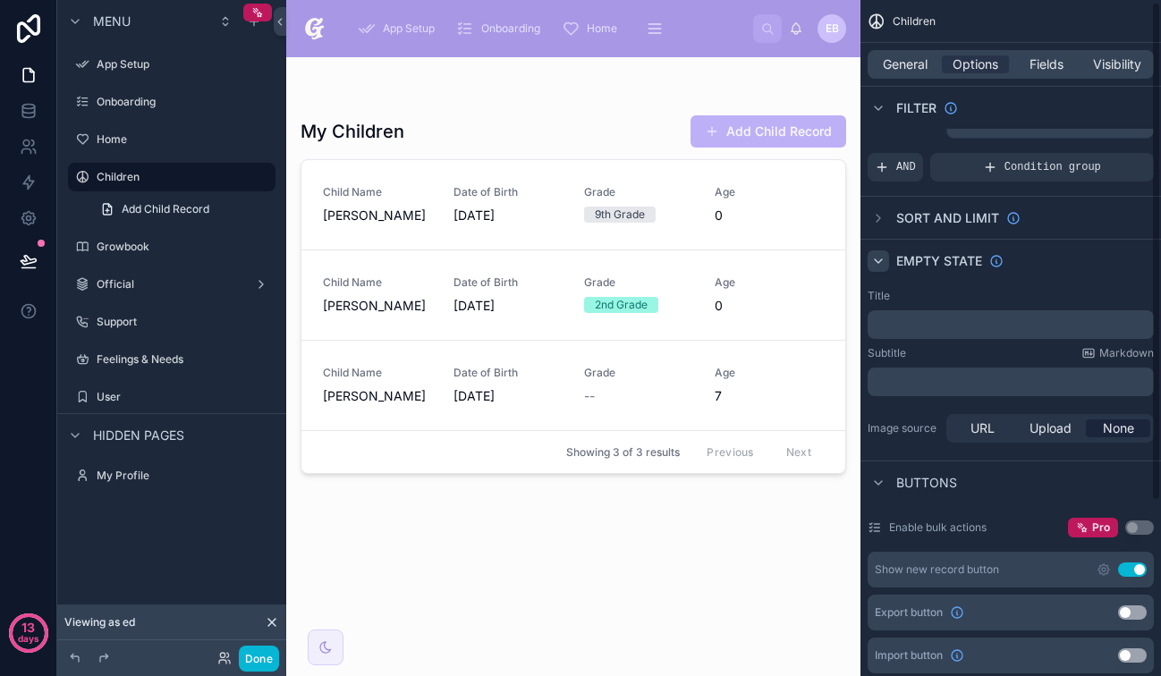
scroll to position [0, 0]
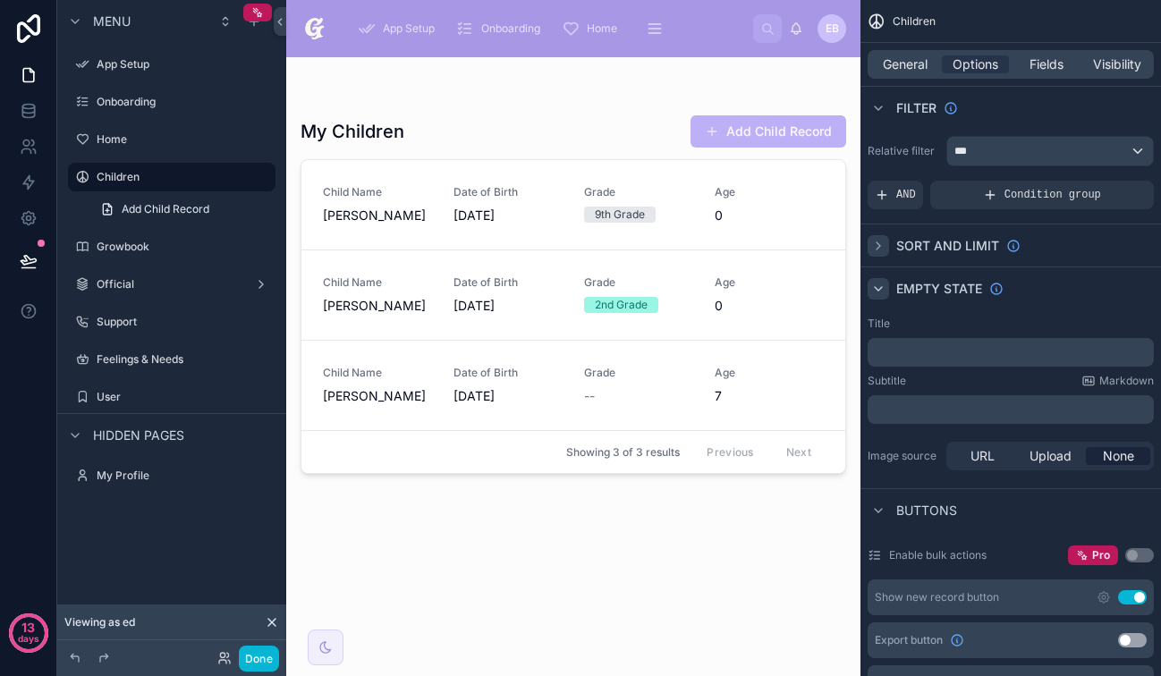
click at [877, 242] on icon "scrollable content" at bounding box center [878, 245] width 4 height 7
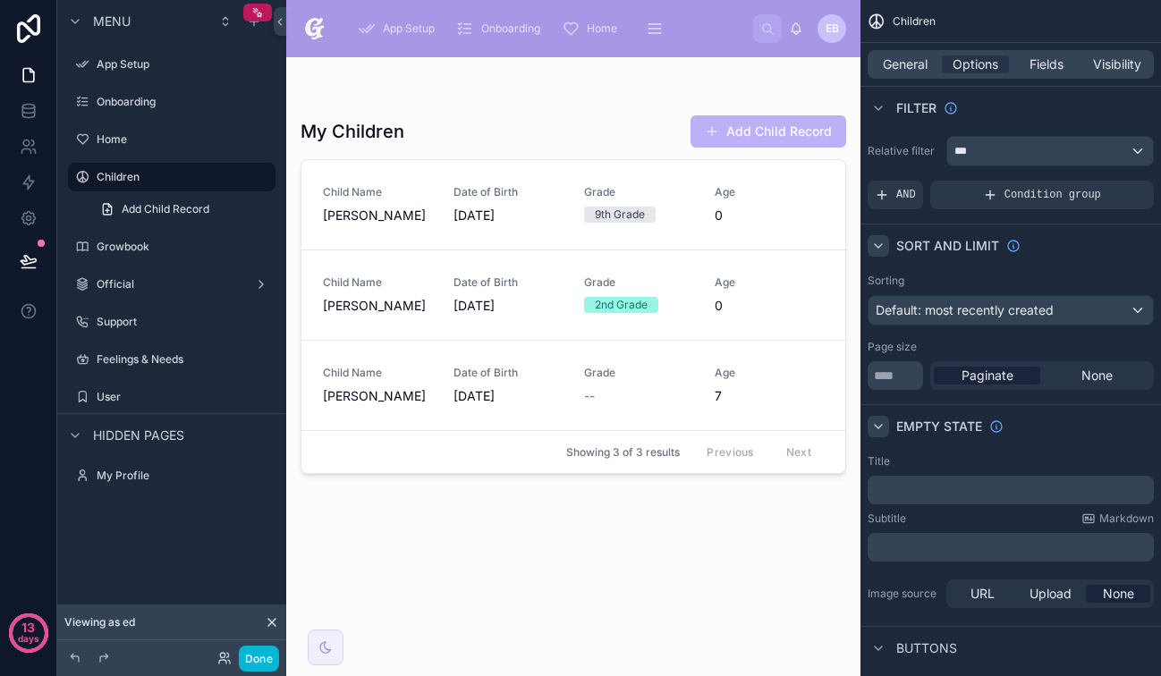
click at [879, 245] on icon "scrollable content" at bounding box center [878, 246] width 7 height 4
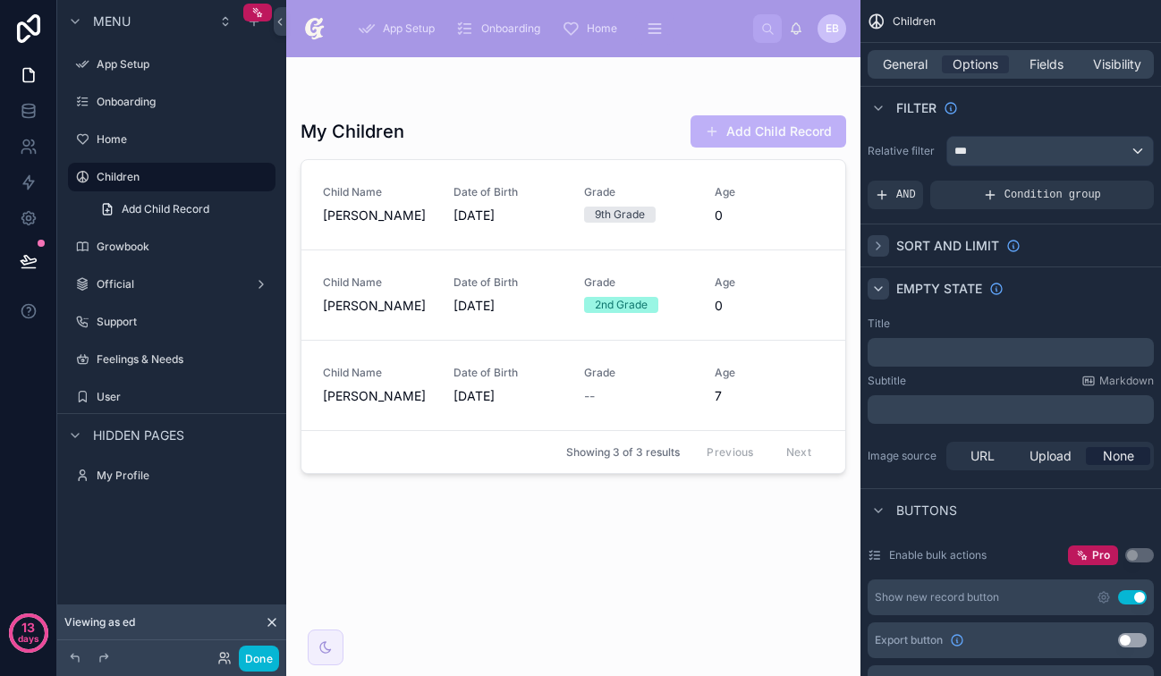
click at [912, 349] on p "﻿" at bounding box center [1012, 352] width 275 height 14
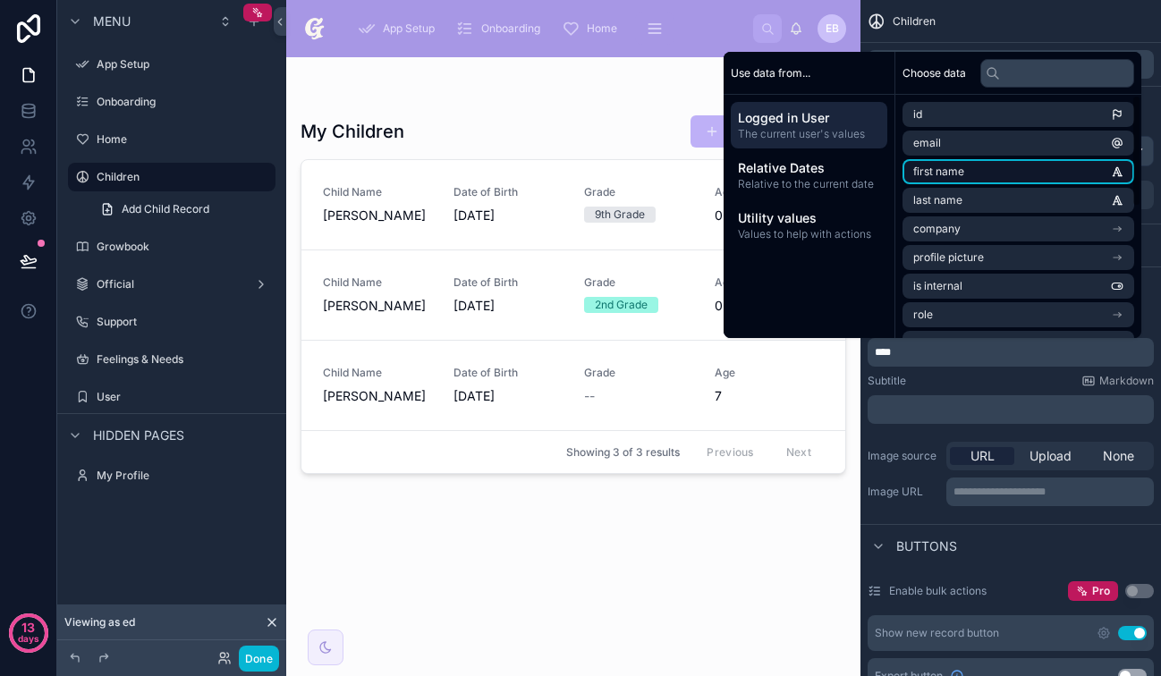
click at [964, 181] on li "first name" at bounding box center [1018, 171] width 232 height 25
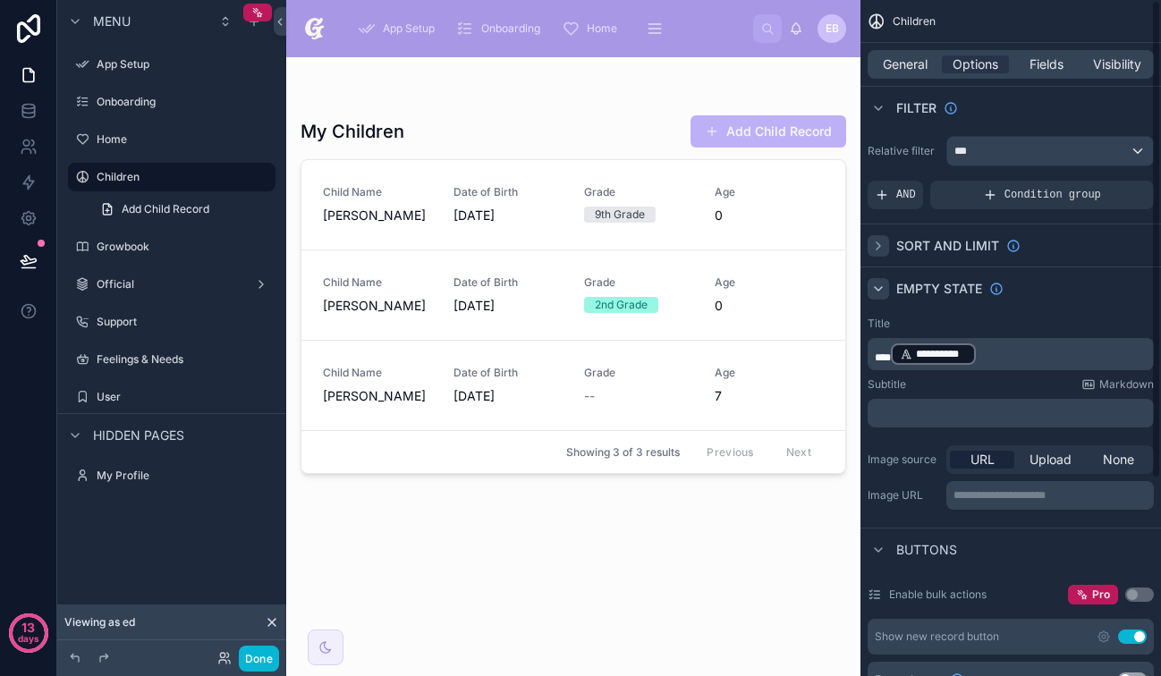
click at [1032, 359] on p "**********" at bounding box center [1012, 354] width 275 height 25
click at [1019, 359] on p "**********" at bounding box center [1012, 354] width 275 height 25
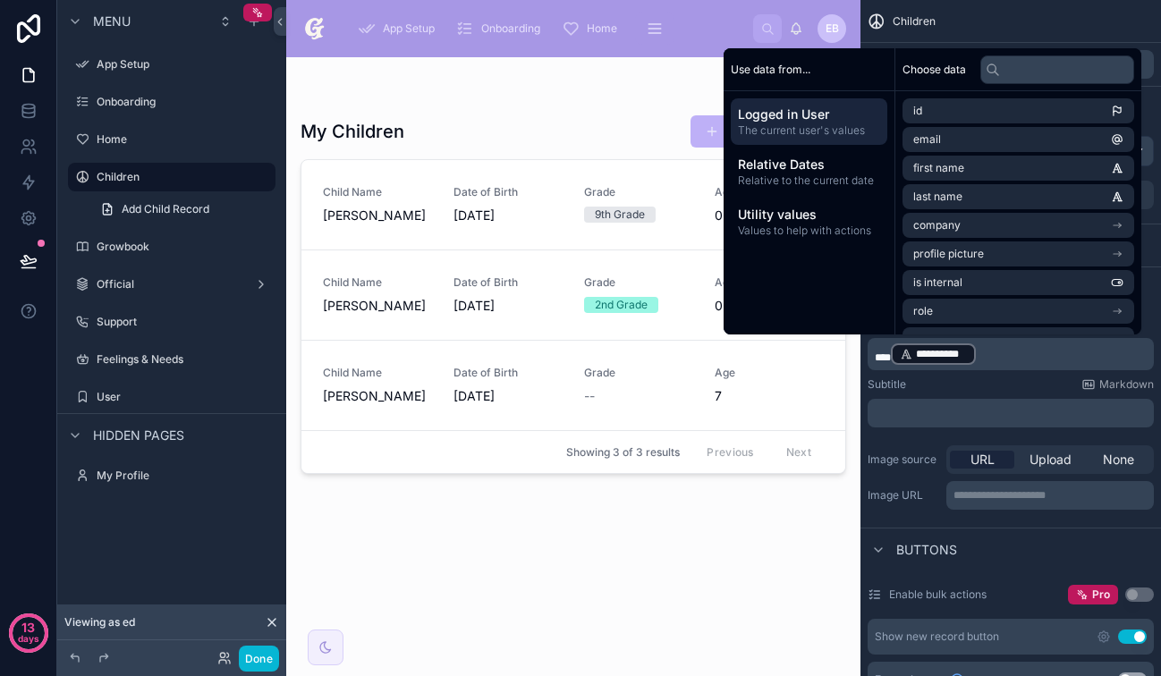
click at [1025, 356] on p "**********" at bounding box center [1012, 354] width 275 height 25
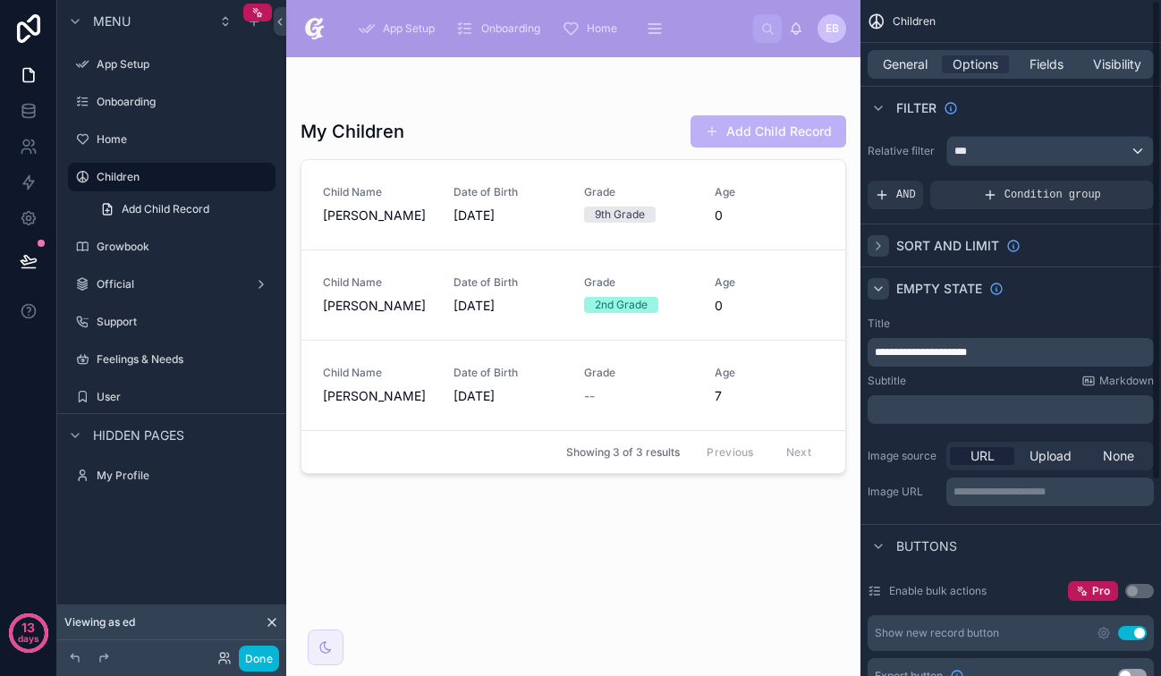
click at [1003, 410] on p "﻿" at bounding box center [1012, 409] width 275 height 14
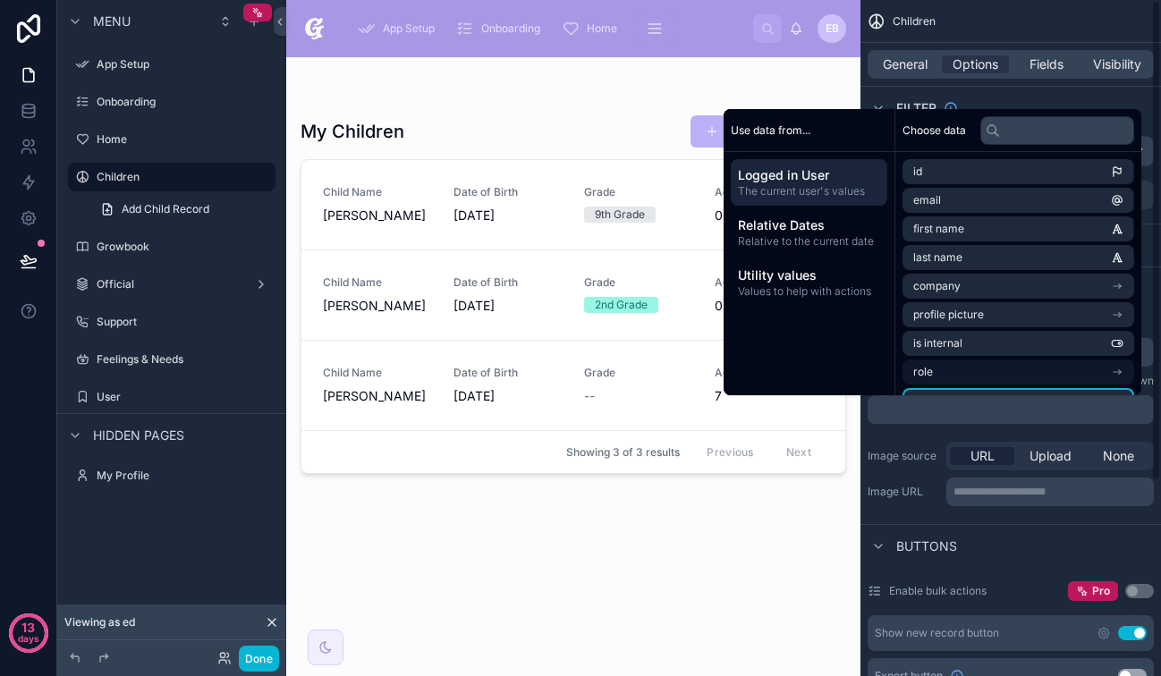
click at [1025, 380] on li "role" at bounding box center [1018, 372] width 232 height 25
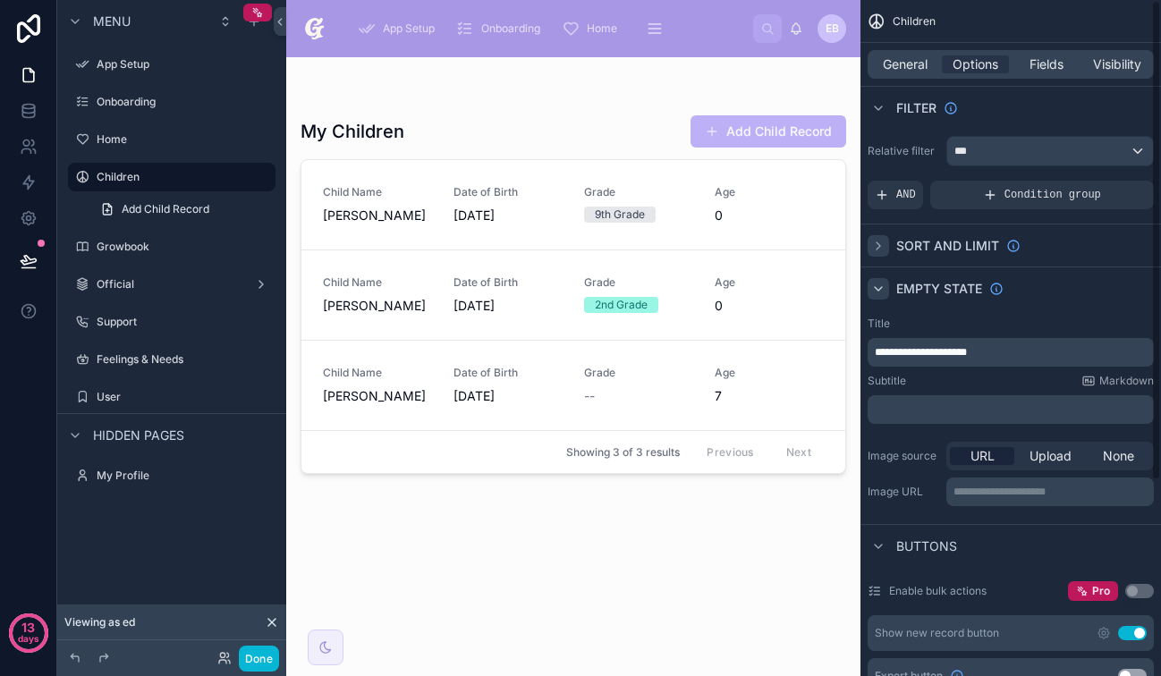
click at [953, 448] on div "URL" at bounding box center [982, 456] width 64 height 18
click at [1007, 385] on div "Subtitle Markdown" at bounding box center [1011, 381] width 286 height 14
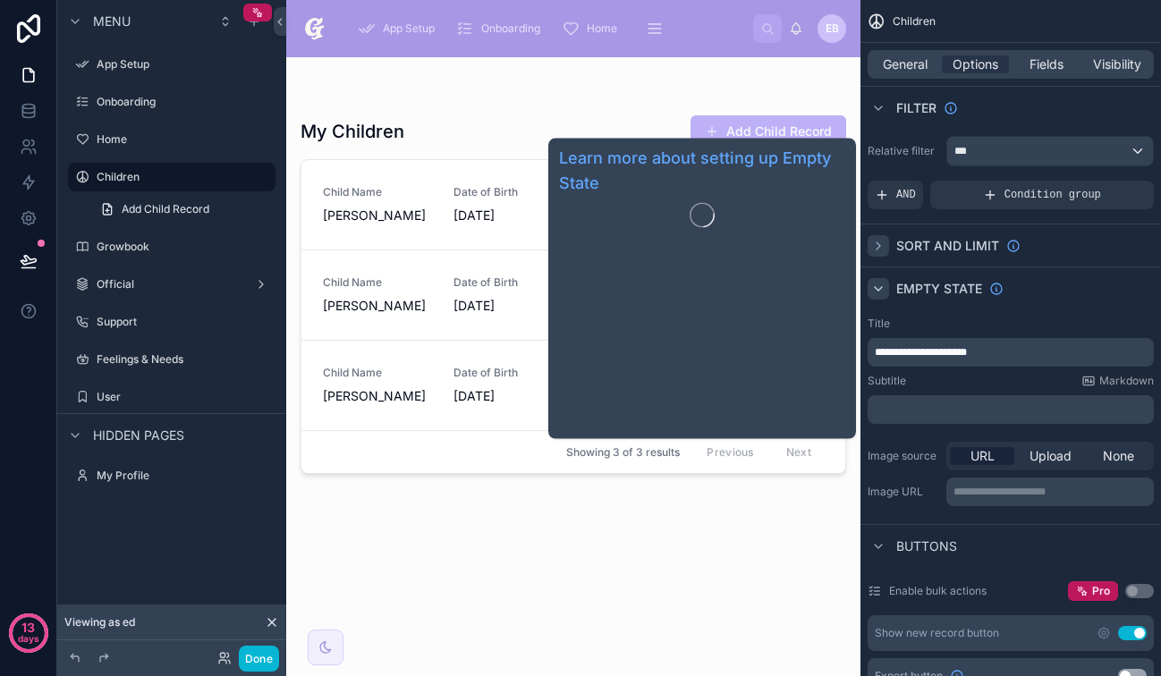
click at [884, 293] on icon "scrollable content" at bounding box center [878, 289] width 14 height 14
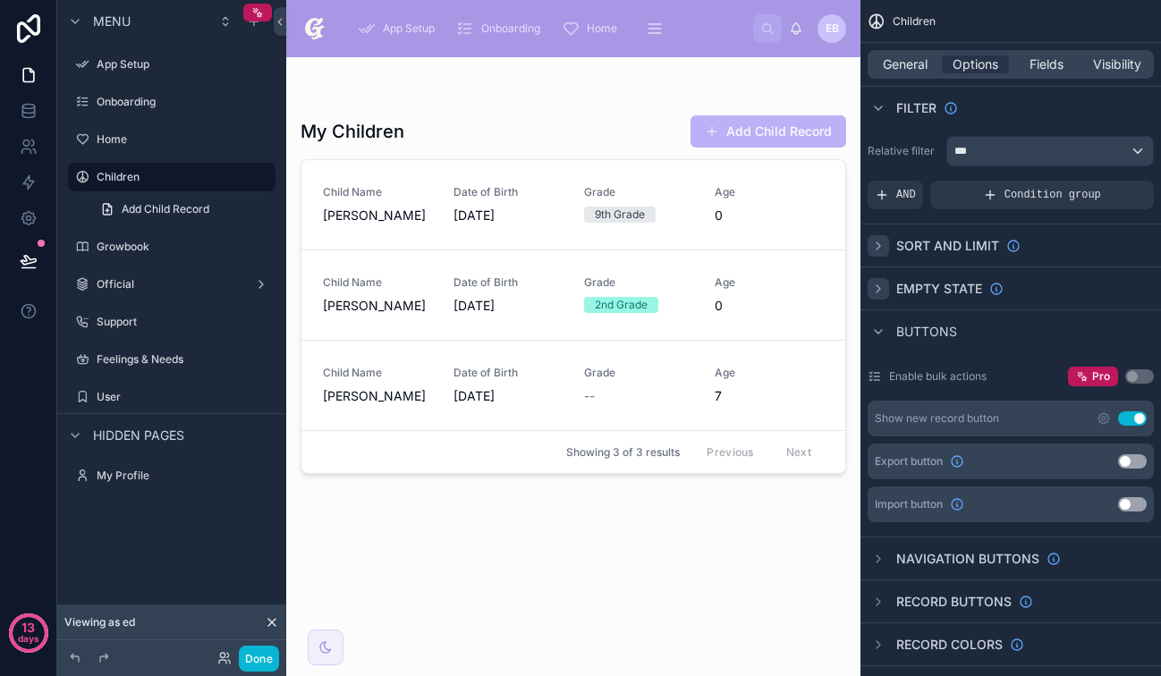
click at [1138, 418] on button "Use setting" at bounding box center [1132, 418] width 29 height 14
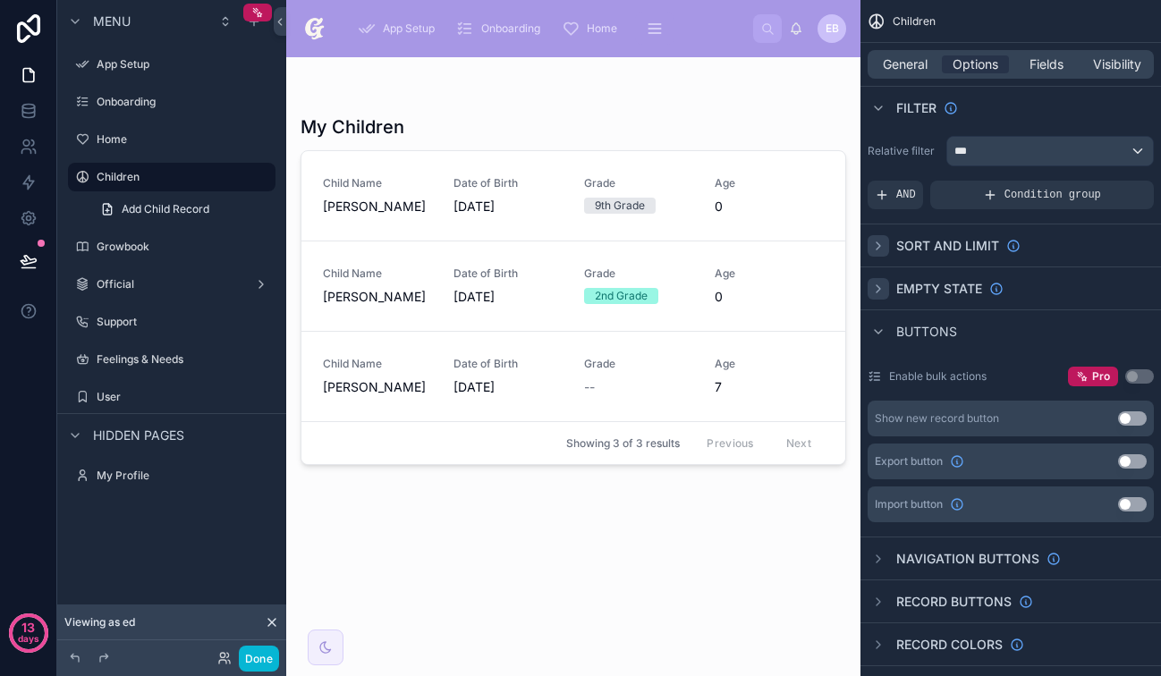
click at [1138, 418] on button "Use setting" at bounding box center [1132, 418] width 29 height 14
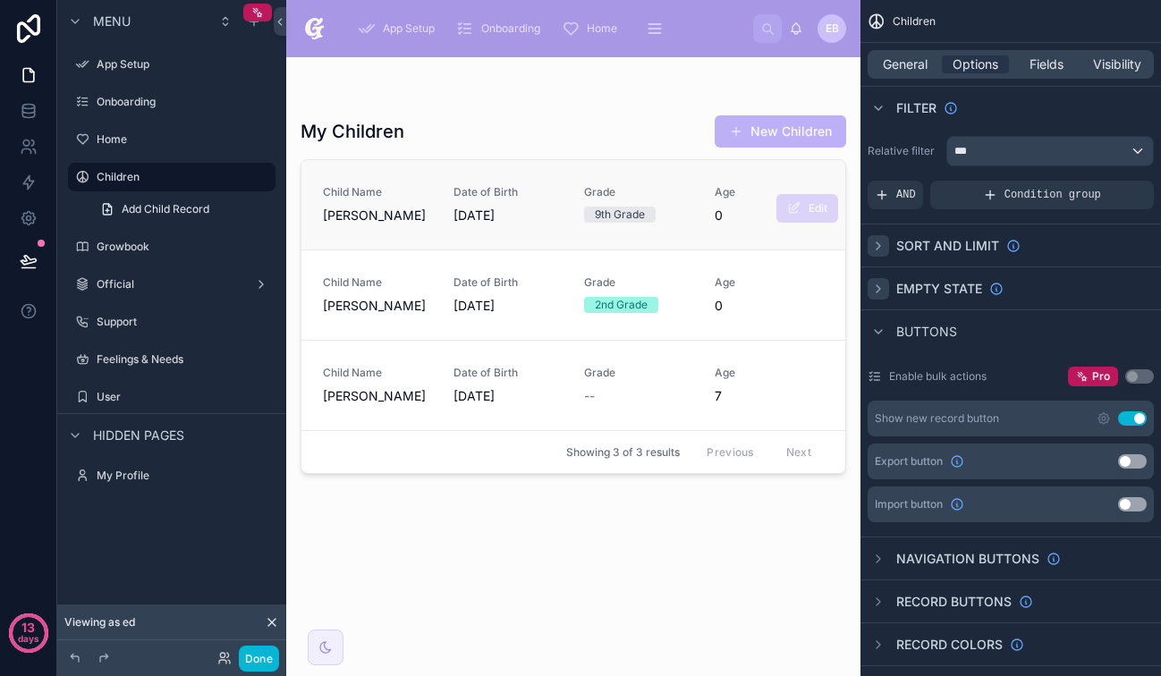
click at [732, 217] on span "0" at bounding box center [769, 216] width 109 height 18
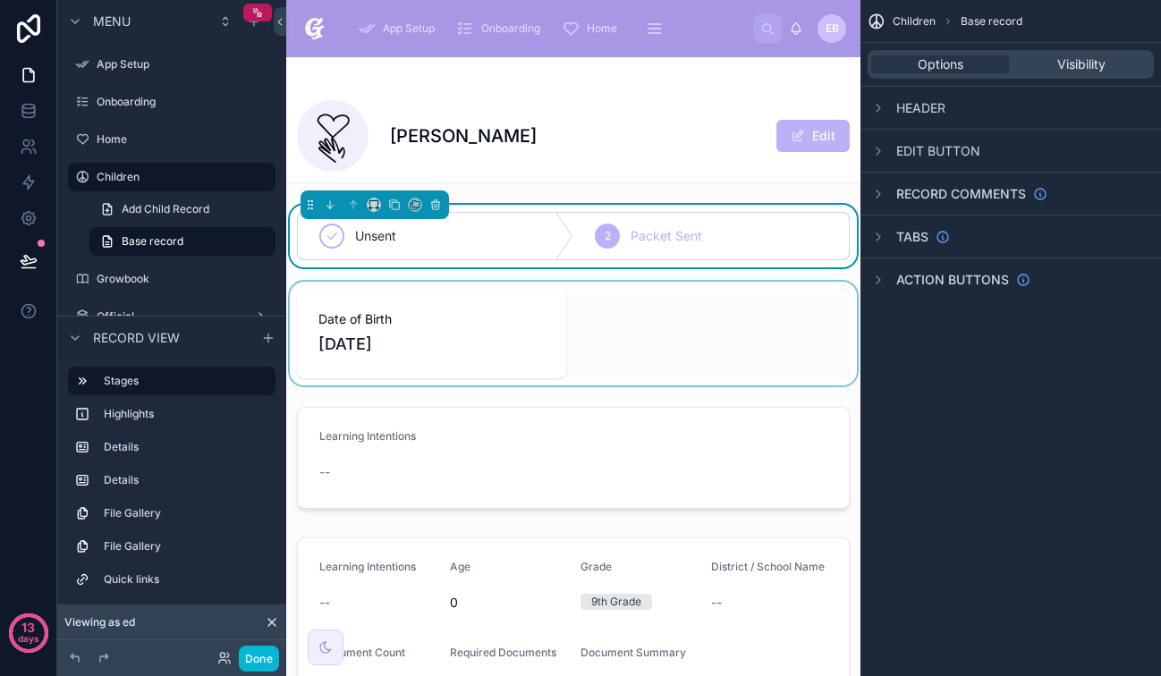
click at [456, 331] on div at bounding box center [573, 334] width 574 height 104
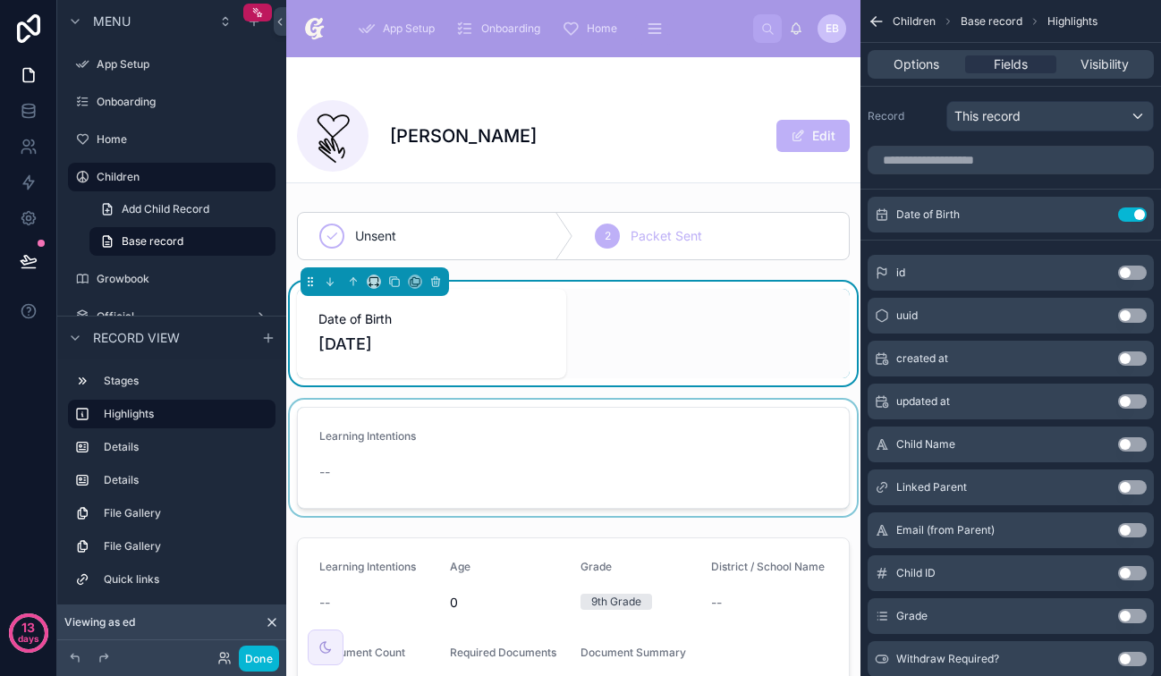
click at [577, 444] on div at bounding box center [573, 458] width 574 height 116
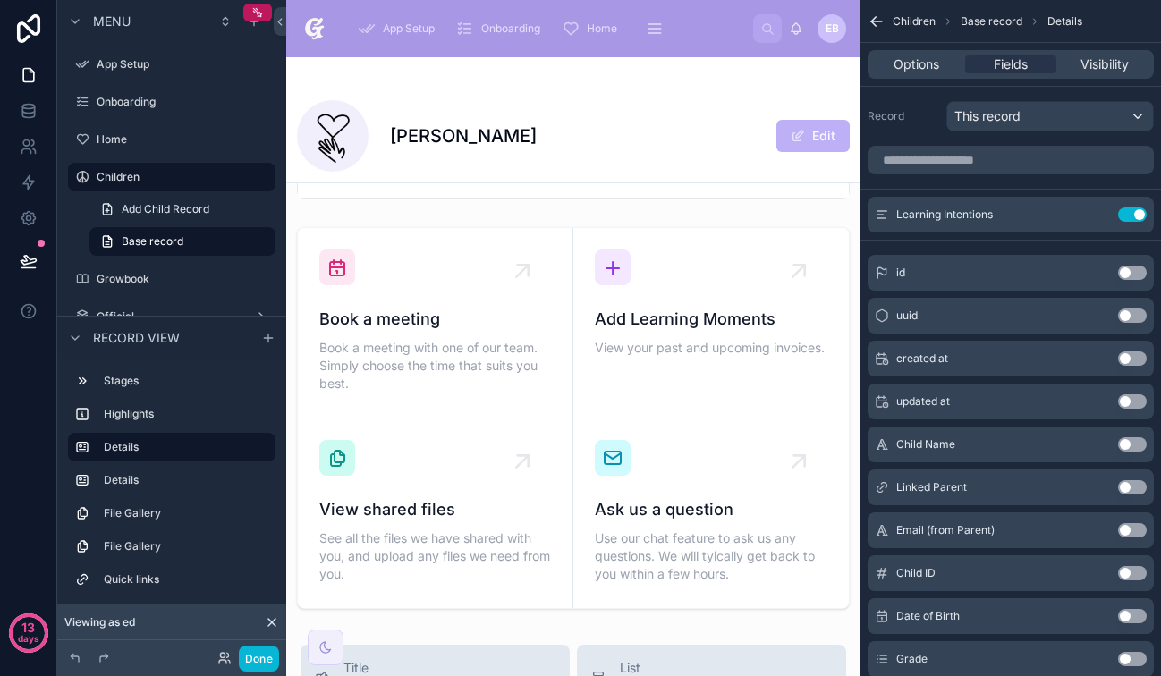
scroll to position [1291, 0]
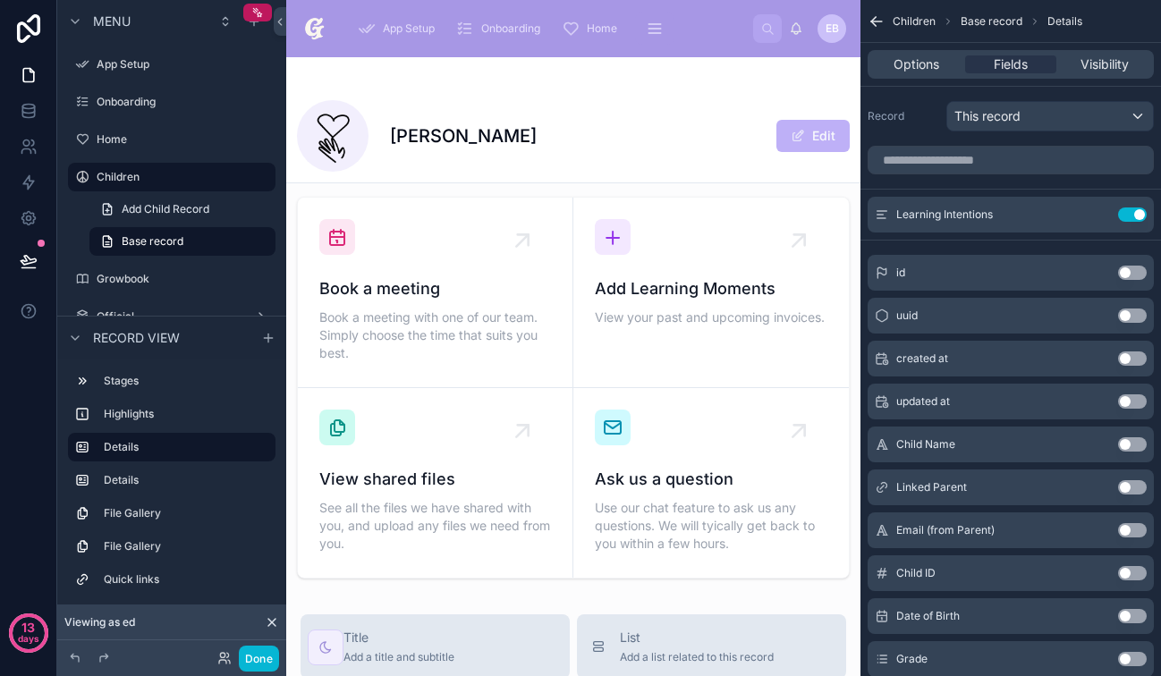
click at [577, 444] on div at bounding box center [573, 388] width 574 height 396
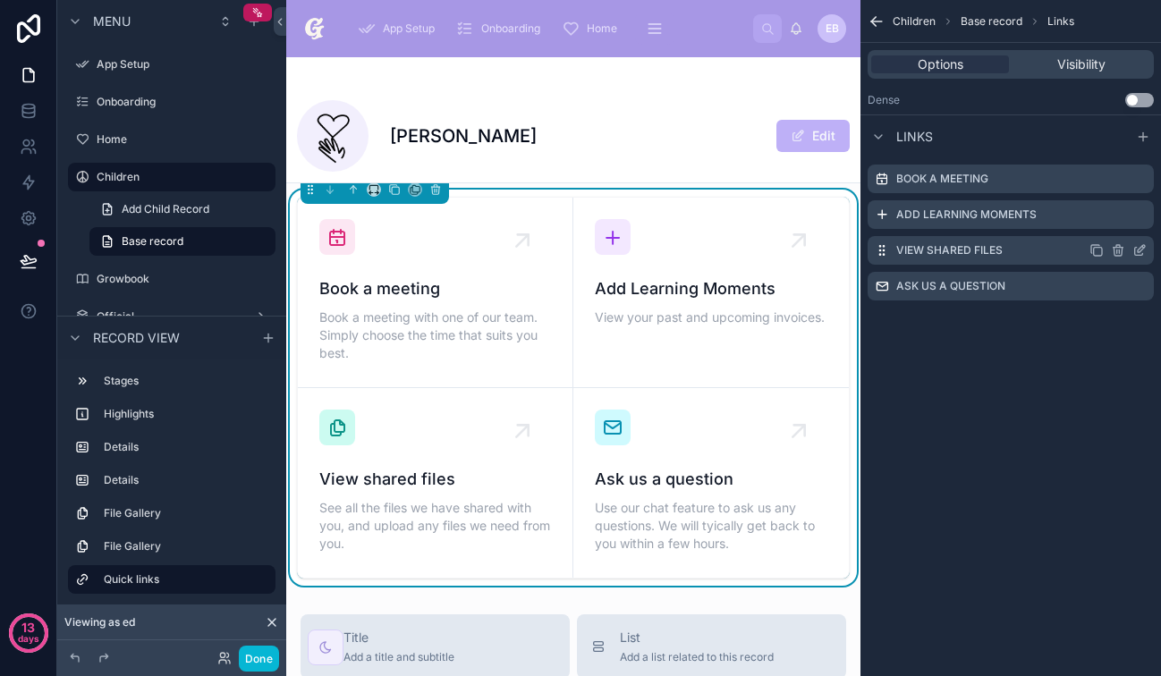
click at [1118, 248] on icon "scrollable content" at bounding box center [1118, 250] width 14 height 14
click at [1112, 225] on icon at bounding box center [1111, 222] width 14 height 14
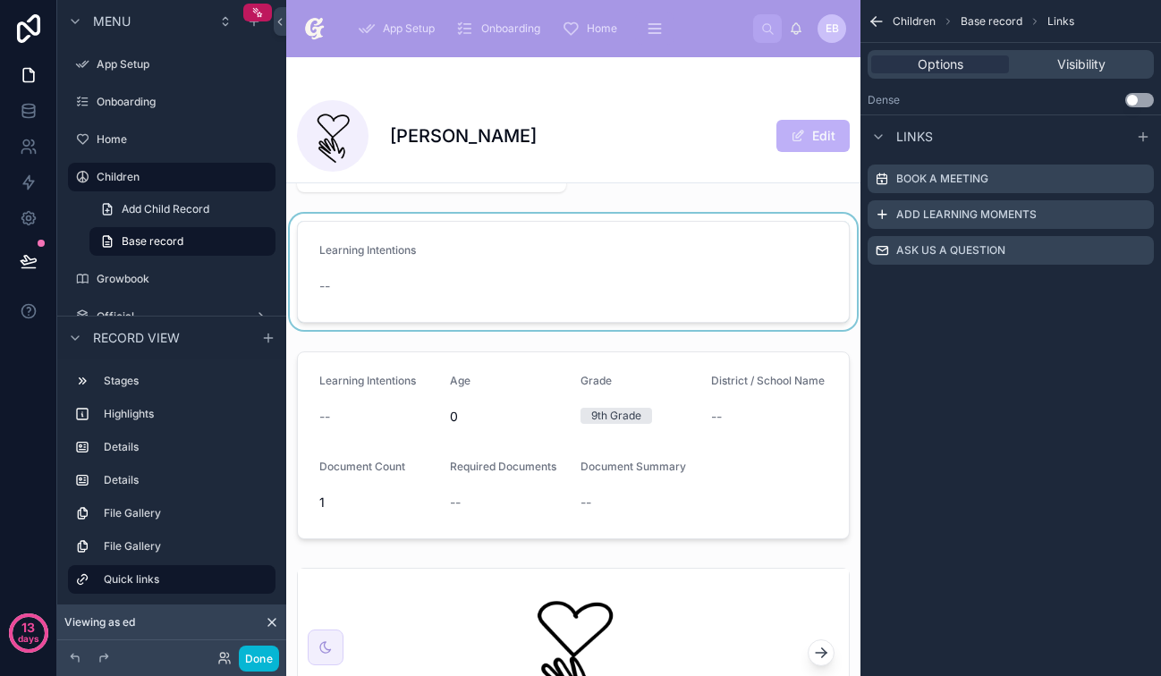
scroll to position [205, 0]
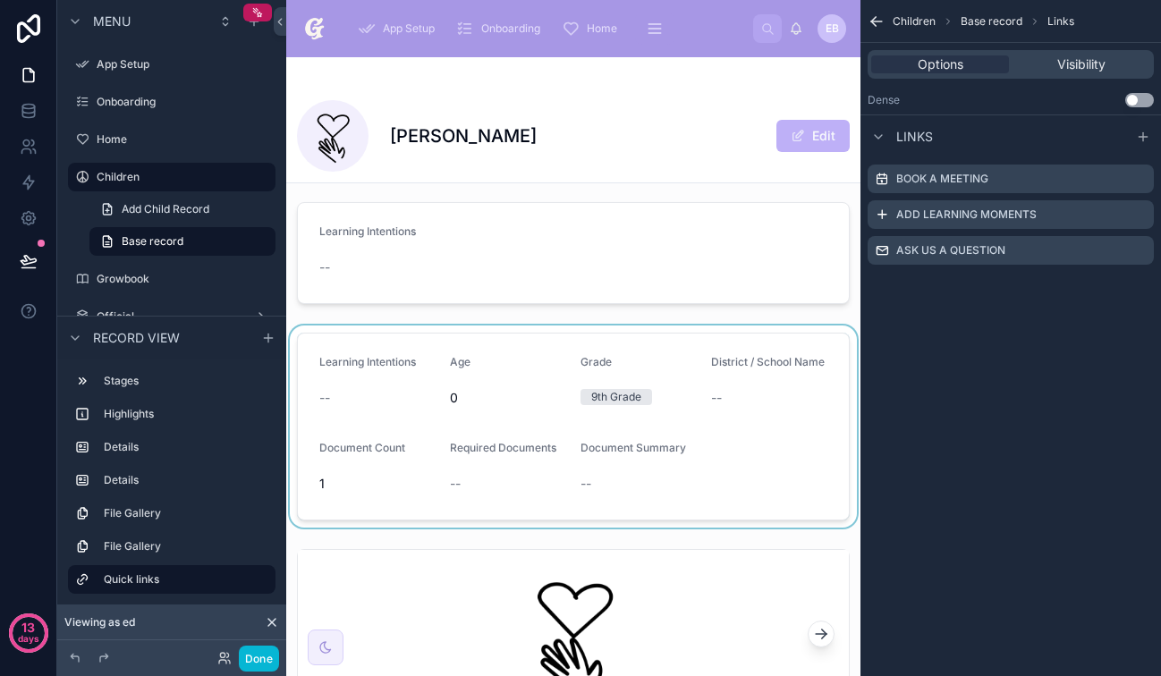
click at [679, 414] on div at bounding box center [573, 427] width 574 height 202
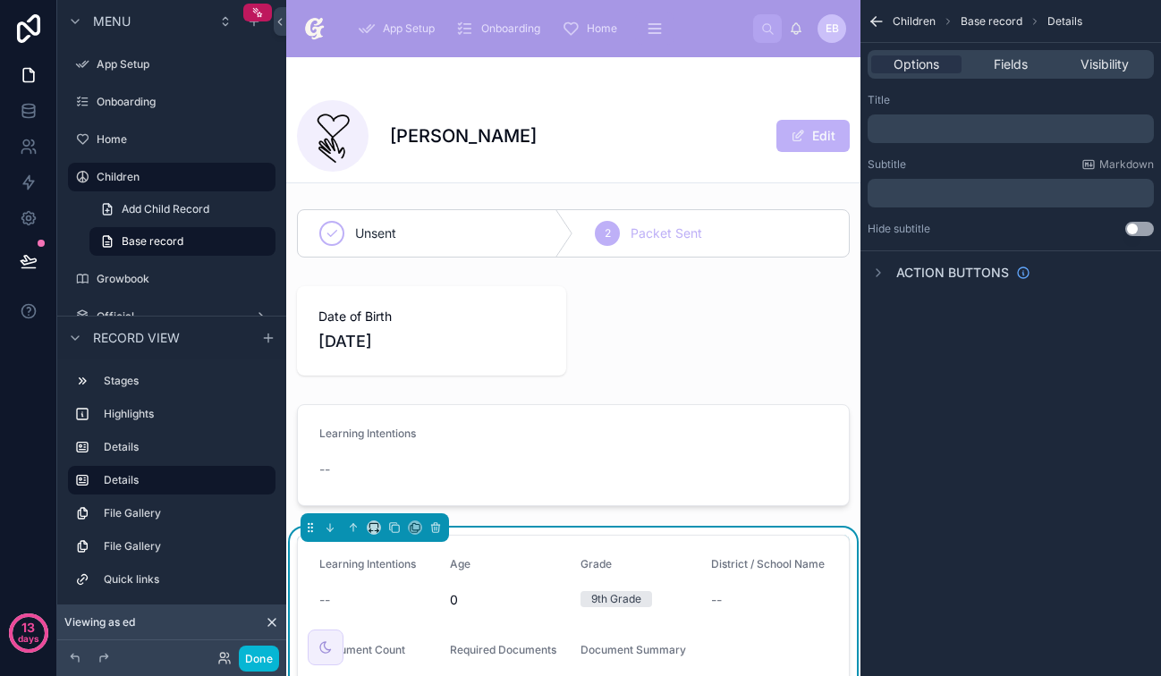
scroll to position [0, 0]
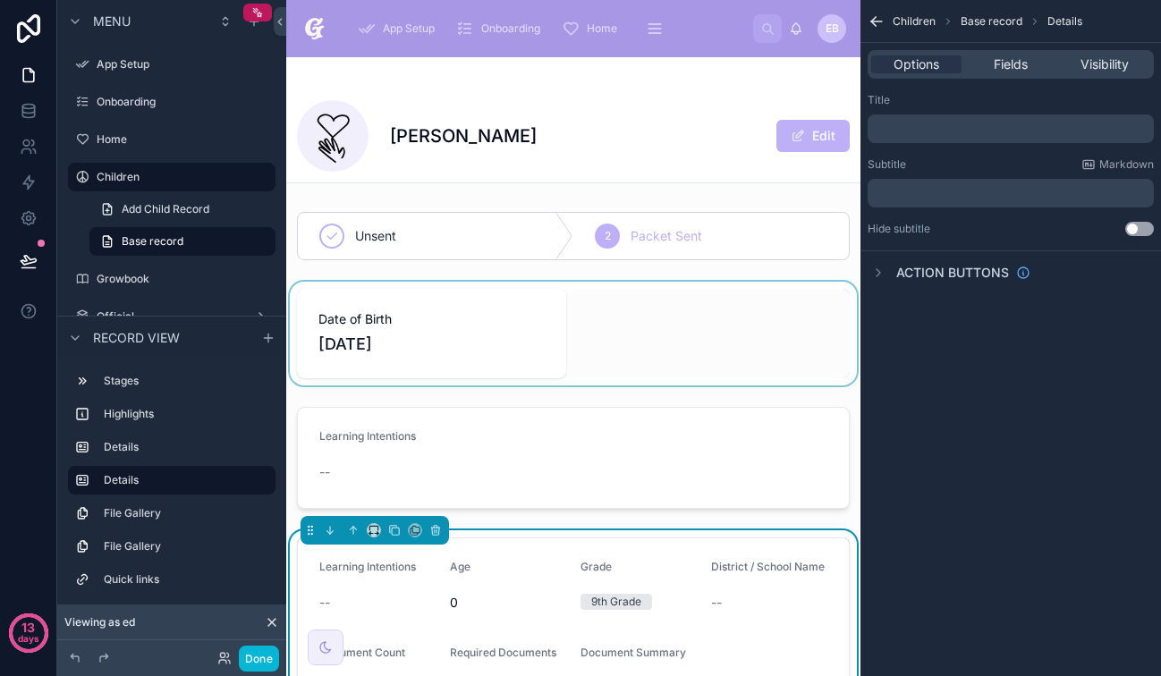
click at [605, 303] on div at bounding box center [573, 334] width 574 height 104
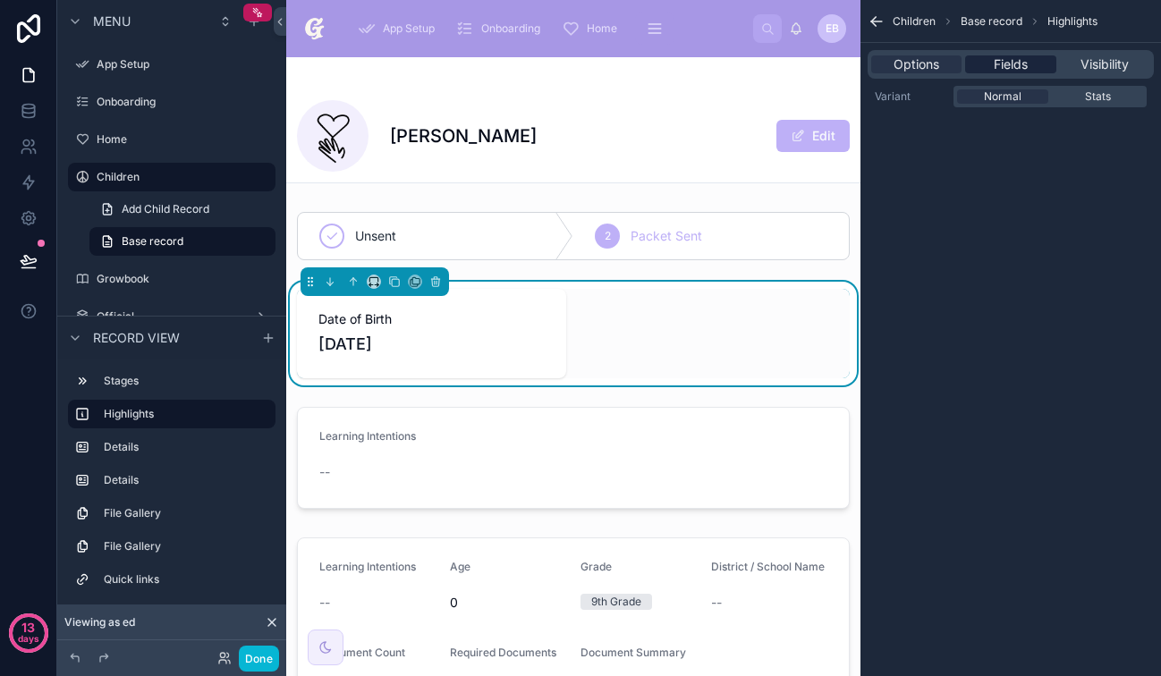
click at [1011, 70] on span "Fields" at bounding box center [1011, 64] width 34 height 18
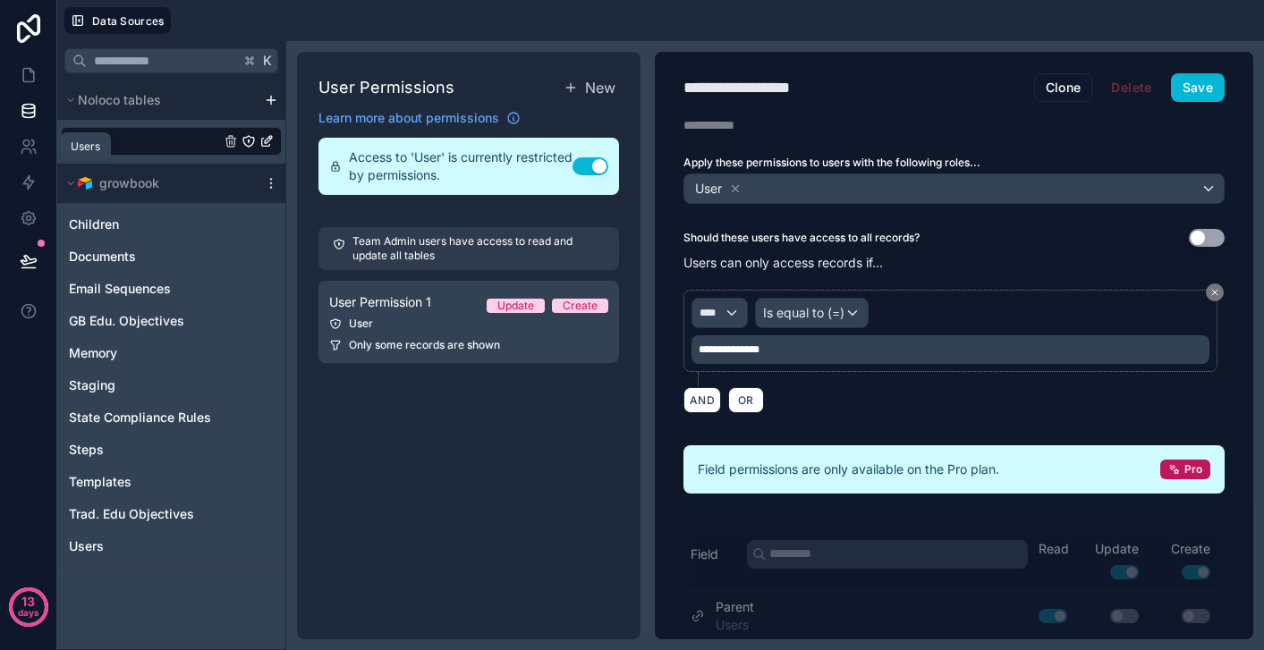
drag, startPoint x: 25, startPoint y: 138, endPoint x: 25, endPoint y: 98, distance: 39.4
click at [25, 138] on icon at bounding box center [29, 147] width 18 height 18
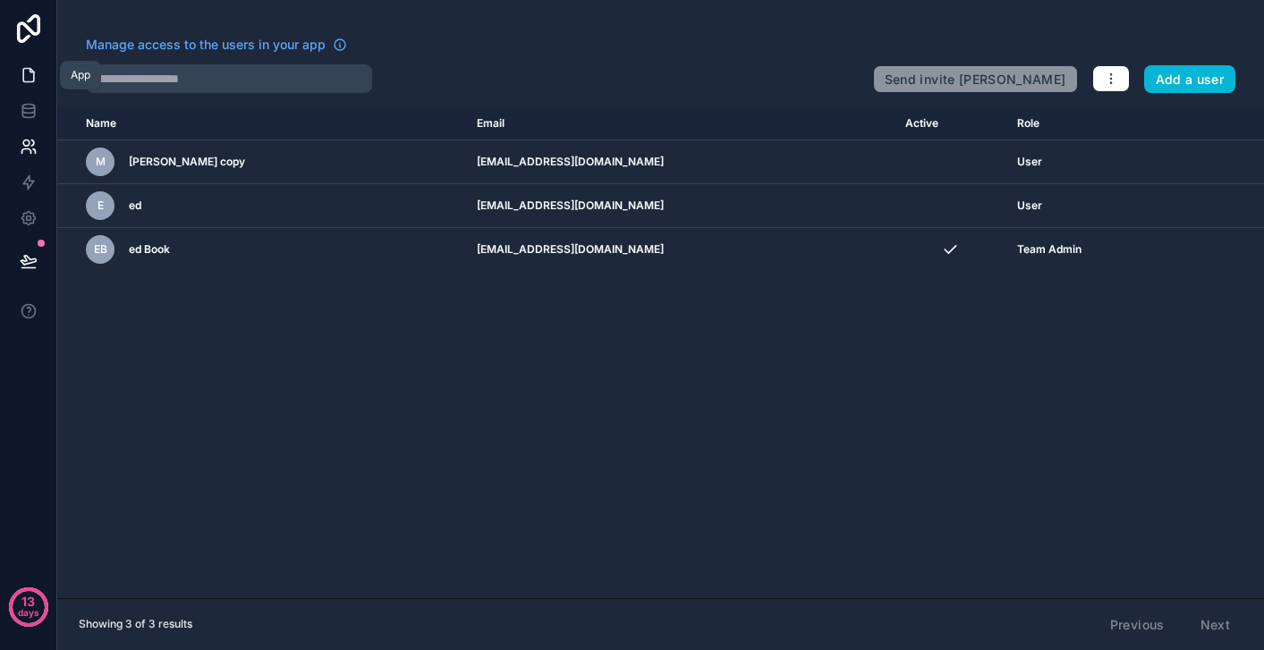
click at [25, 80] on icon at bounding box center [28, 75] width 11 height 13
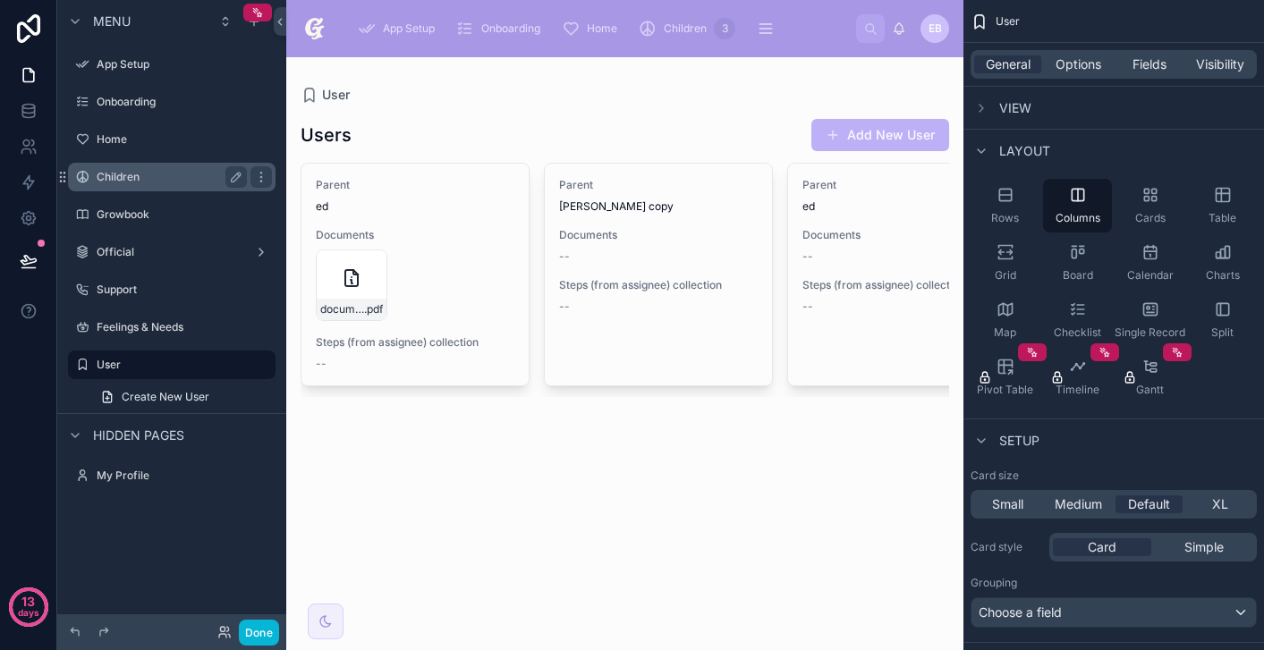
click at [150, 182] on label "Children" at bounding box center [168, 177] width 143 height 14
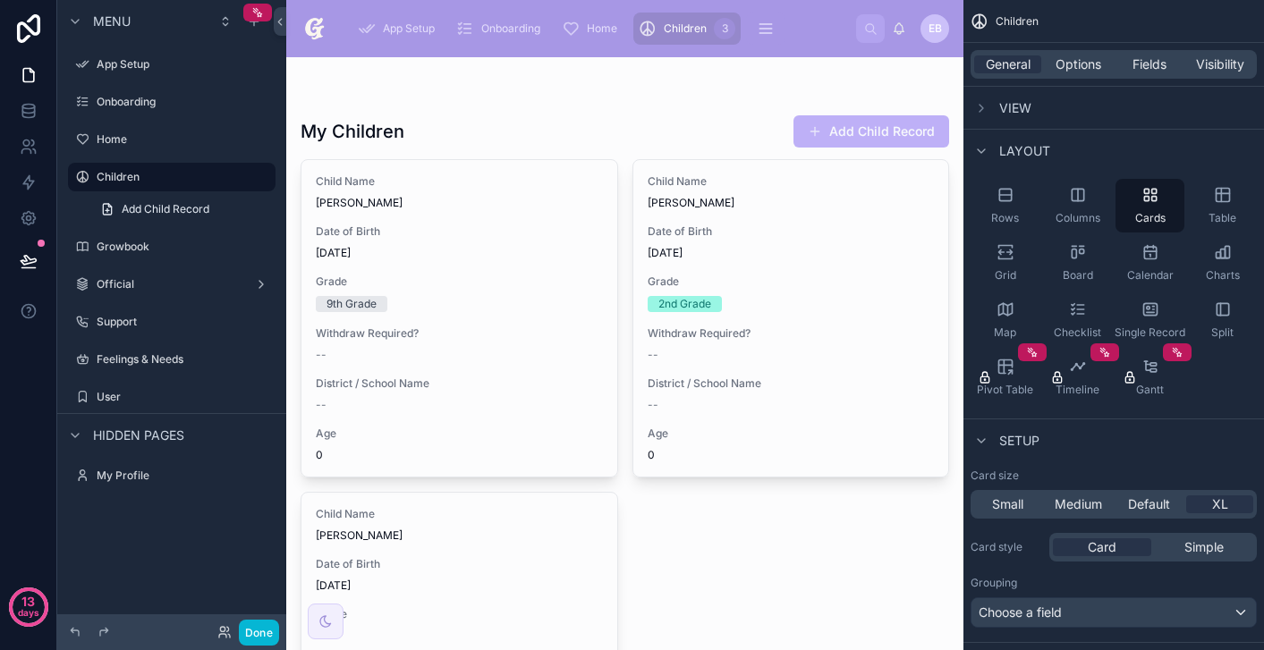
click at [531, 230] on div at bounding box center [624, 489] width 677 height 865
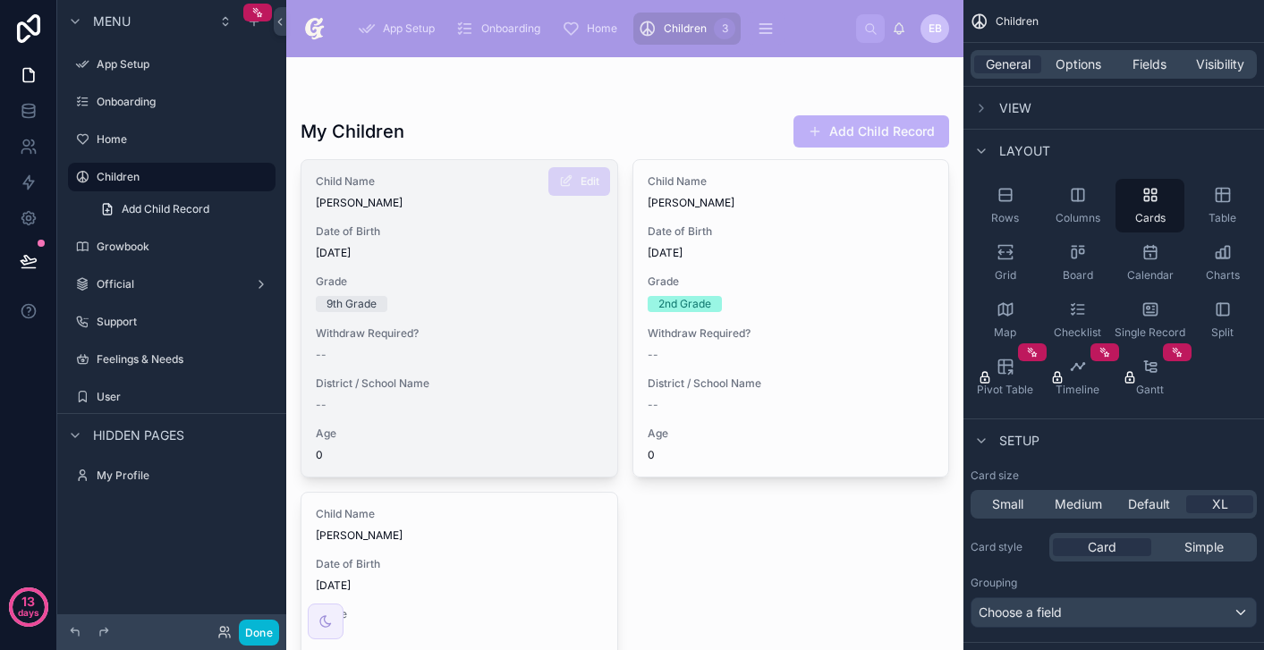
click at [491, 213] on div "Child Name Brian Welsh Date of Birth 7/17/2025 Grade 9th Grade Withdraw Require…" at bounding box center [459, 318] width 316 height 317
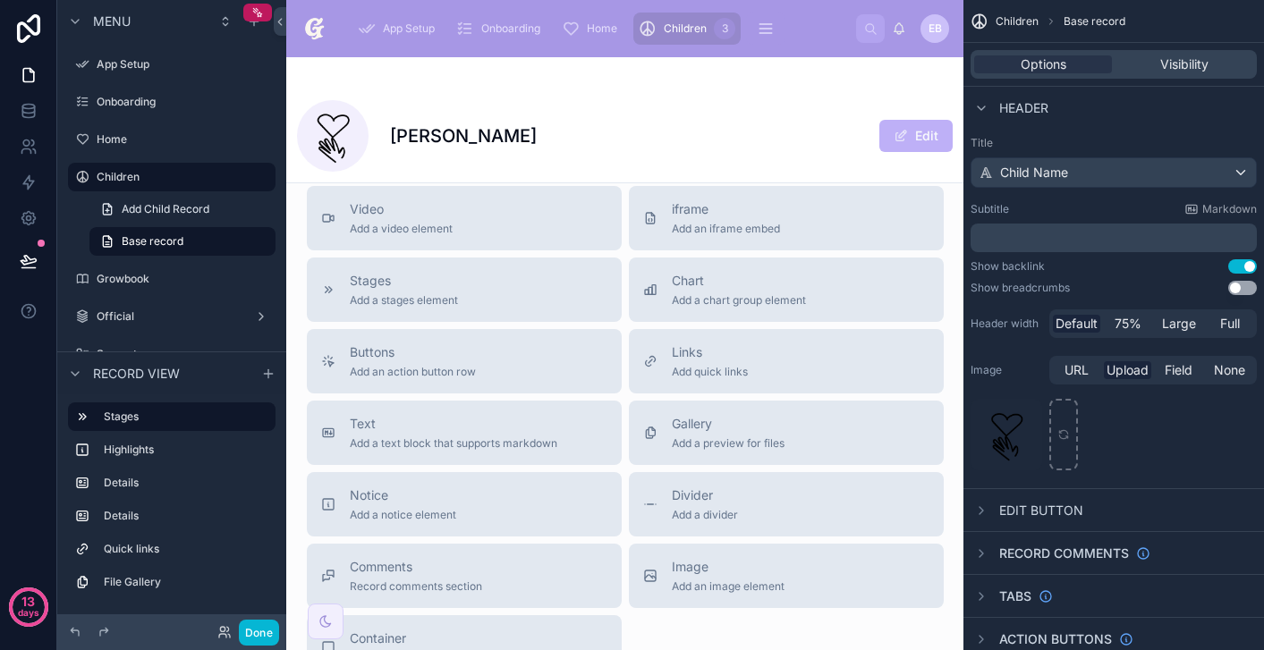
scroll to position [1303, 0]
click at [742, 438] on span "Add a preview for files" at bounding box center [728, 443] width 113 height 14
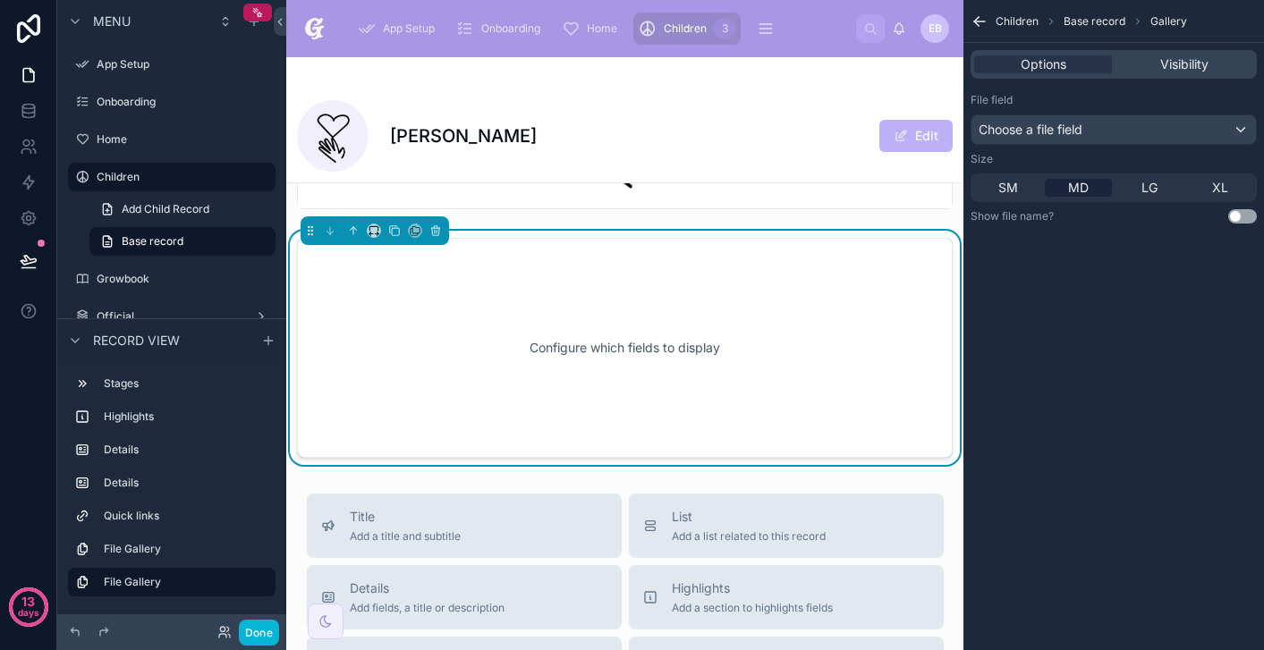
scroll to position [1094, 0]
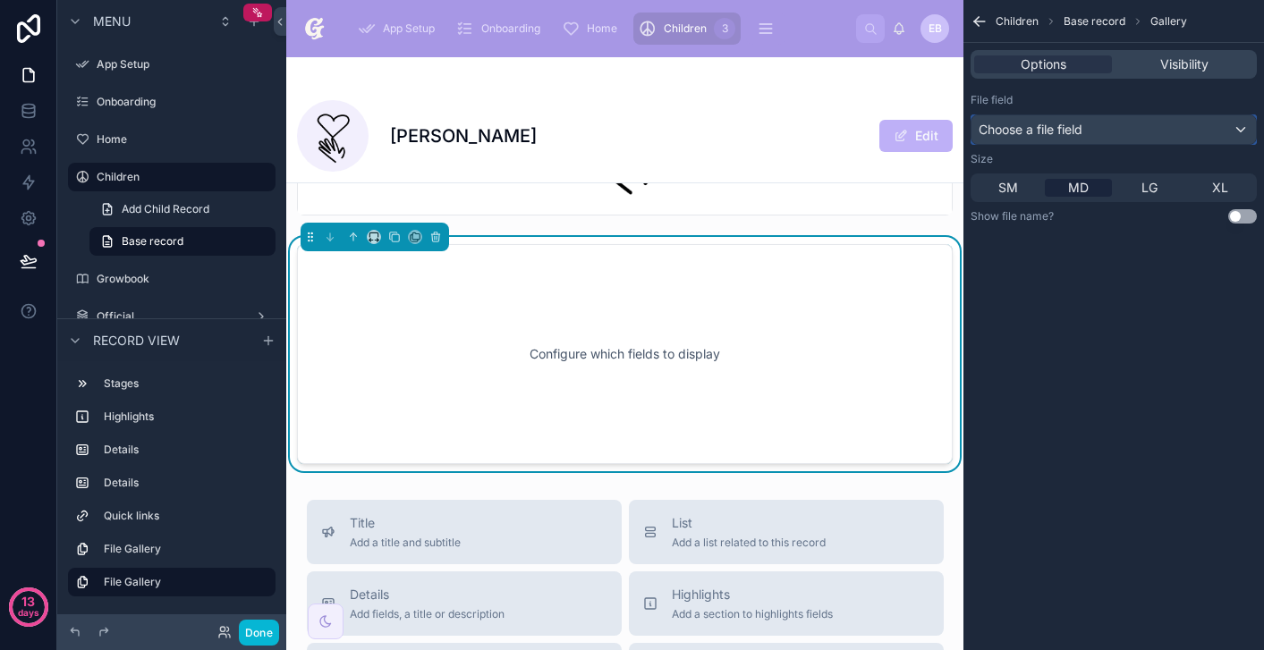
click at [1043, 143] on div "Choose a file field" at bounding box center [1113, 129] width 284 height 29
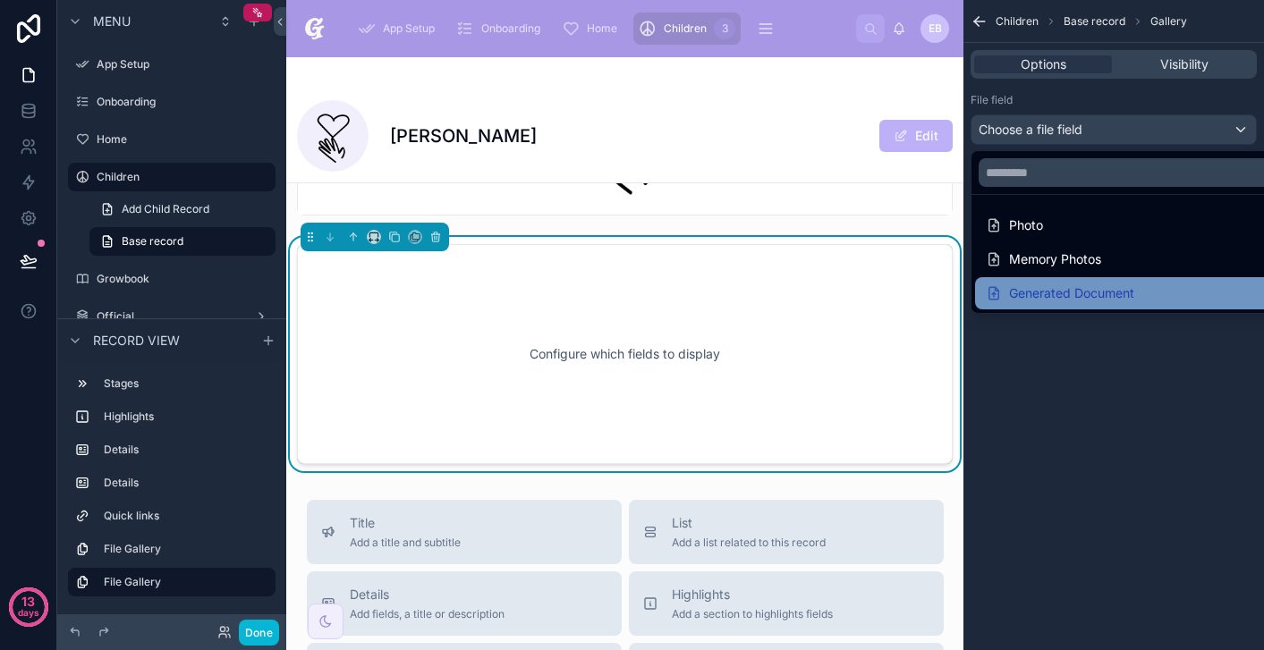
click at [1037, 298] on div "Generated Document" at bounding box center [1060, 293] width 148 height 21
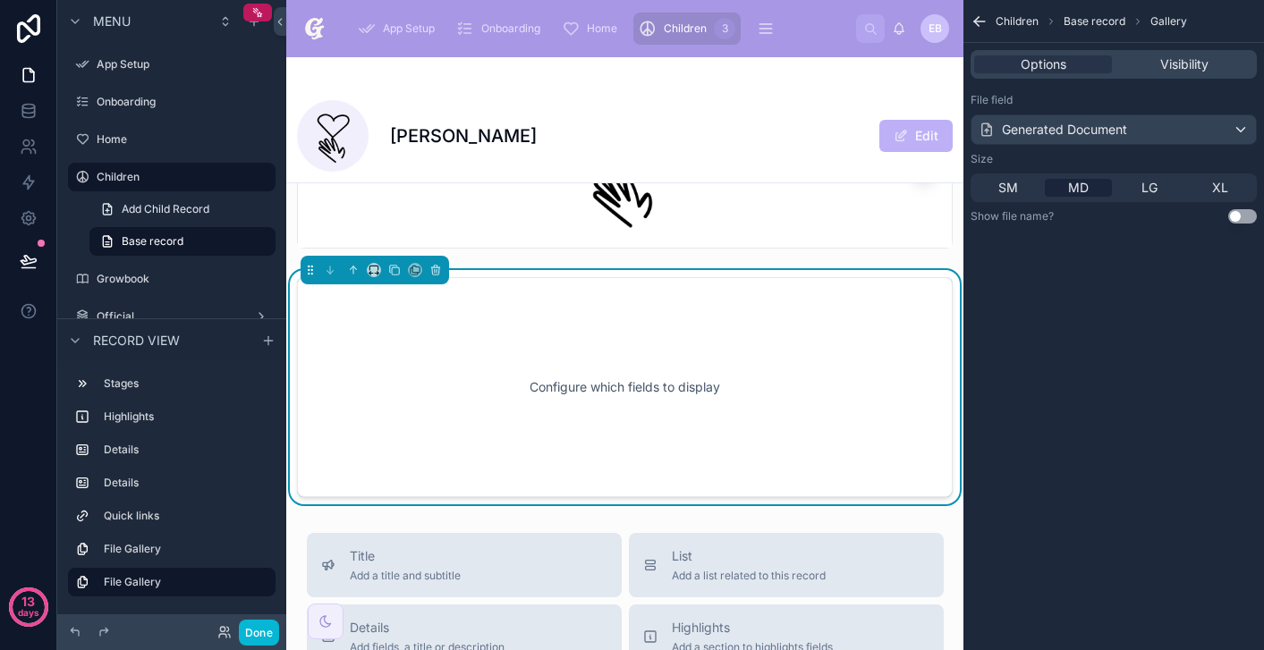
scroll to position [1052, 0]
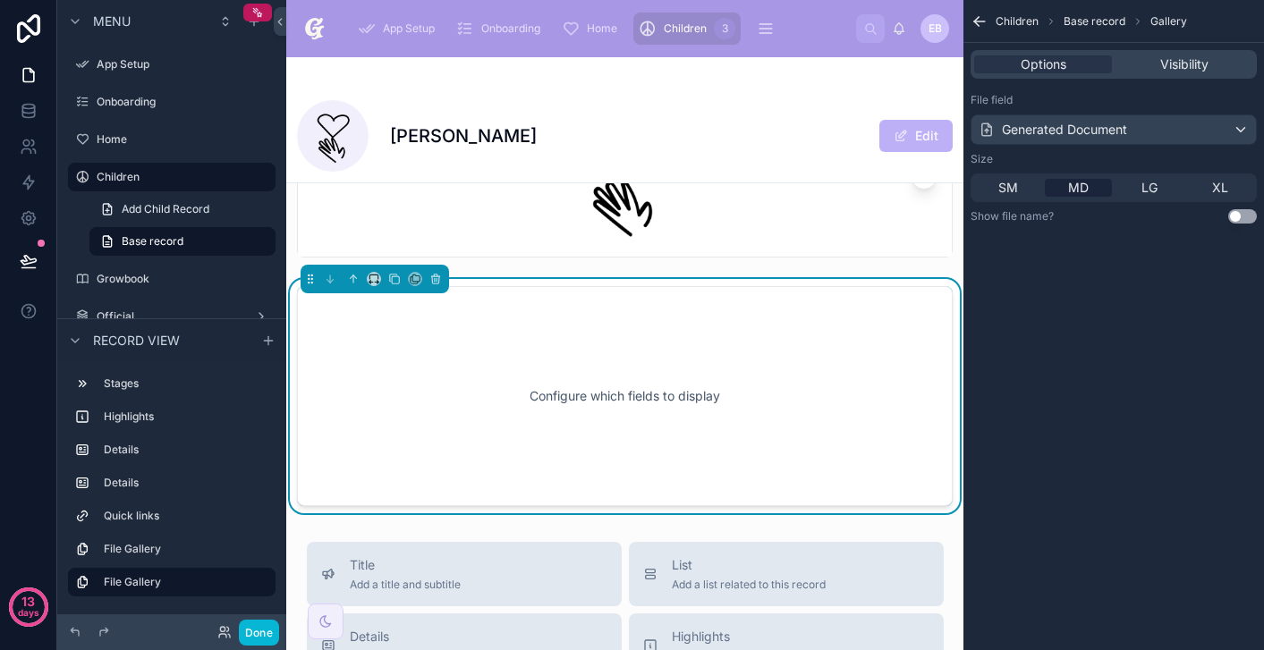
click at [1067, 300] on div "Children Base record Gallery Options Visibility File field Generated Document S…" at bounding box center [1113, 325] width 300 height 650
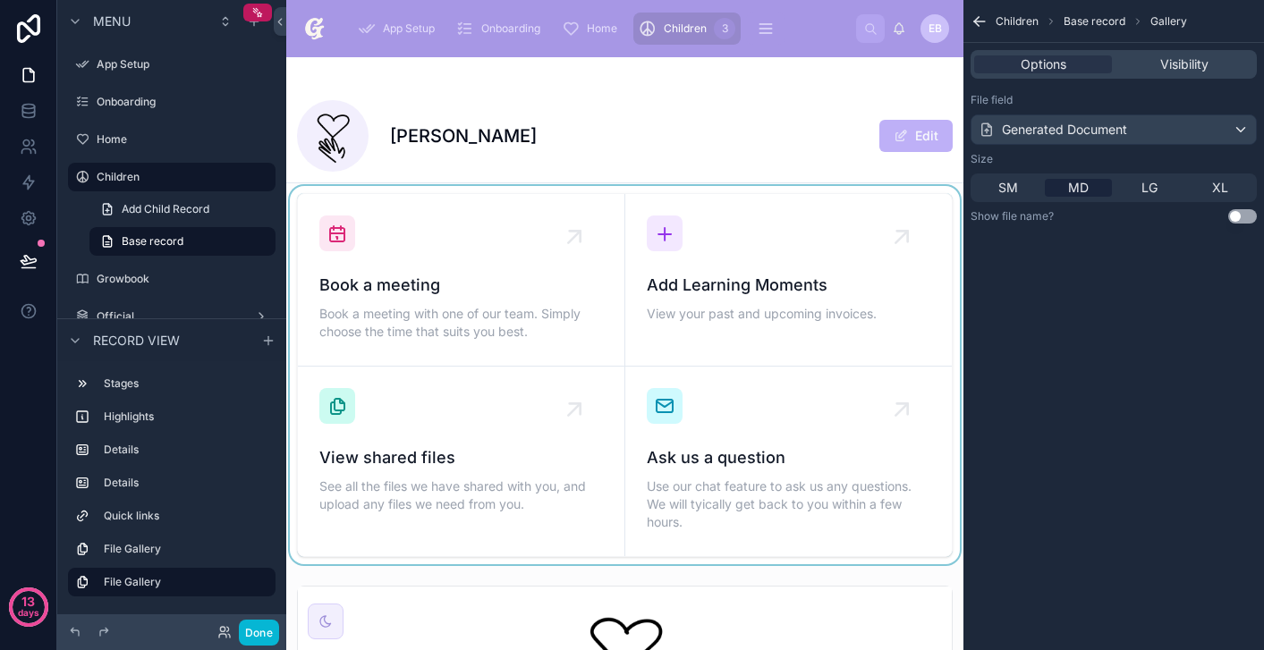
scroll to position [545, 0]
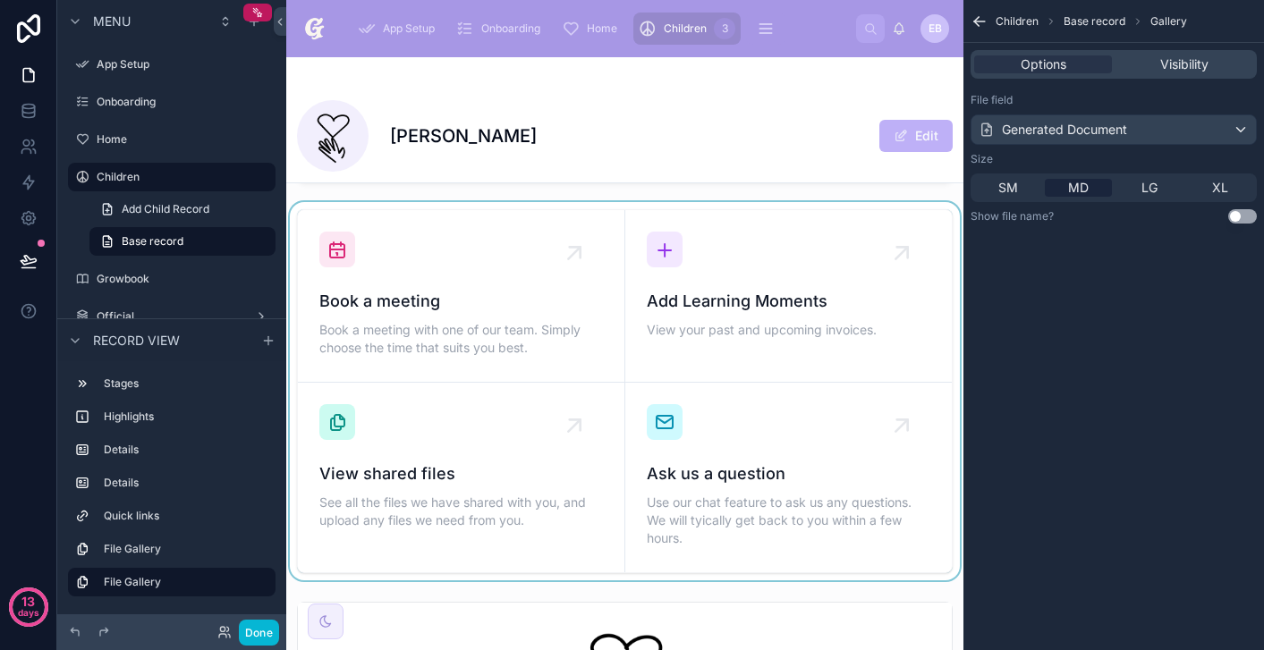
click at [388, 247] on div at bounding box center [624, 391] width 677 height 378
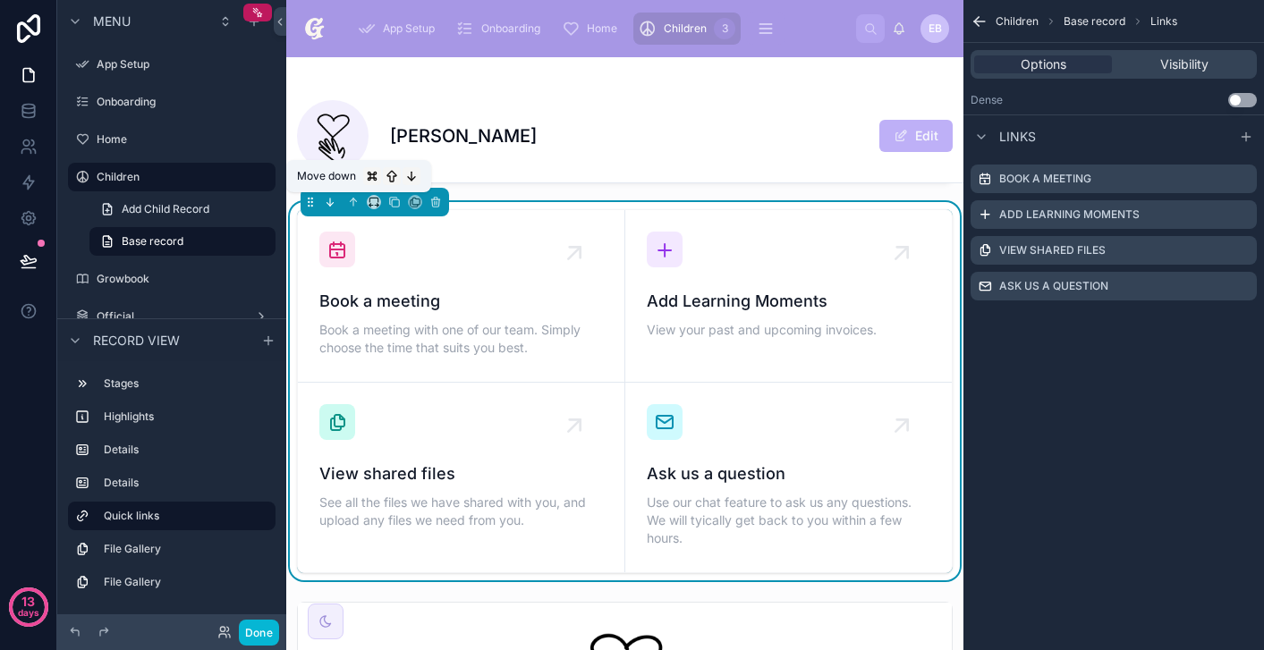
click at [330, 205] on icon at bounding box center [332, 205] width 4 height 4
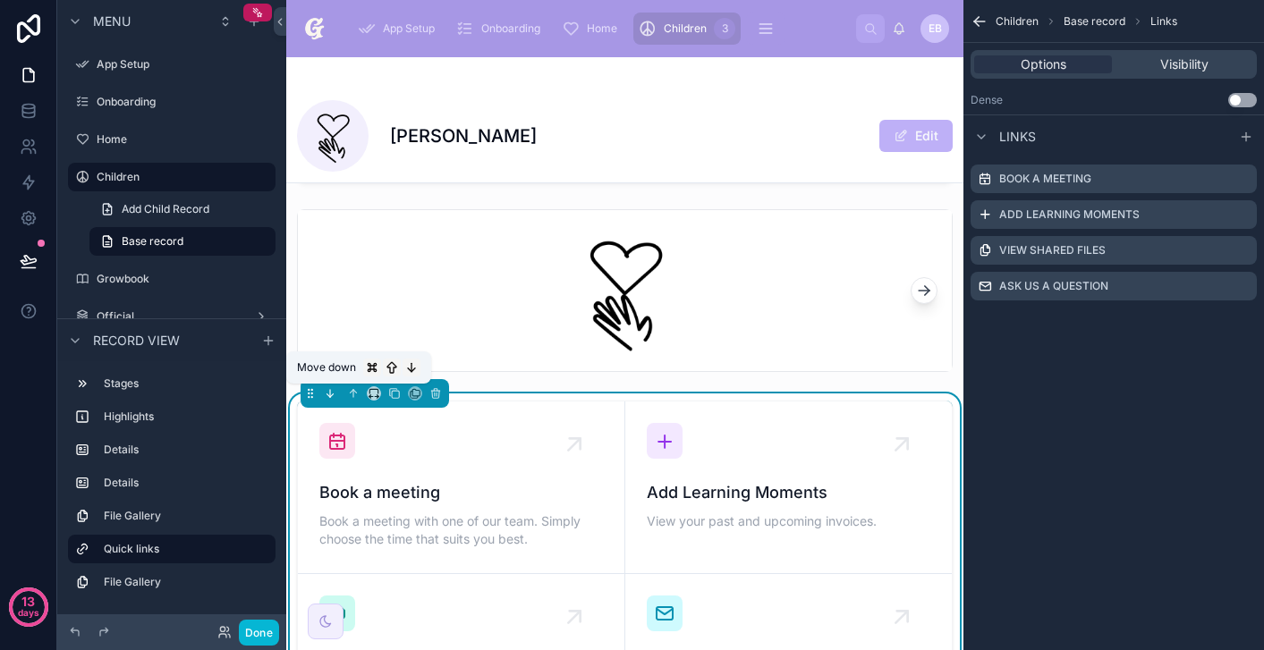
click at [330, 394] on icon at bounding box center [330, 393] width 13 height 13
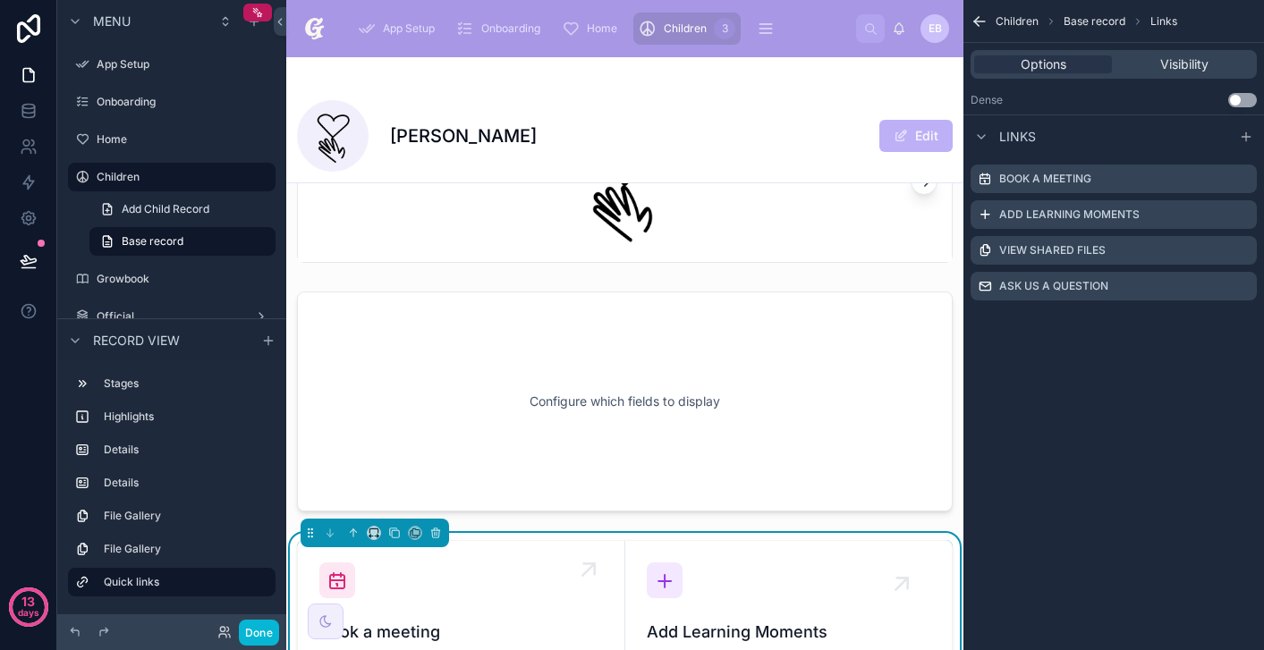
scroll to position [636, 0]
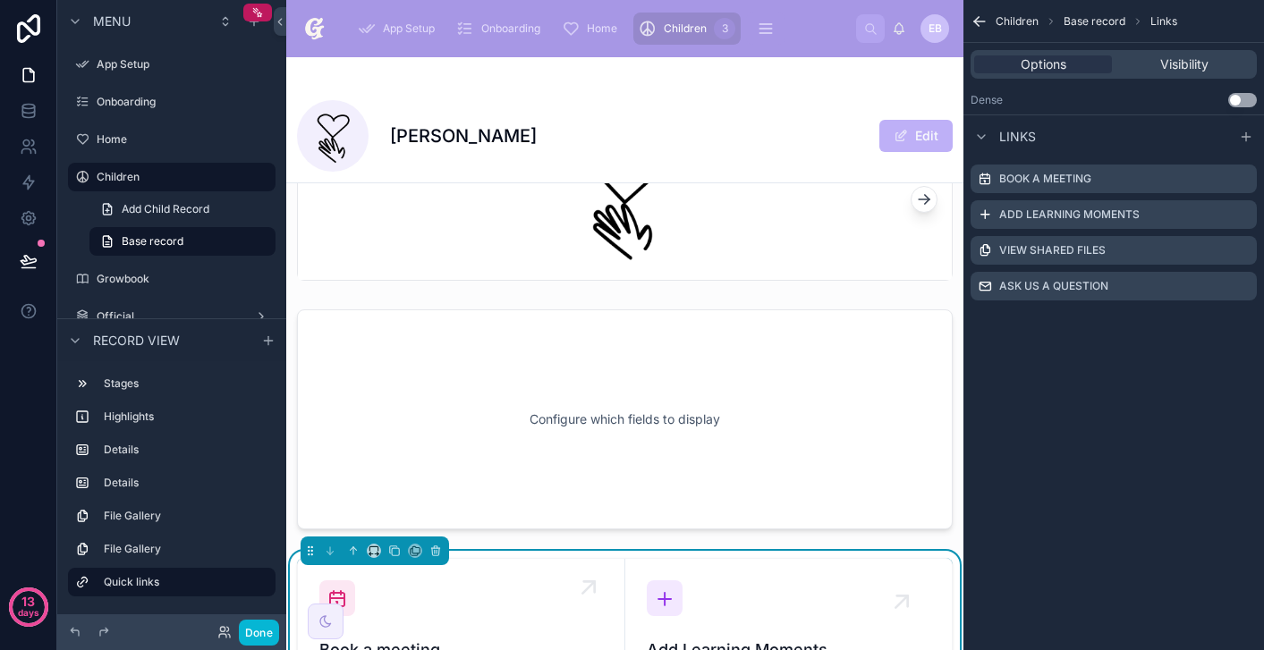
click at [487, 398] on div at bounding box center [624, 419] width 677 height 234
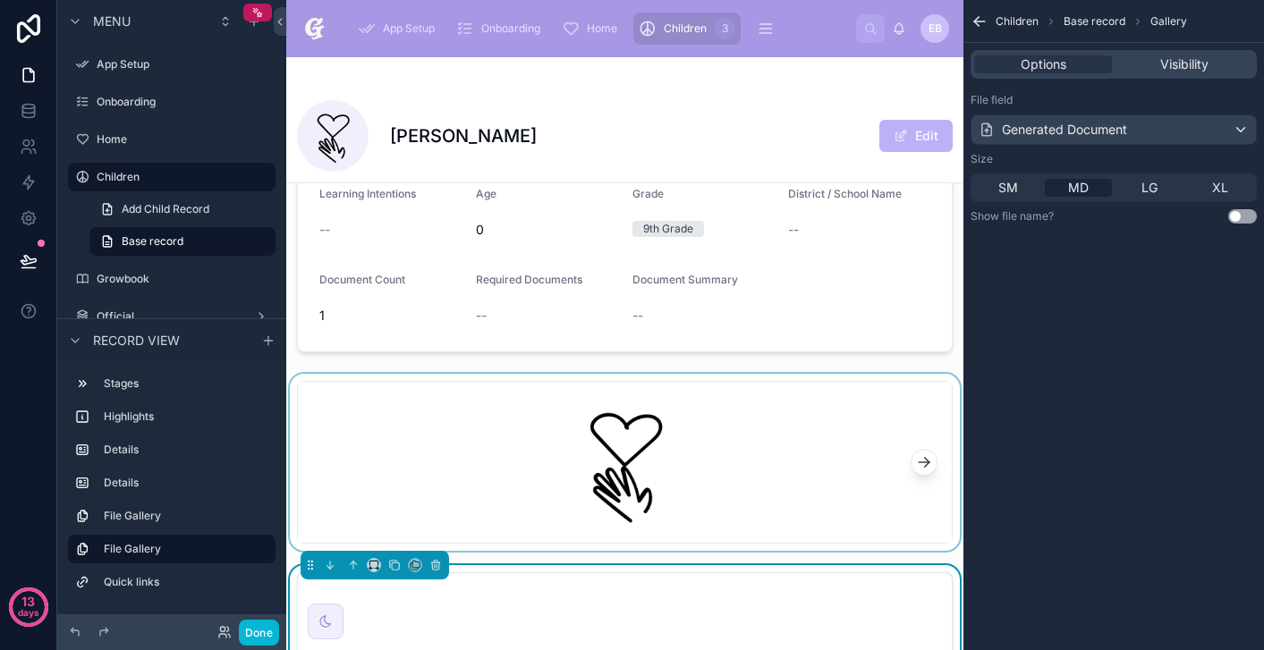
scroll to position [0, 0]
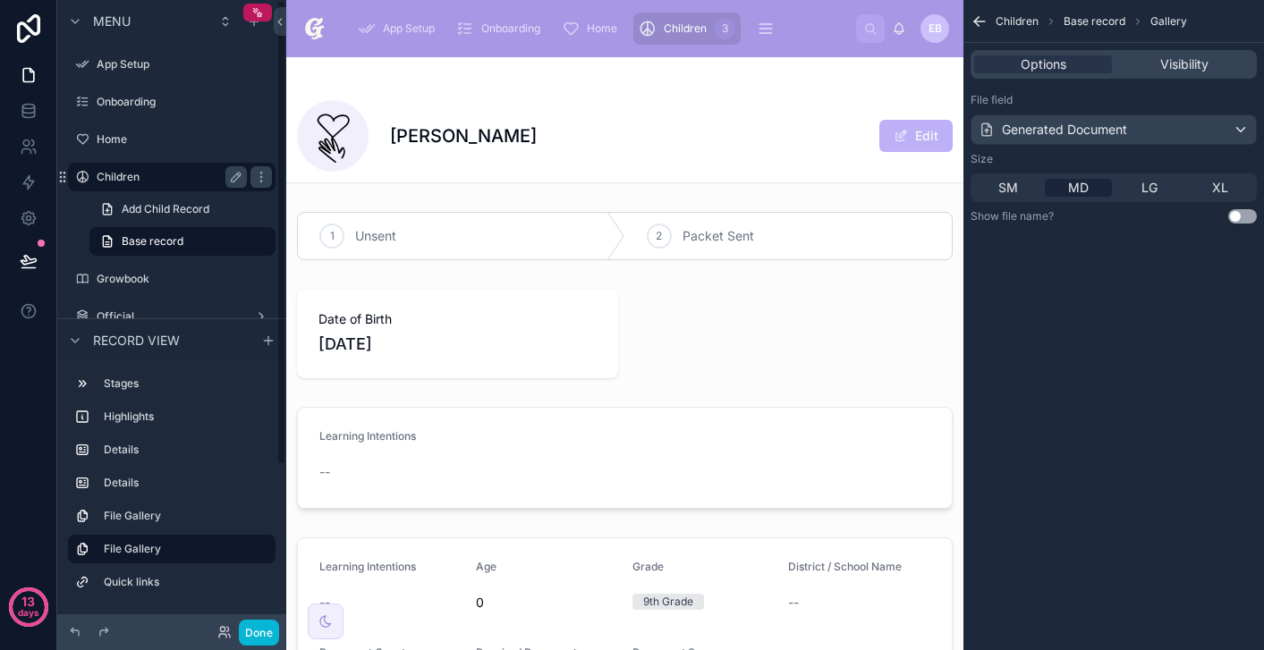
click at [163, 180] on label "Children" at bounding box center [168, 177] width 143 height 14
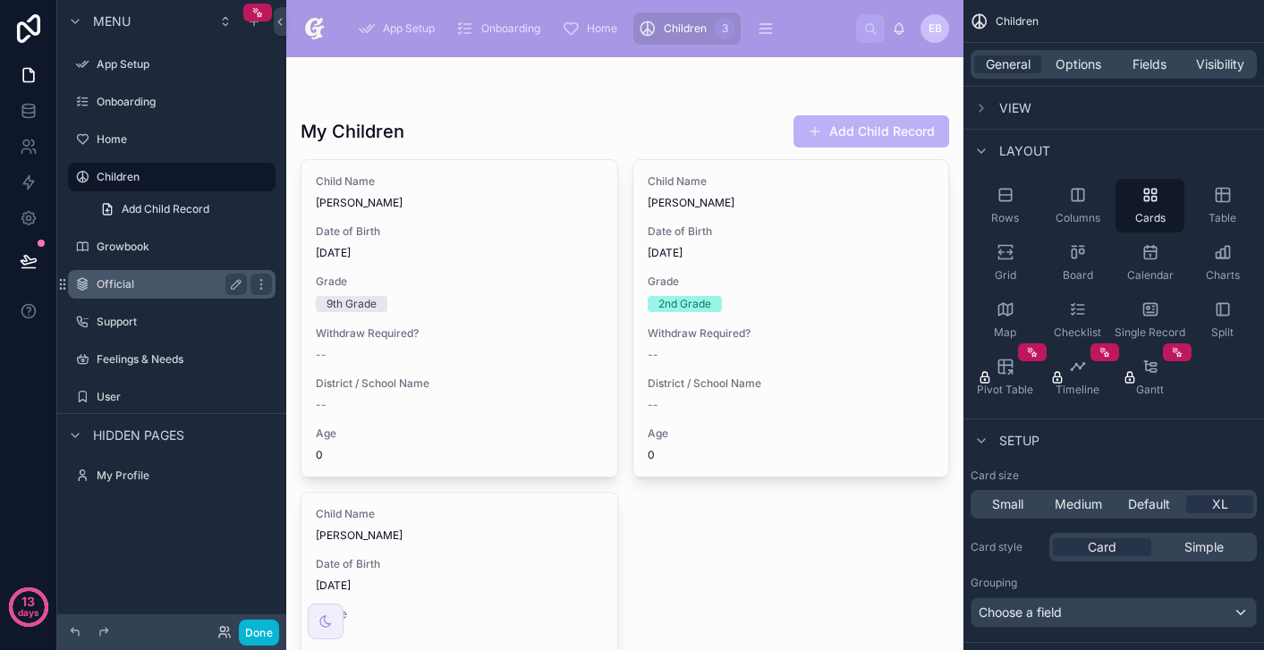
click at [198, 292] on div "Official" at bounding box center [172, 284] width 150 height 21
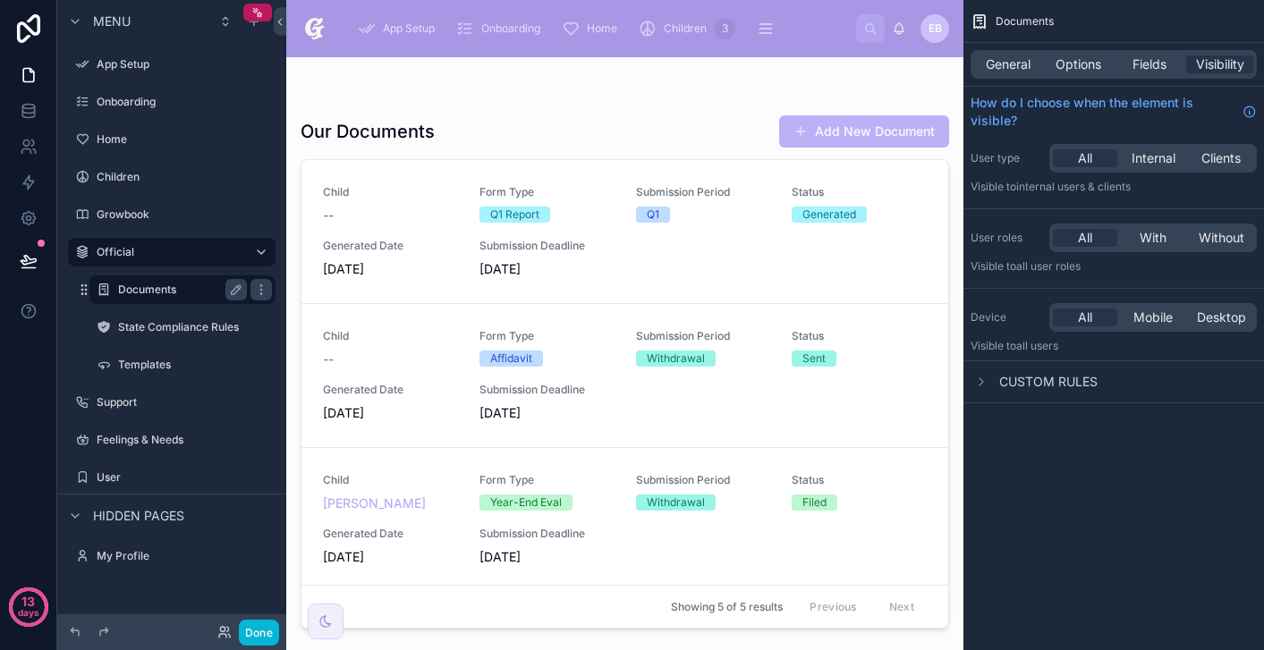
click at [189, 290] on label "Documents" at bounding box center [179, 290] width 122 height 14
click at [416, 240] on div at bounding box center [624, 342] width 677 height 571
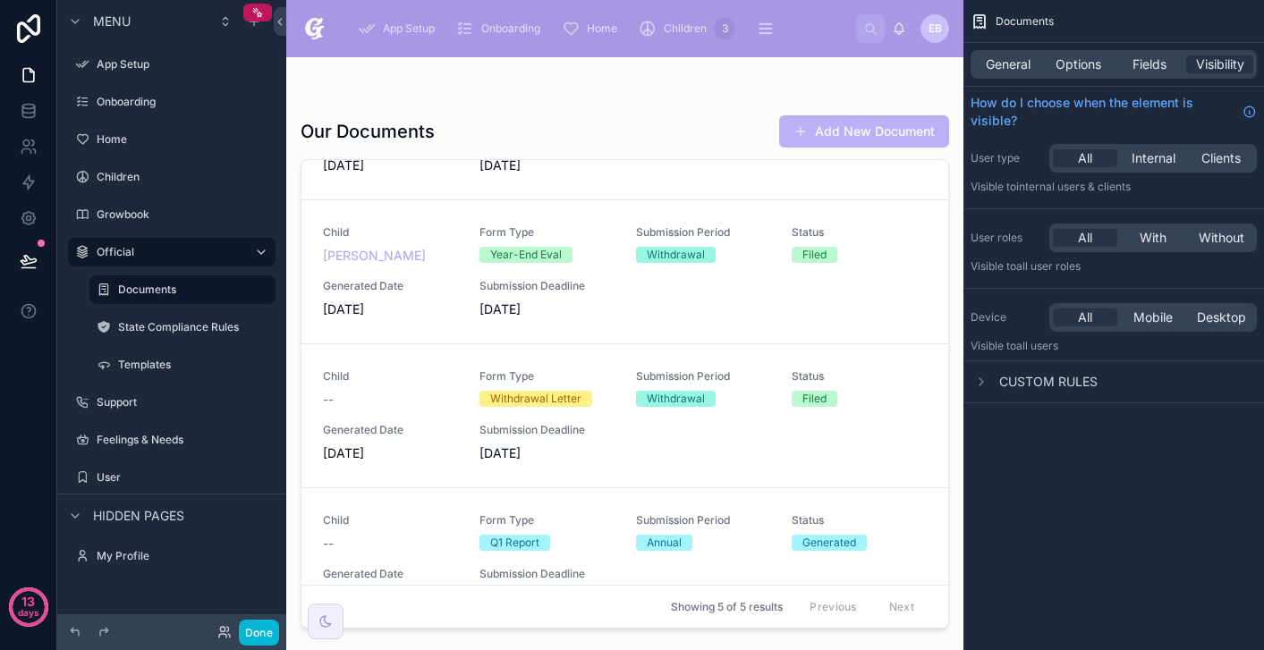
scroll to position [294, 0]
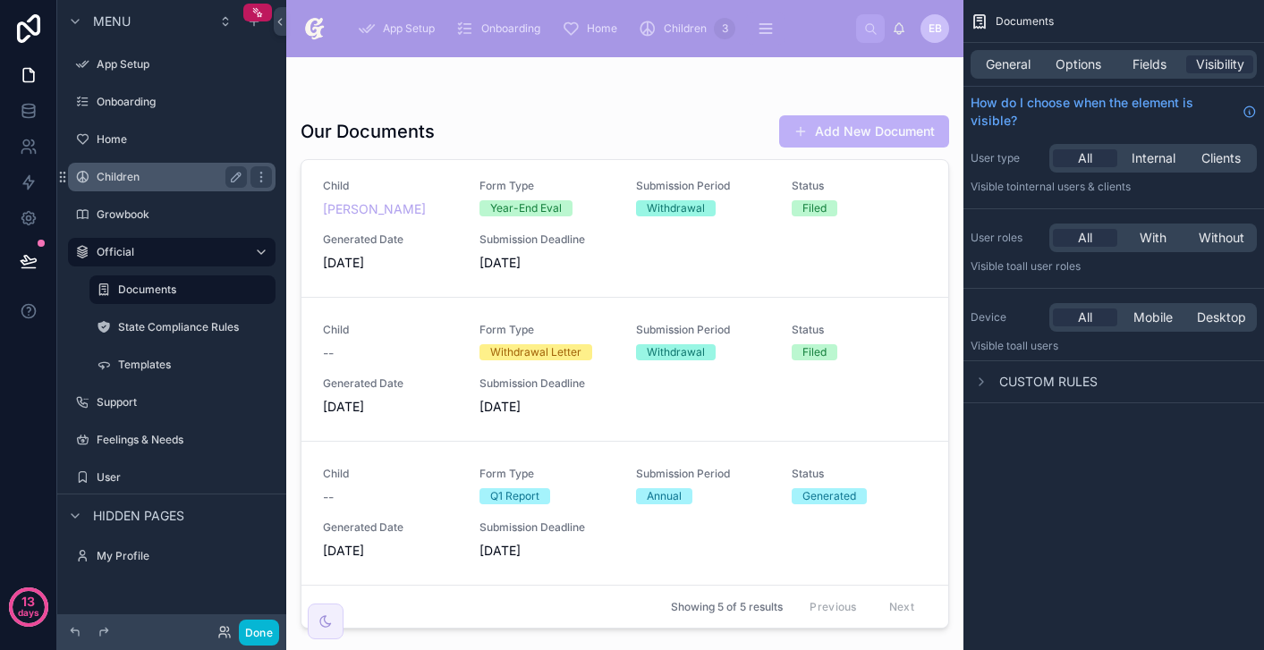
click at [209, 177] on label "Children" at bounding box center [168, 177] width 143 height 14
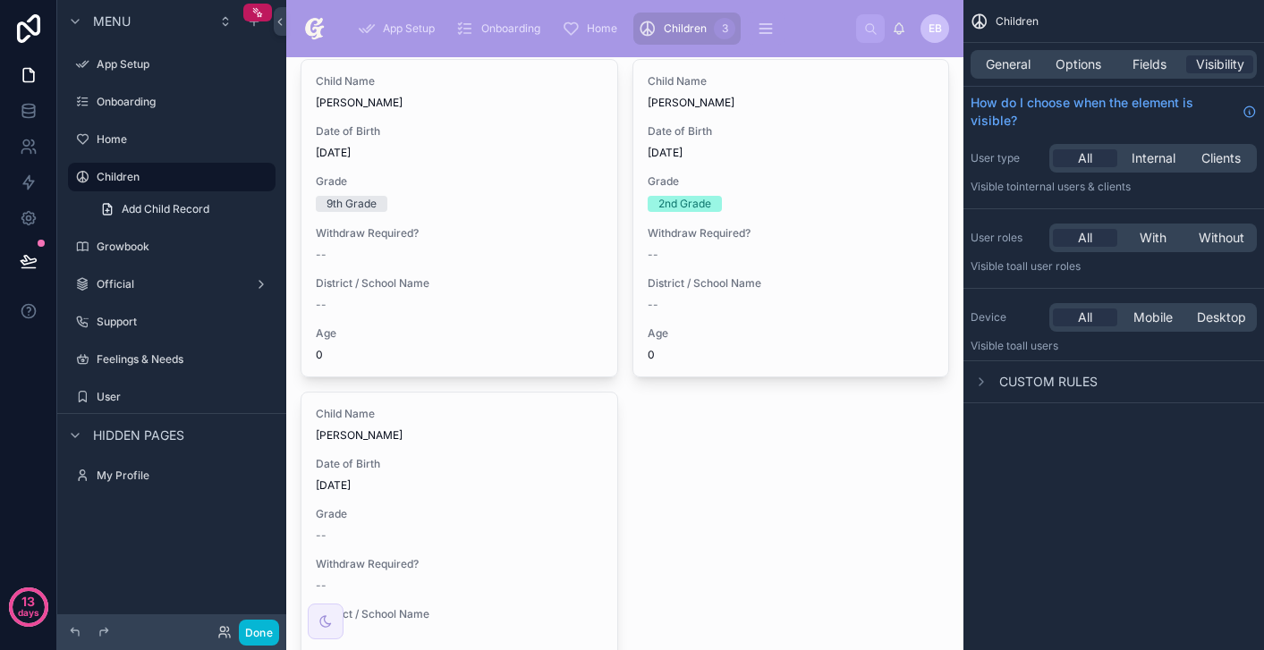
scroll to position [133, 0]
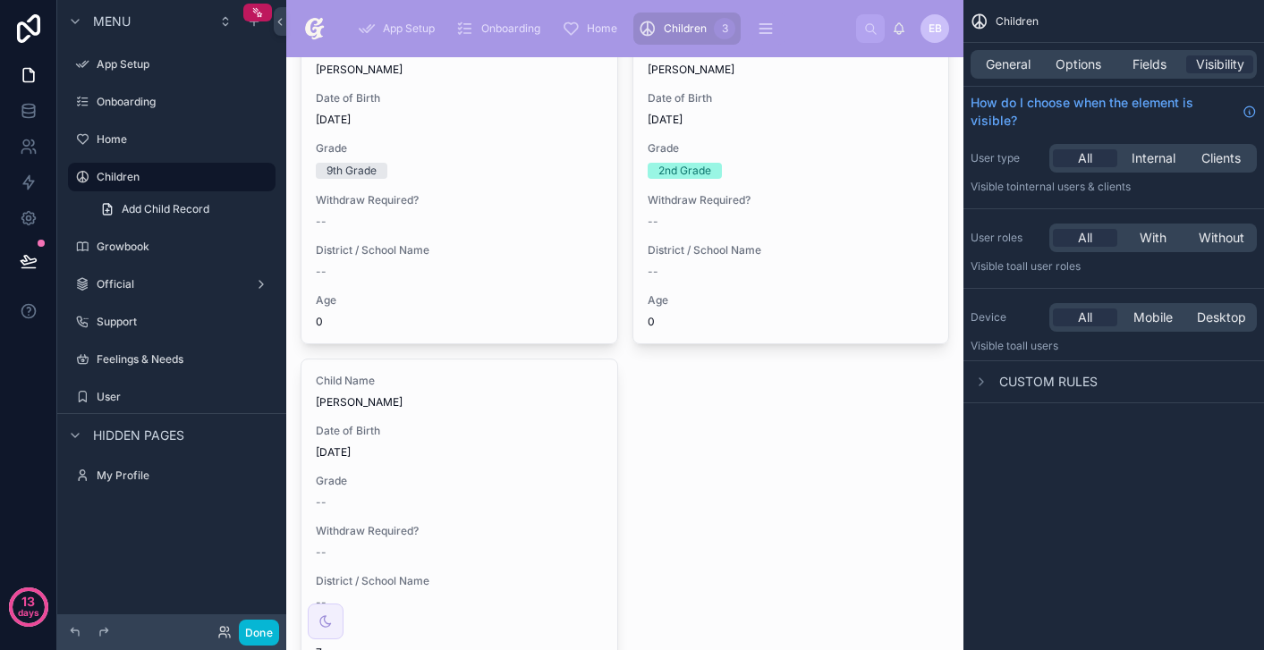
click at [530, 218] on div at bounding box center [624, 356] width 677 height 865
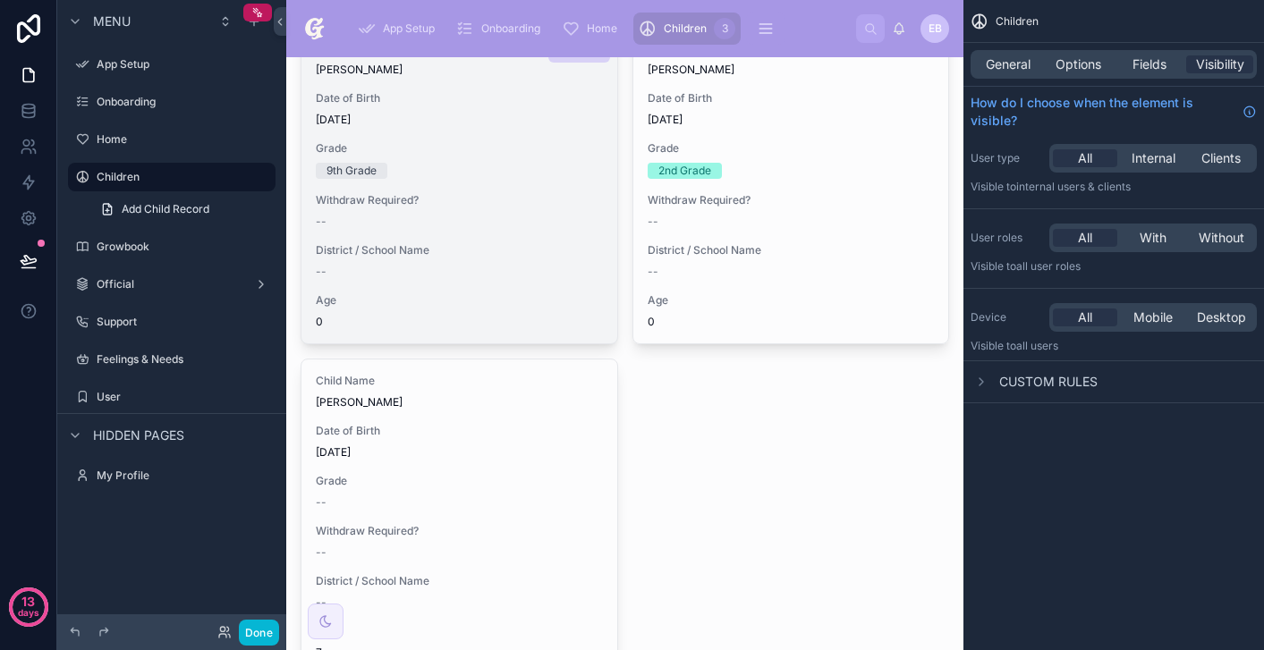
click at [522, 219] on div "--" at bounding box center [459, 222] width 287 height 14
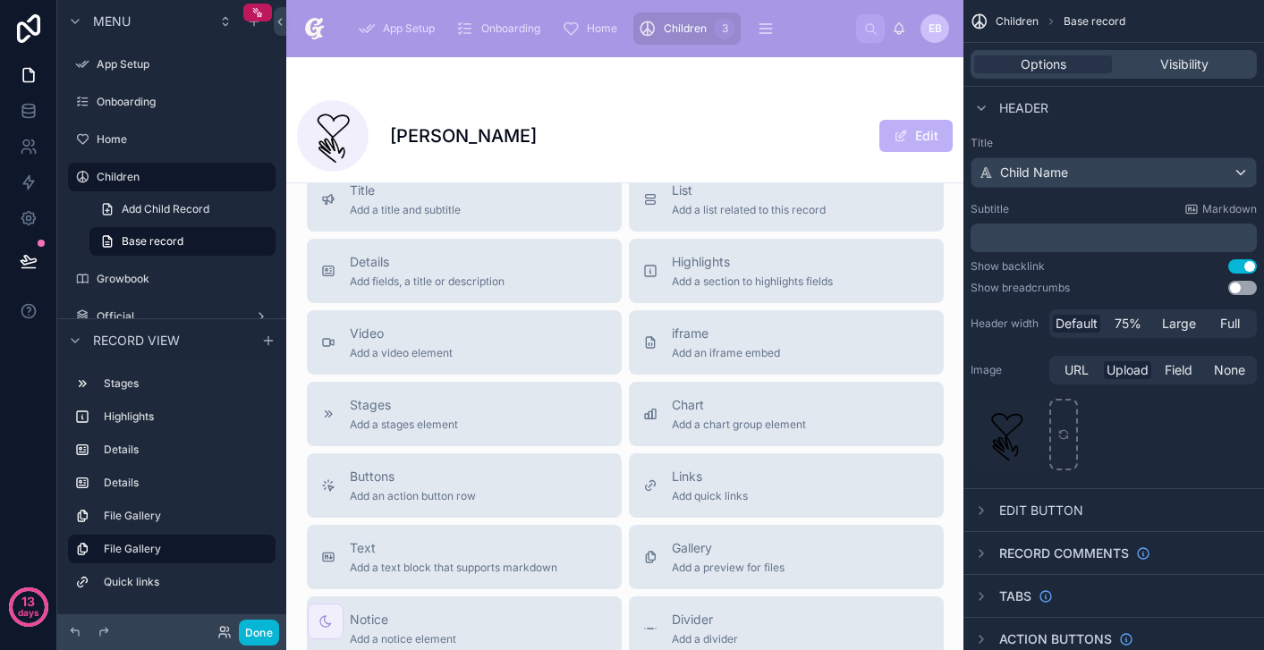
scroll to position [1425, 0]
click at [540, 283] on div "Details Add fields, a title or description" at bounding box center [464, 273] width 286 height 36
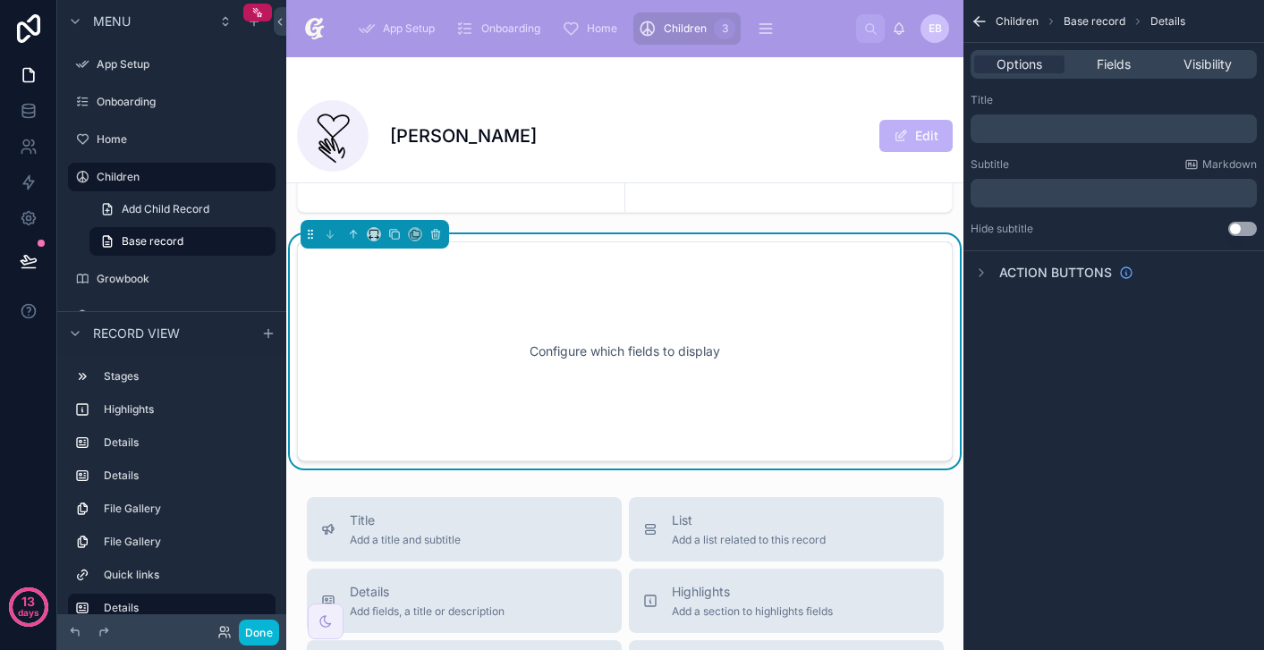
scroll to position [1342, 0]
click at [1102, 131] on p "﻿" at bounding box center [1115, 129] width 275 height 14
click at [1111, 63] on span "Fields" at bounding box center [1113, 64] width 34 height 18
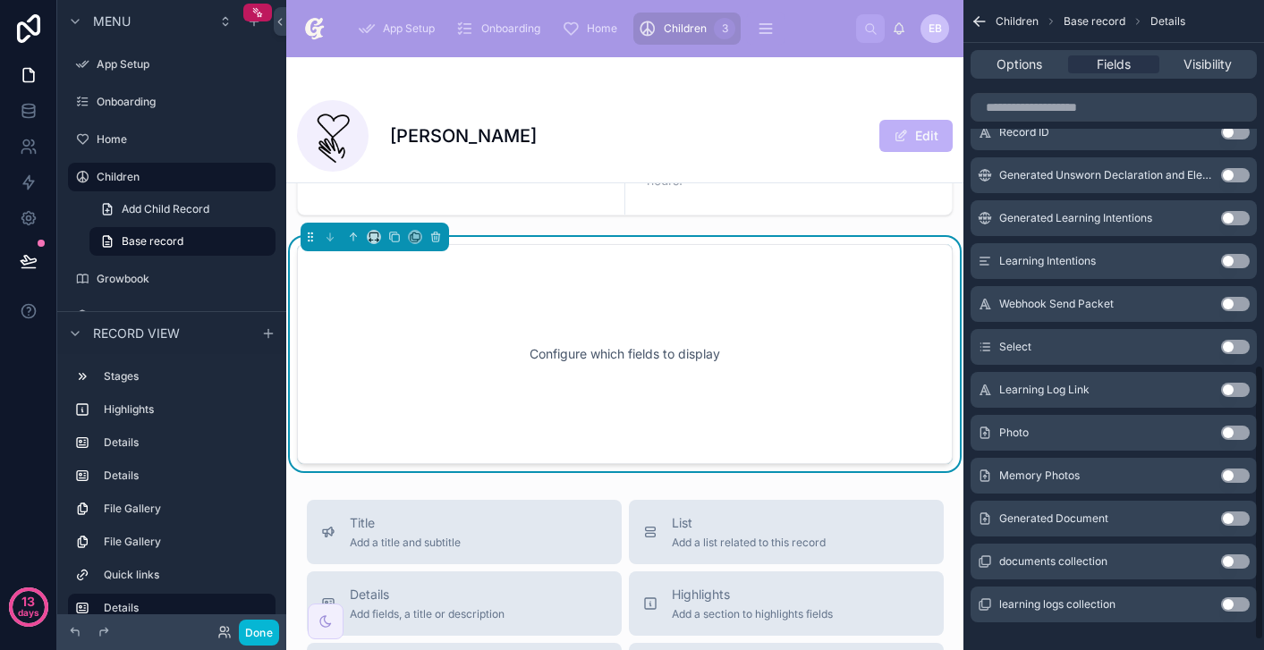
scroll to position [884, 0]
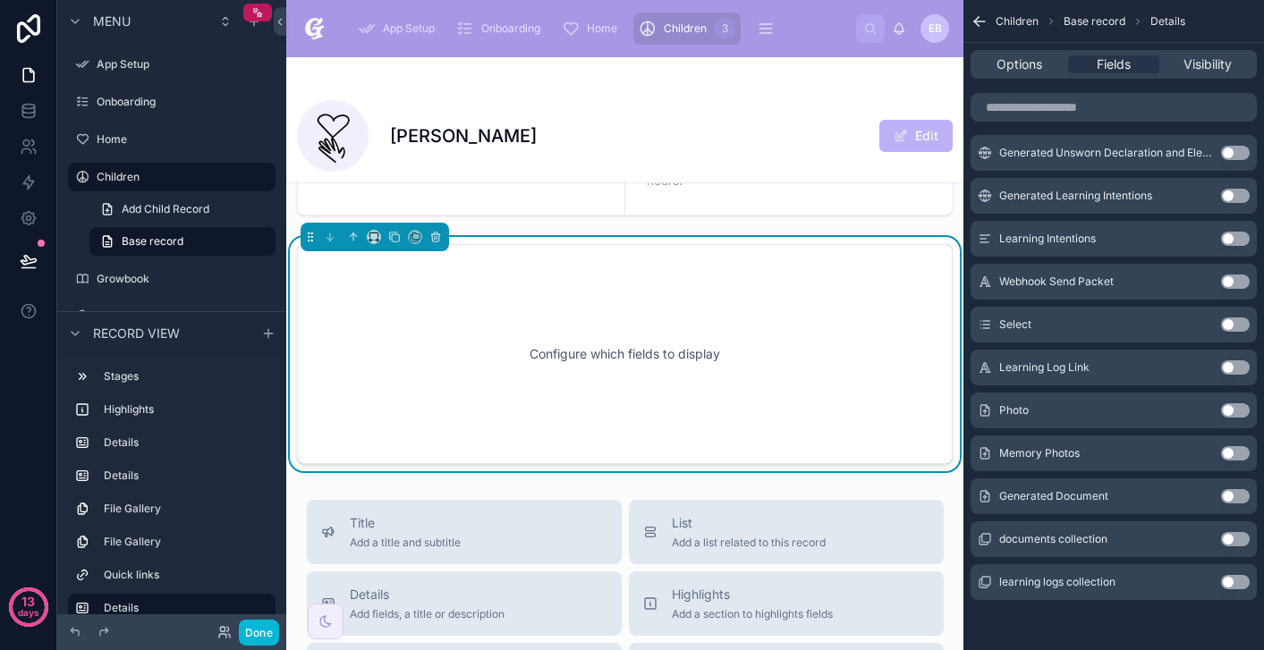
click at [1245, 493] on button "Use setting" at bounding box center [1235, 496] width 29 height 14
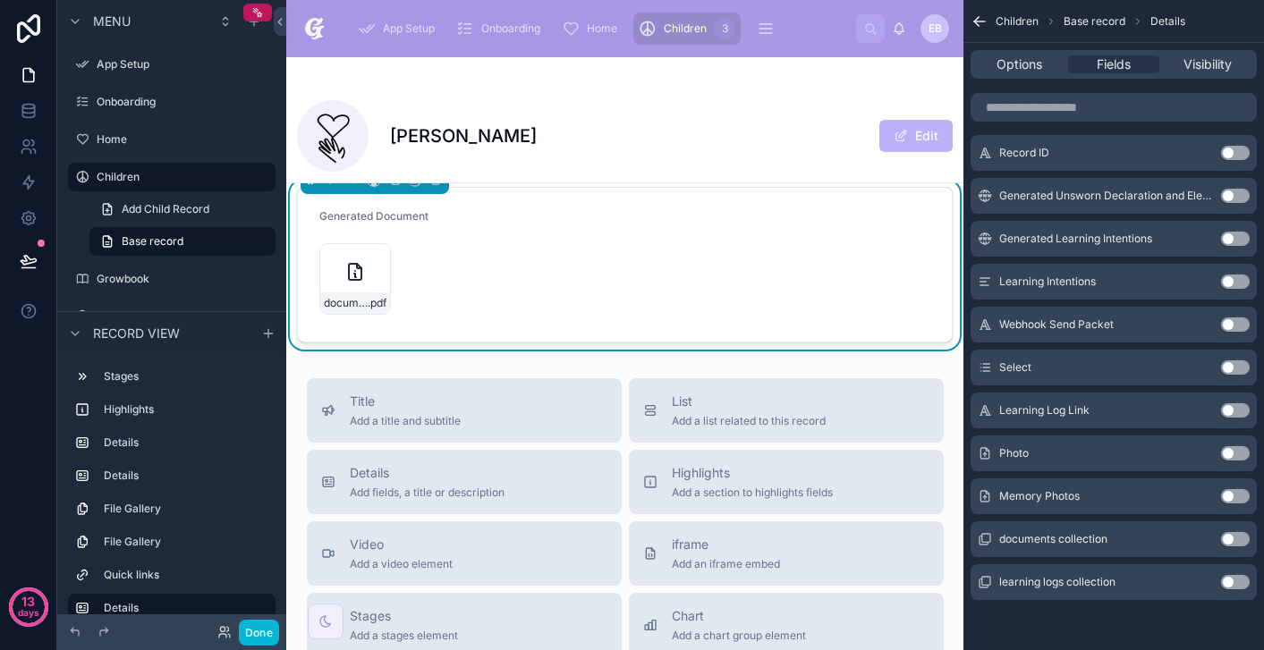
scroll to position [1285, 0]
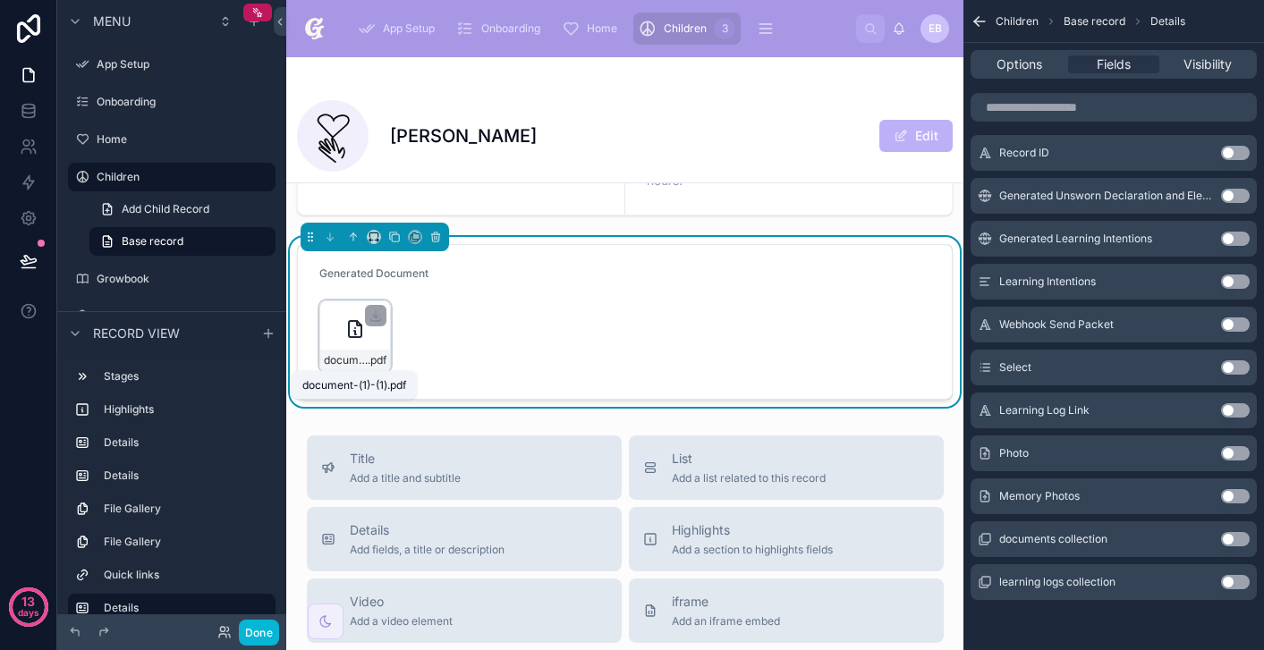
click at [358, 355] on span "document-(1)-(1)" at bounding box center [346, 360] width 44 height 14
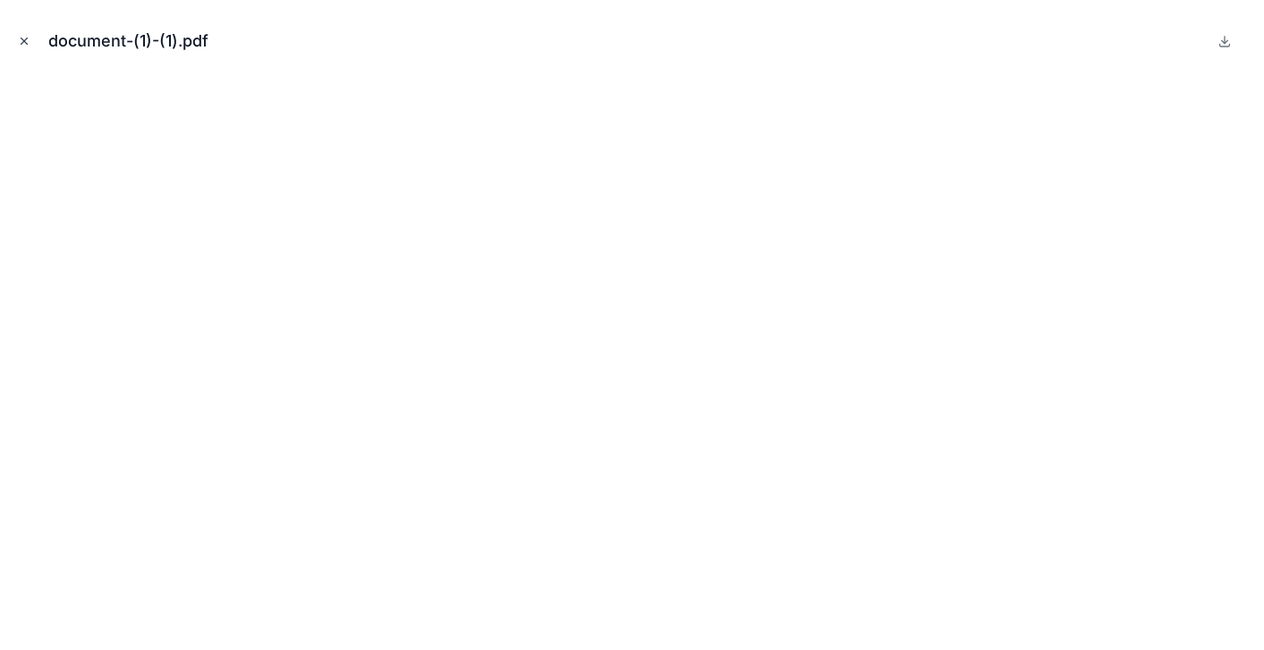
click at [27, 45] on icon "Close modal" at bounding box center [24, 41] width 13 height 13
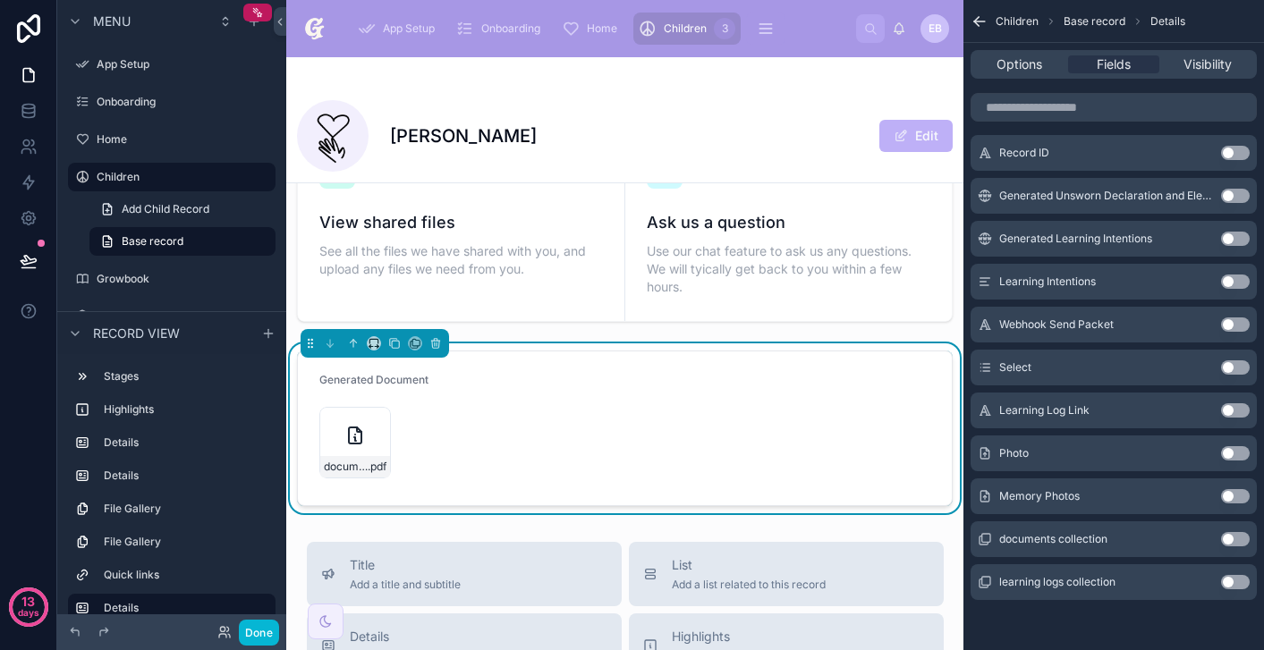
scroll to position [1180, 0]
click at [39, 107] on link at bounding box center [28, 111] width 56 height 36
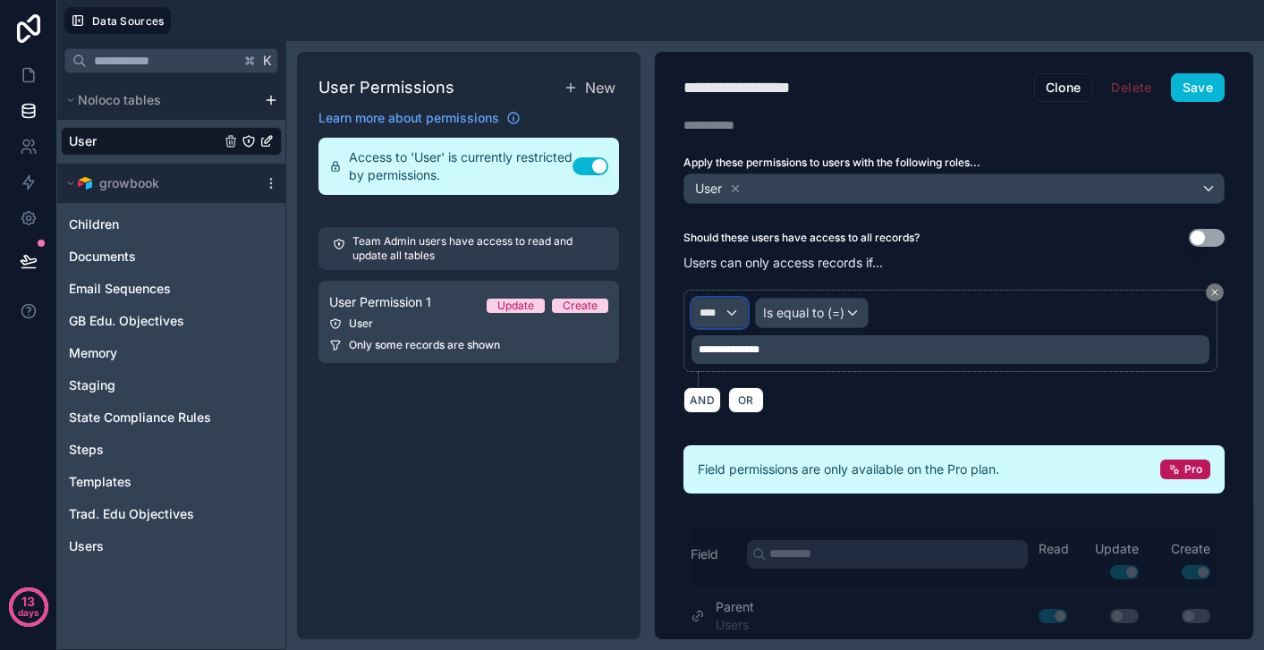
click at [740, 316] on div "****" at bounding box center [719, 313] width 55 height 29
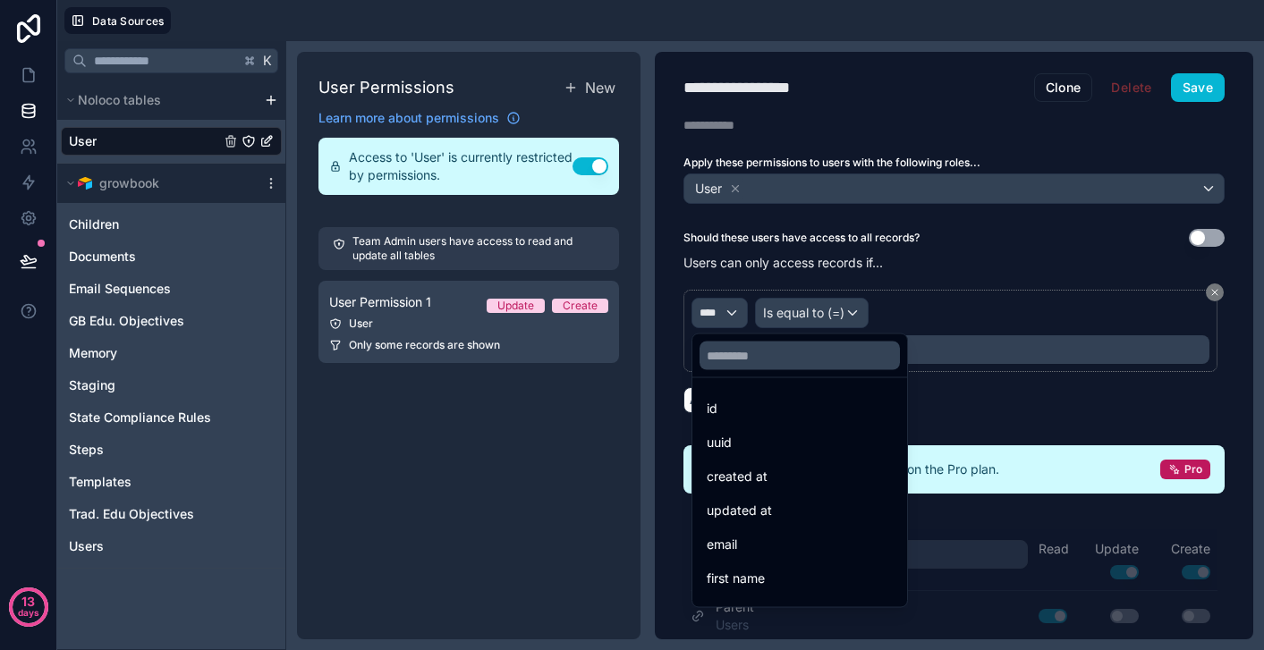
click at [740, 316] on div at bounding box center [632, 325] width 1264 height 650
